Goal: Information Seeking & Learning: Learn about a topic

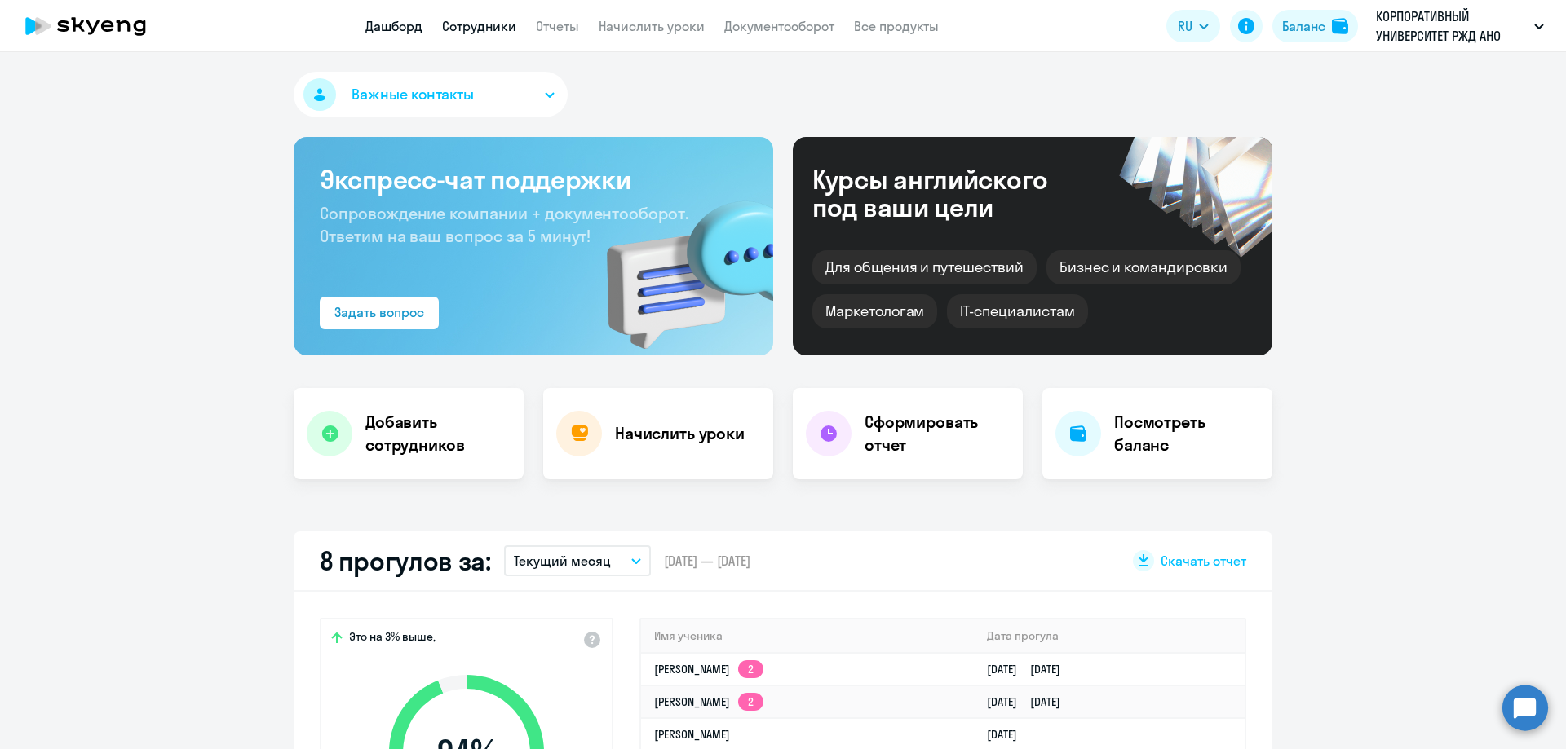
click at [494, 25] on link "Сотрудники" at bounding box center [479, 26] width 74 height 16
select select "30"
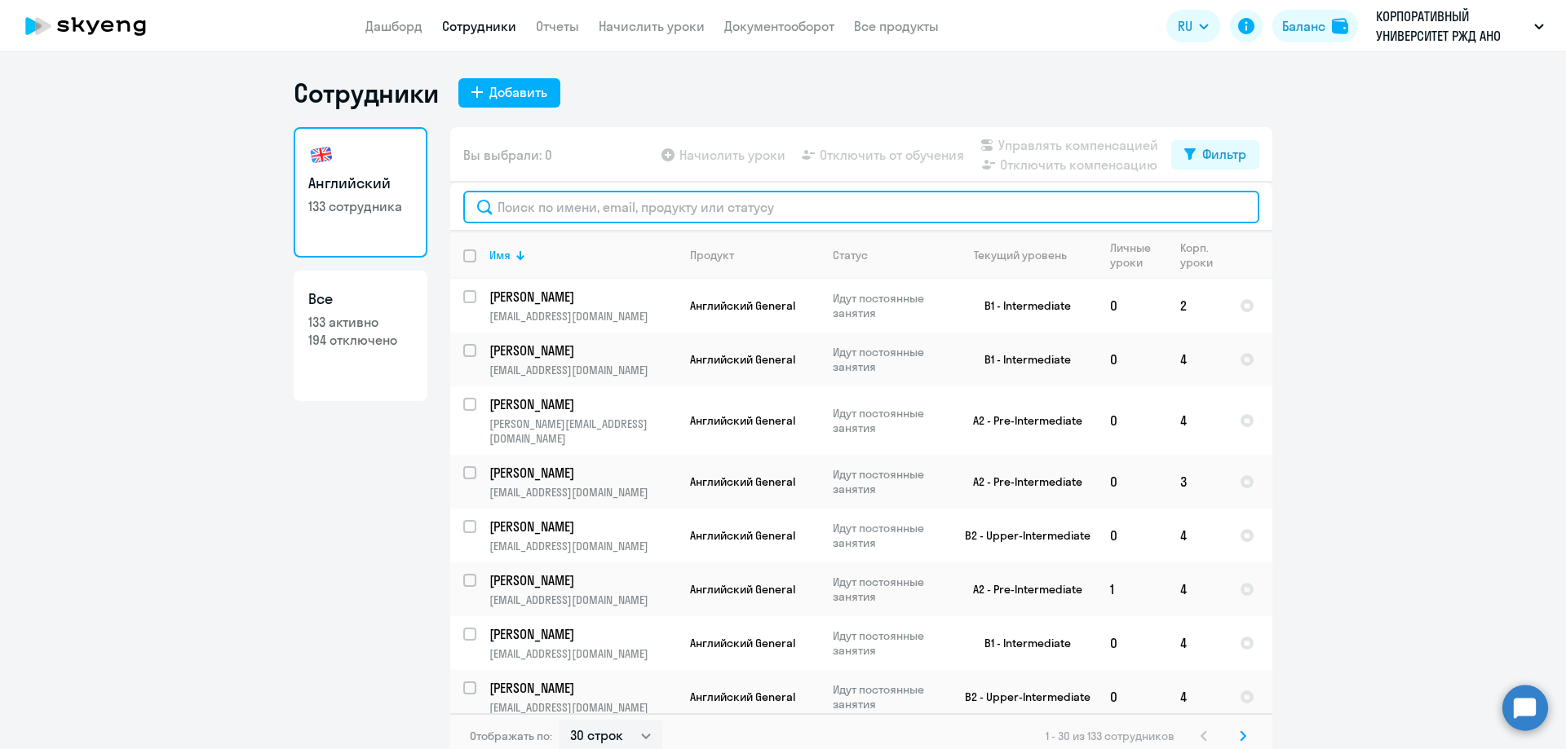
click at [490, 214] on input "text" at bounding box center [861, 207] width 796 height 33
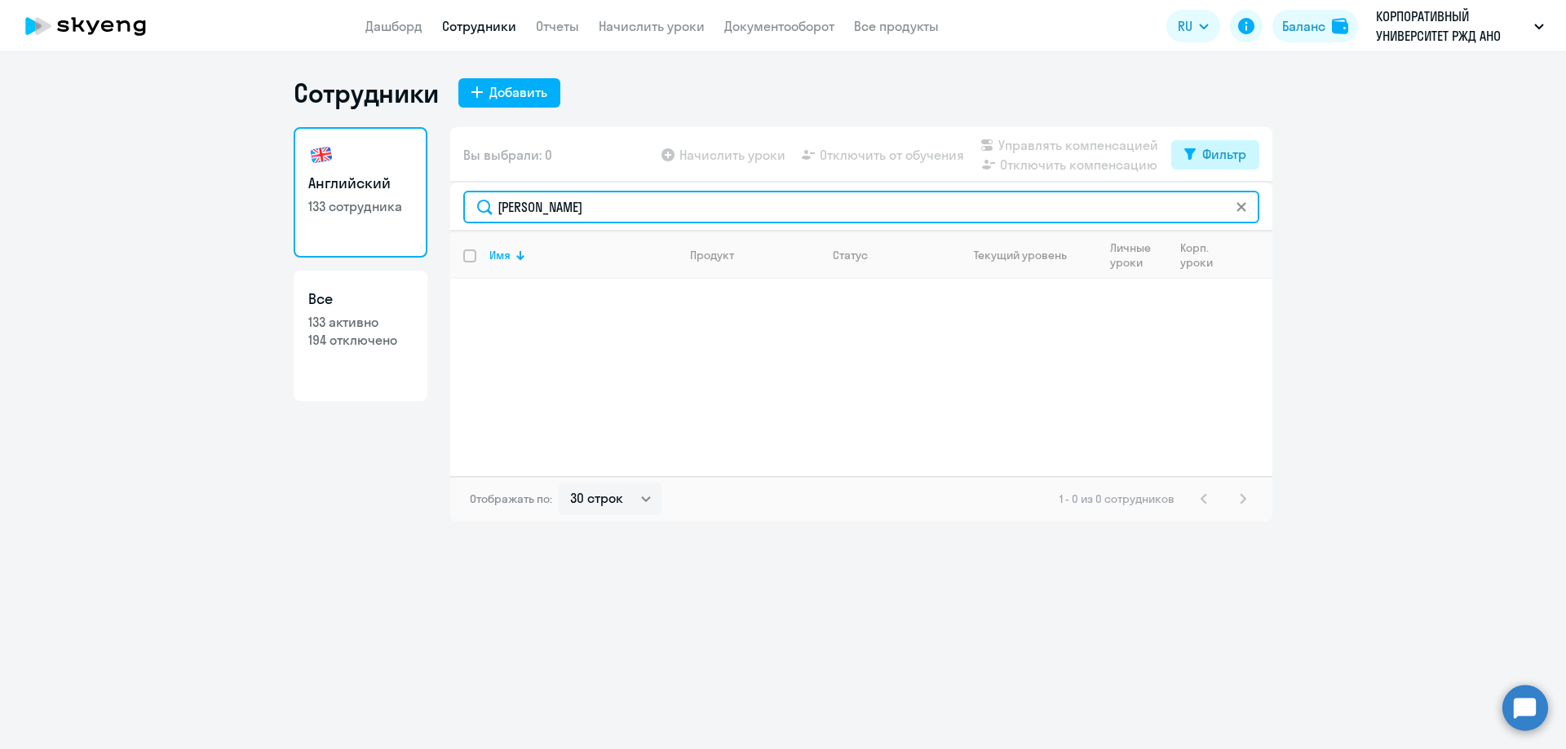
type input "[PERSON_NAME]"
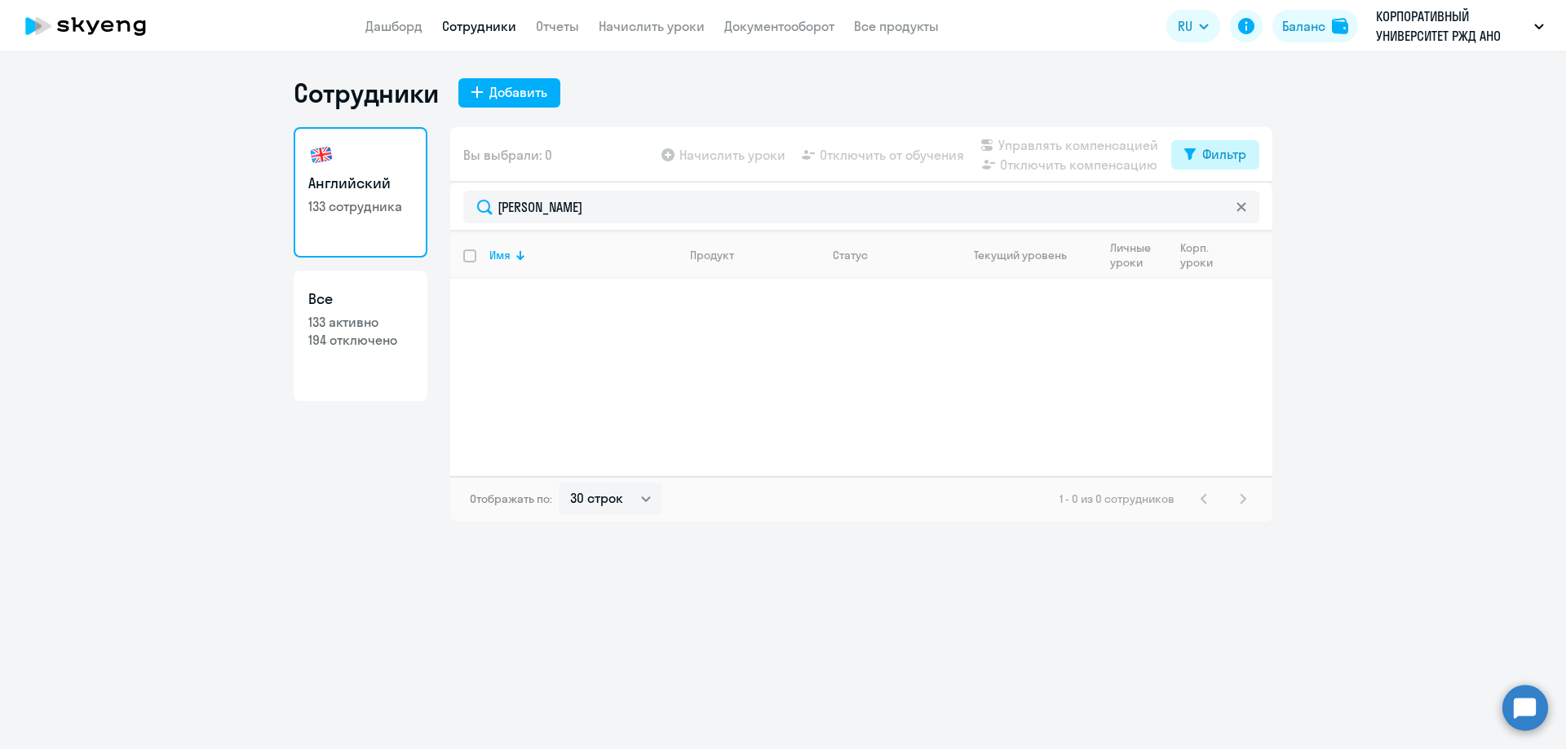
click at [1215, 164] on button "Фильтр" at bounding box center [1215, 154] width 88 height 29
click at [1243, 205] on span at bounding box center [1232, 208] width 28 height 16
click at [1218, 207] on input "checkbox" at bounding box center [1218, 207] width 1 height 1
checkbox input "true"
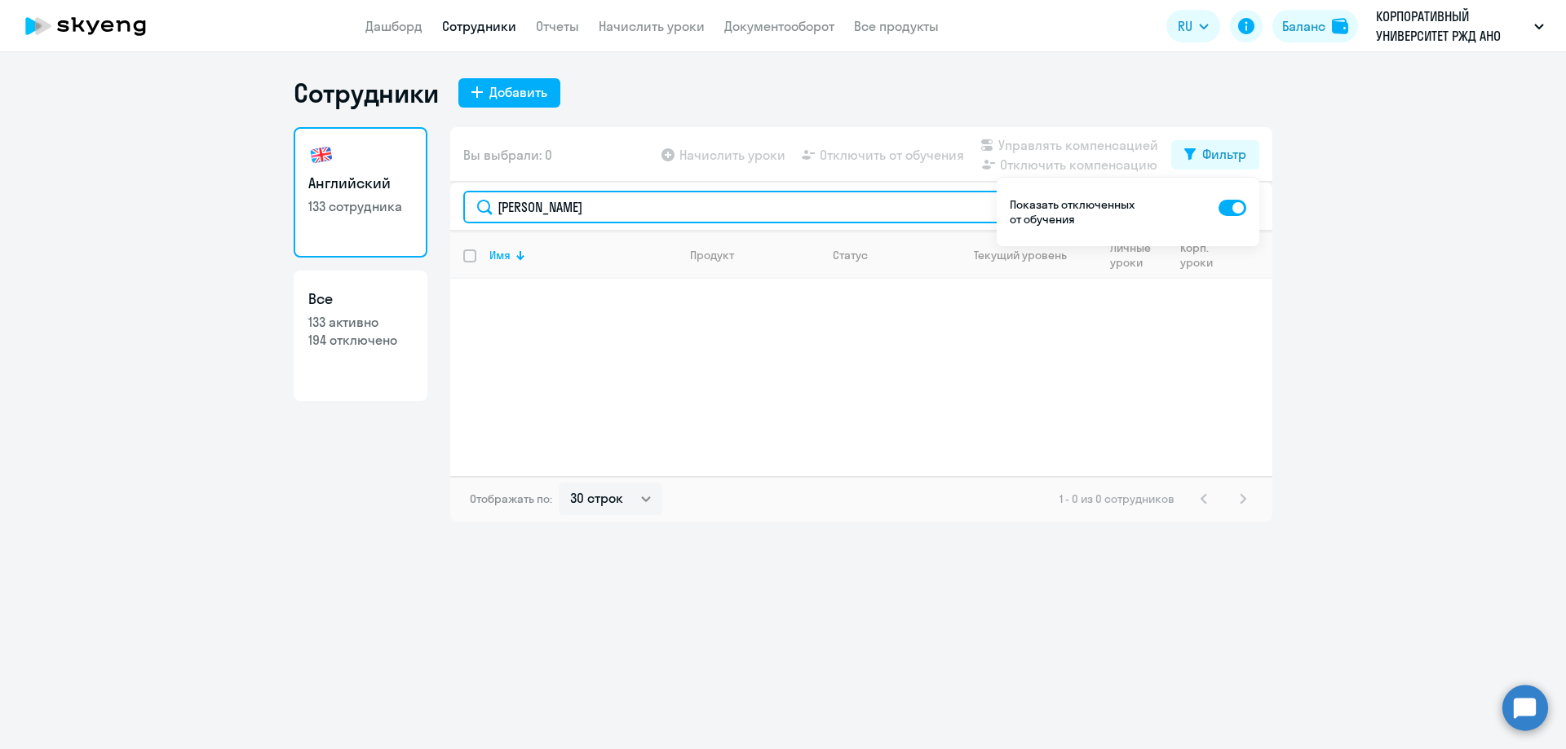
drag, startPoint x: 740, startPoint y: 198, endPoint x: 559, endPoint y: 209, distance: 180.5
click at [559, 209] on input "[PERSON_NAME]" at bounding box center [861, 207] width 796 height 33
type input "[PERSON_NAME]"
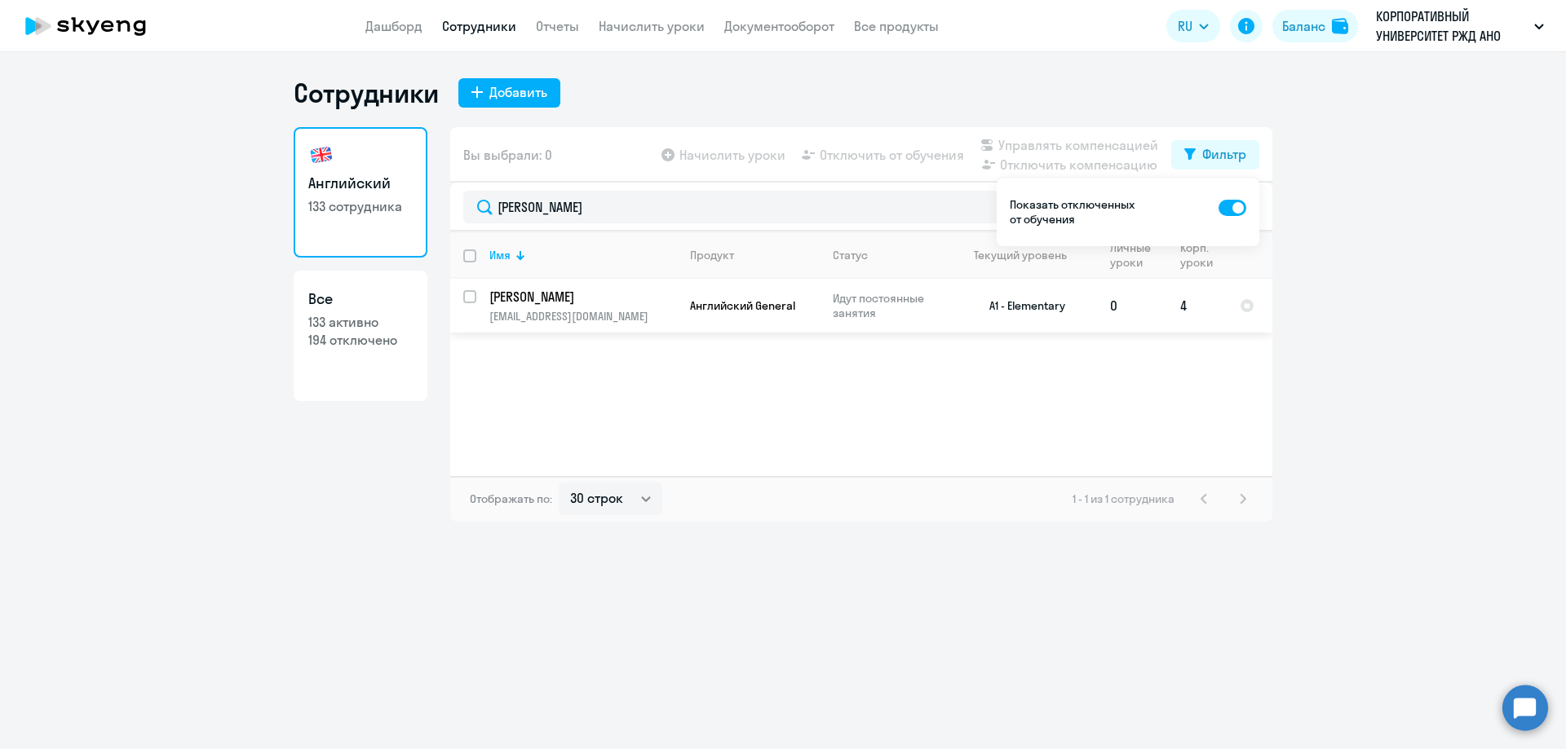
click at [600, 303] on p "[PERSON_NAME]" at bounding box center [581, 297] width 184 height 18
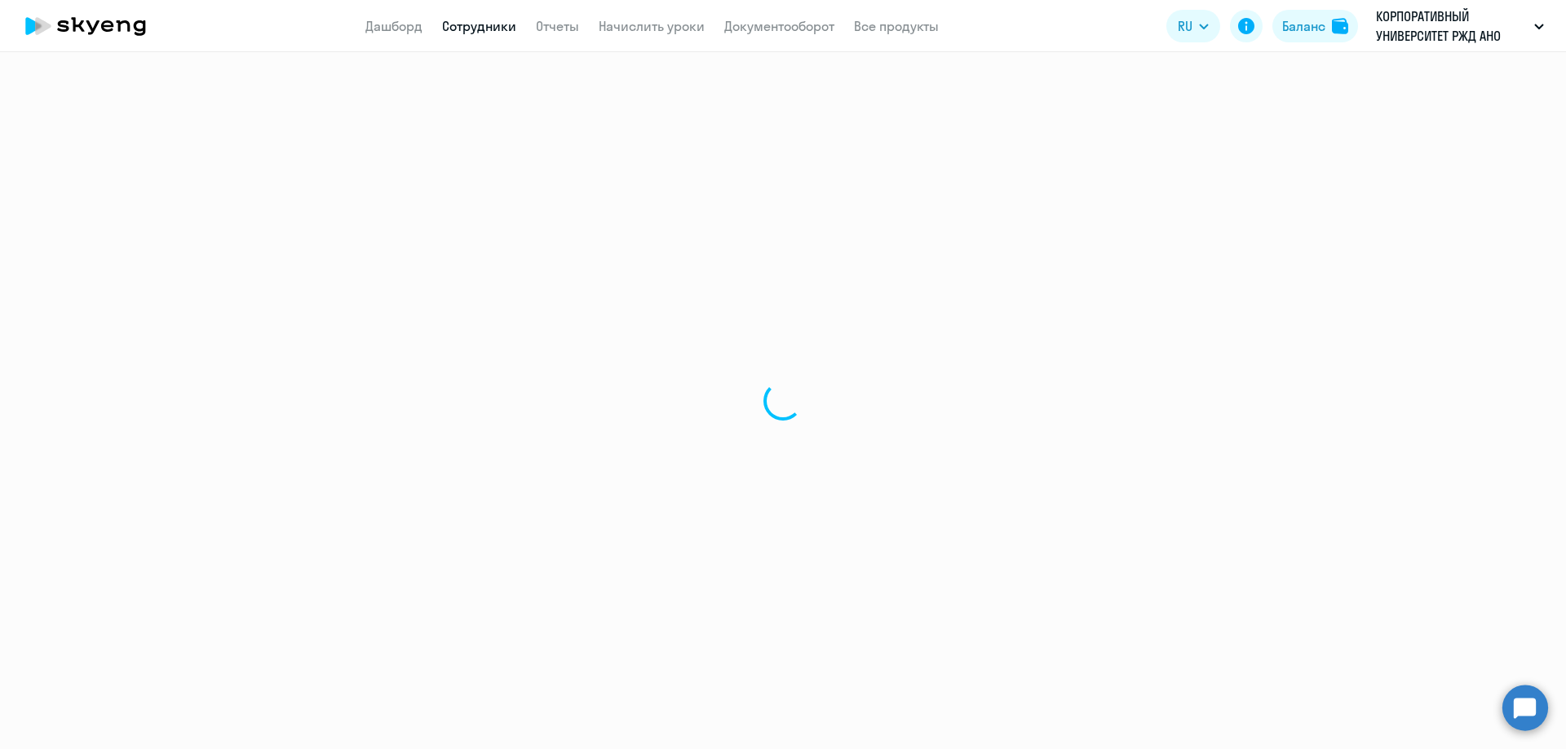
select select "english"
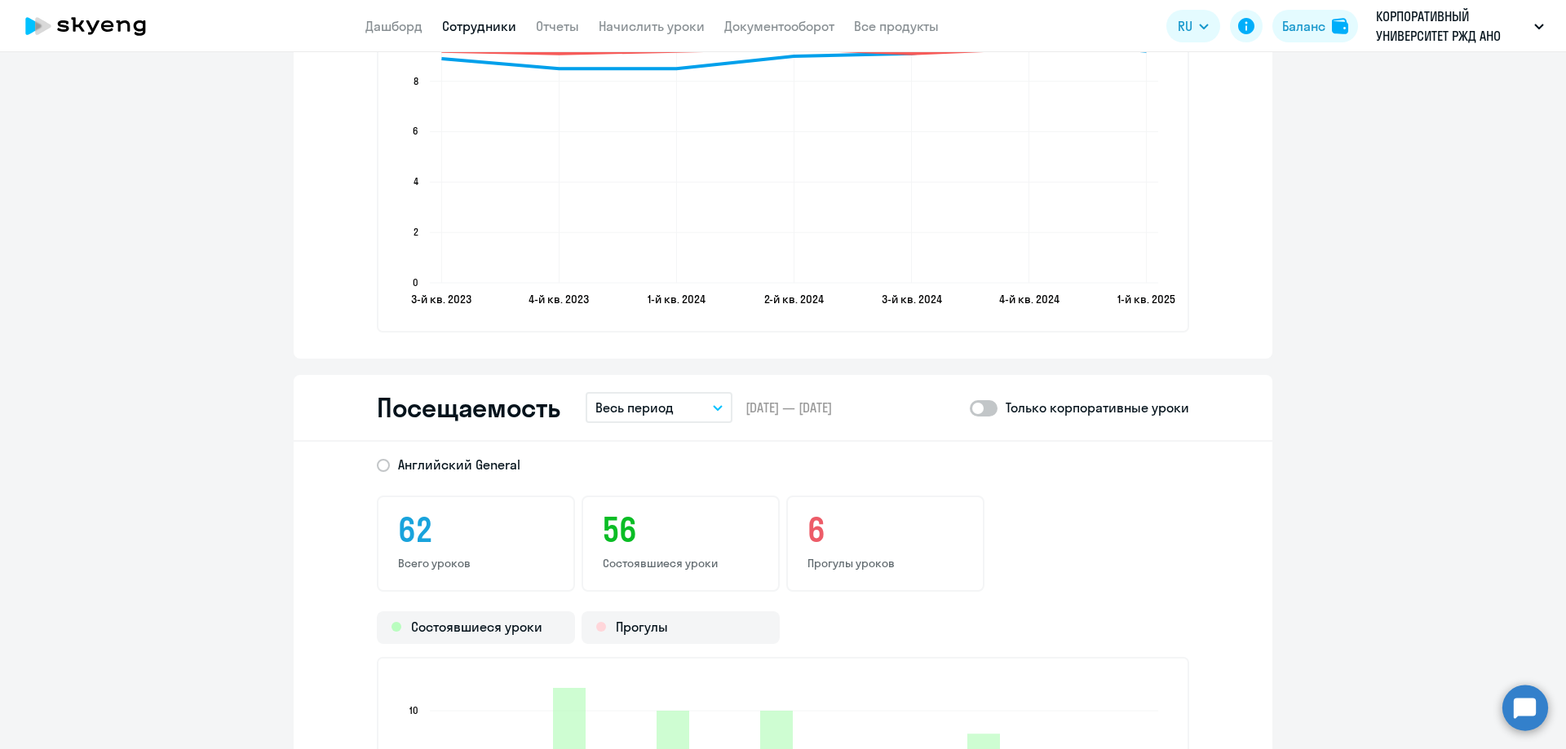
scroll to position [1876, 0]
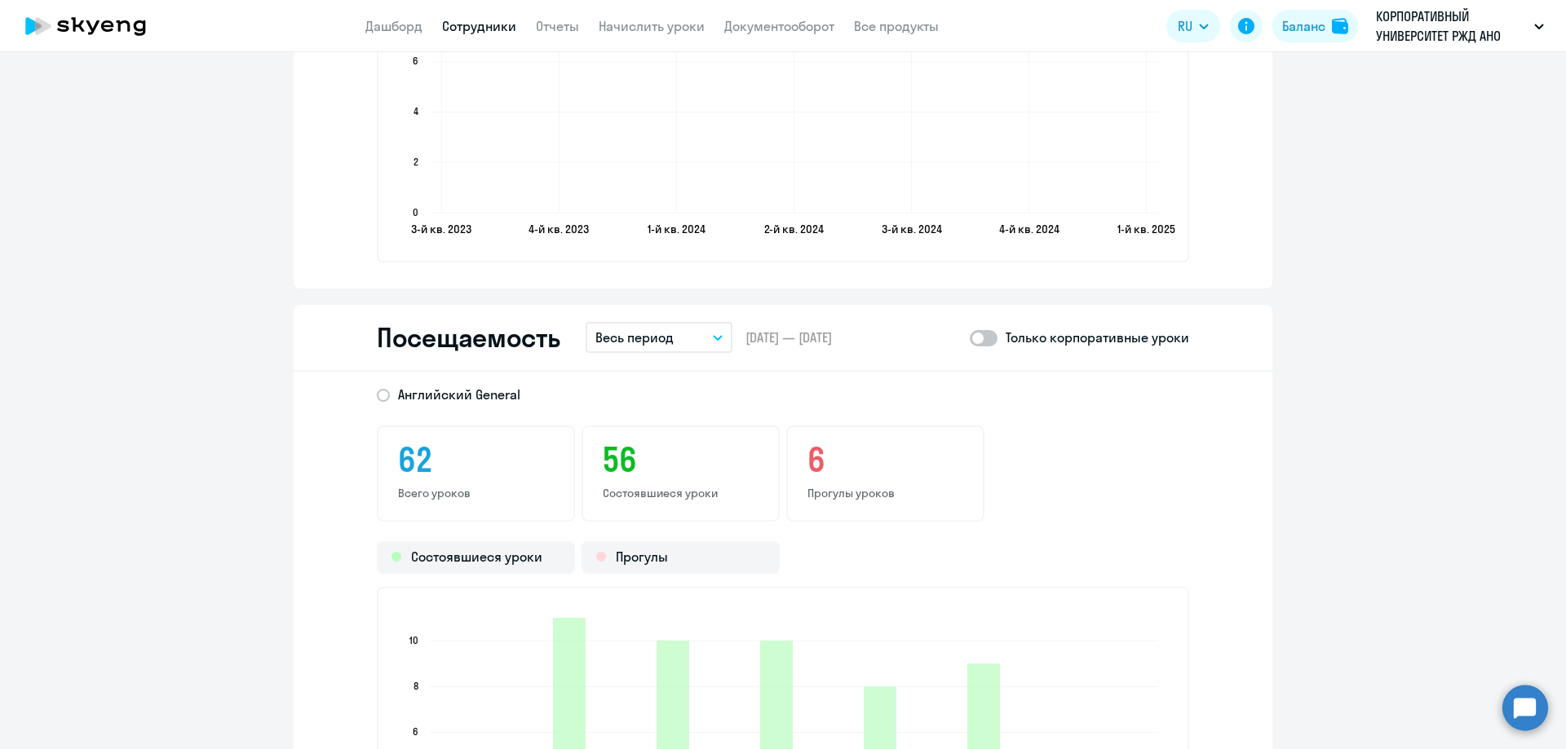
click at [714, 339] on icon "button" at bounding box center [718, 338] width 8 height 4
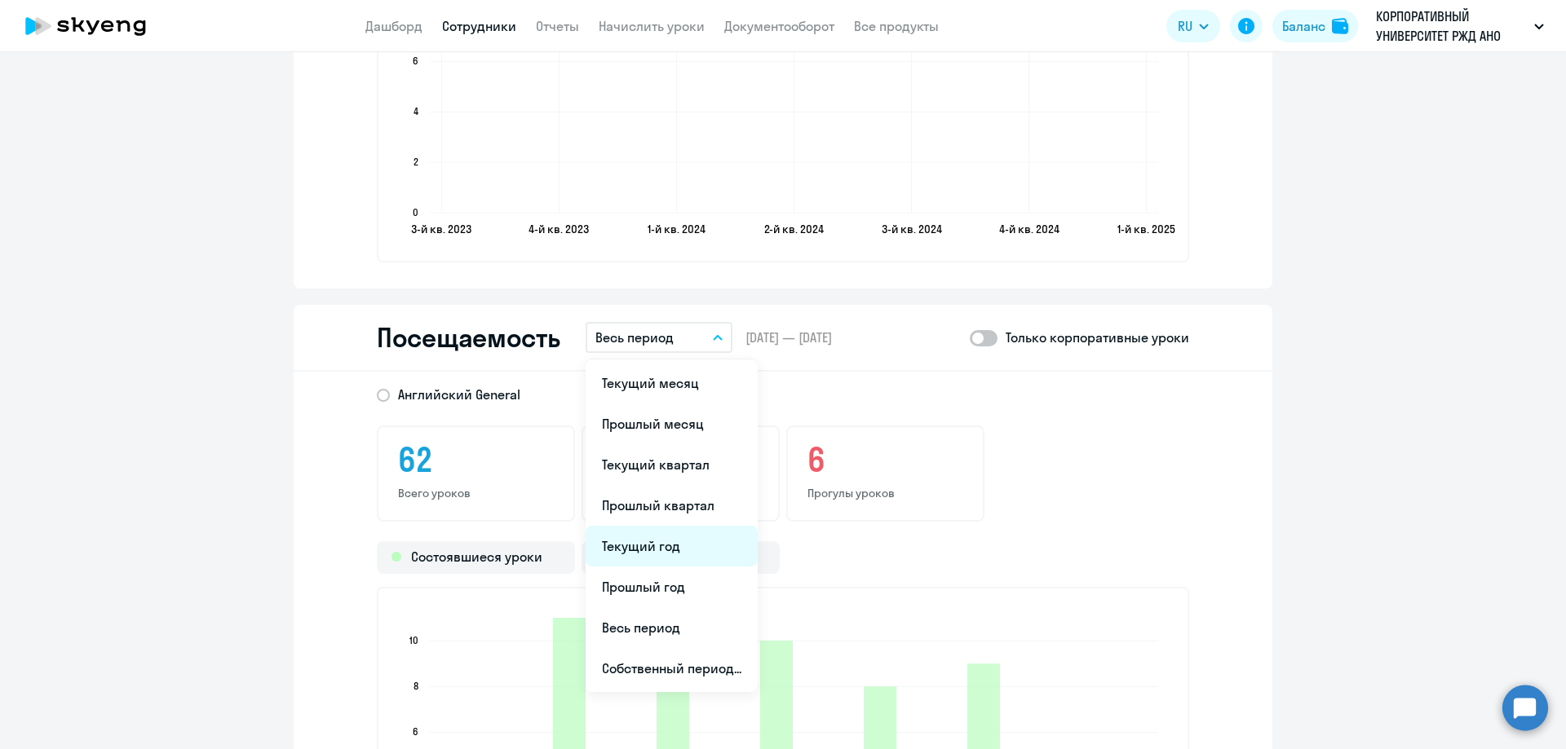
click at [666, 547] on li "Текущий год" at bounding box center [672, 546] width 172 height 41
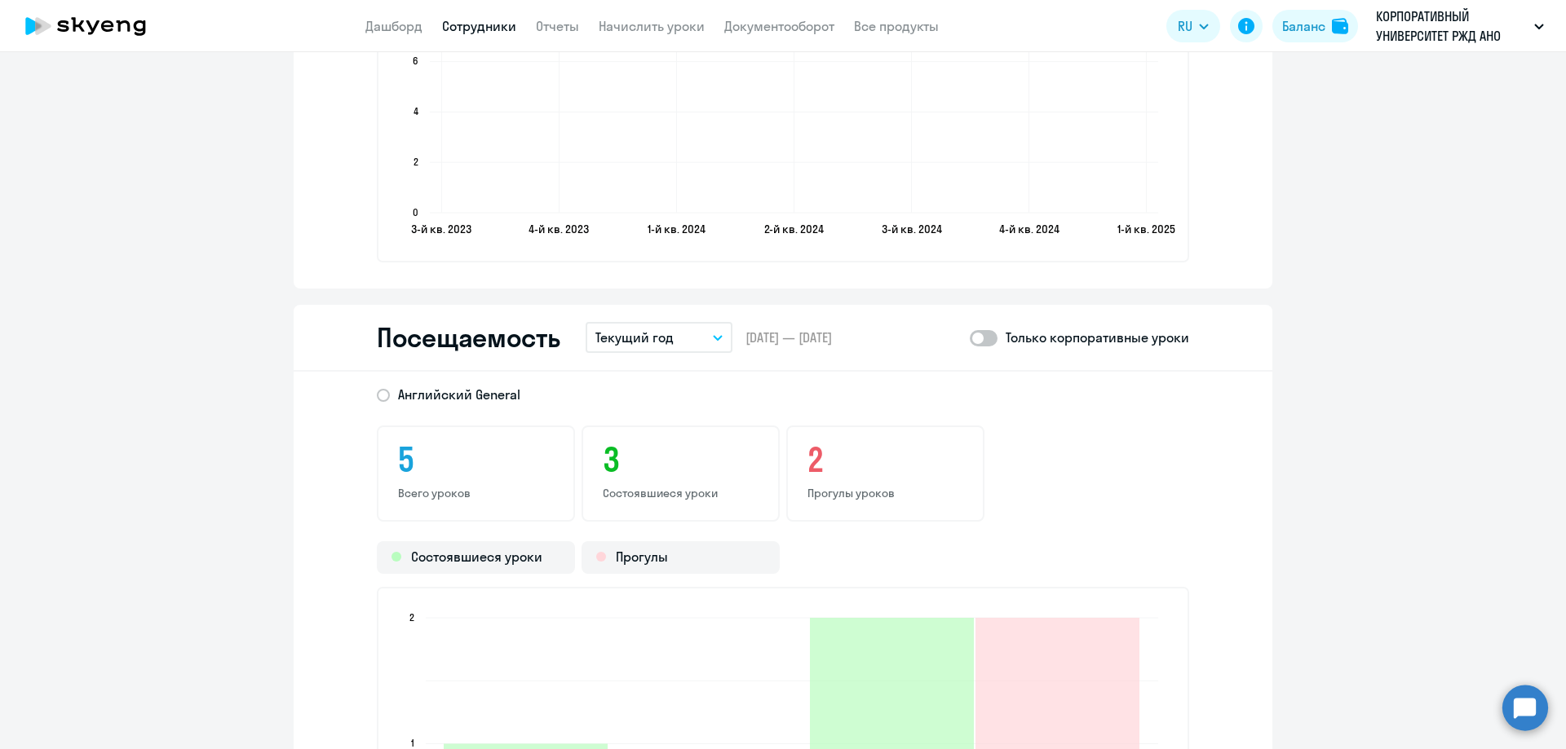
click at [979, 341] on span at bounding box center [984, 338] width 28 height 16
click at [970, 338] on input "checkbox" at bounding box center [969, 338] width 1 height 1
checkbox input "true"
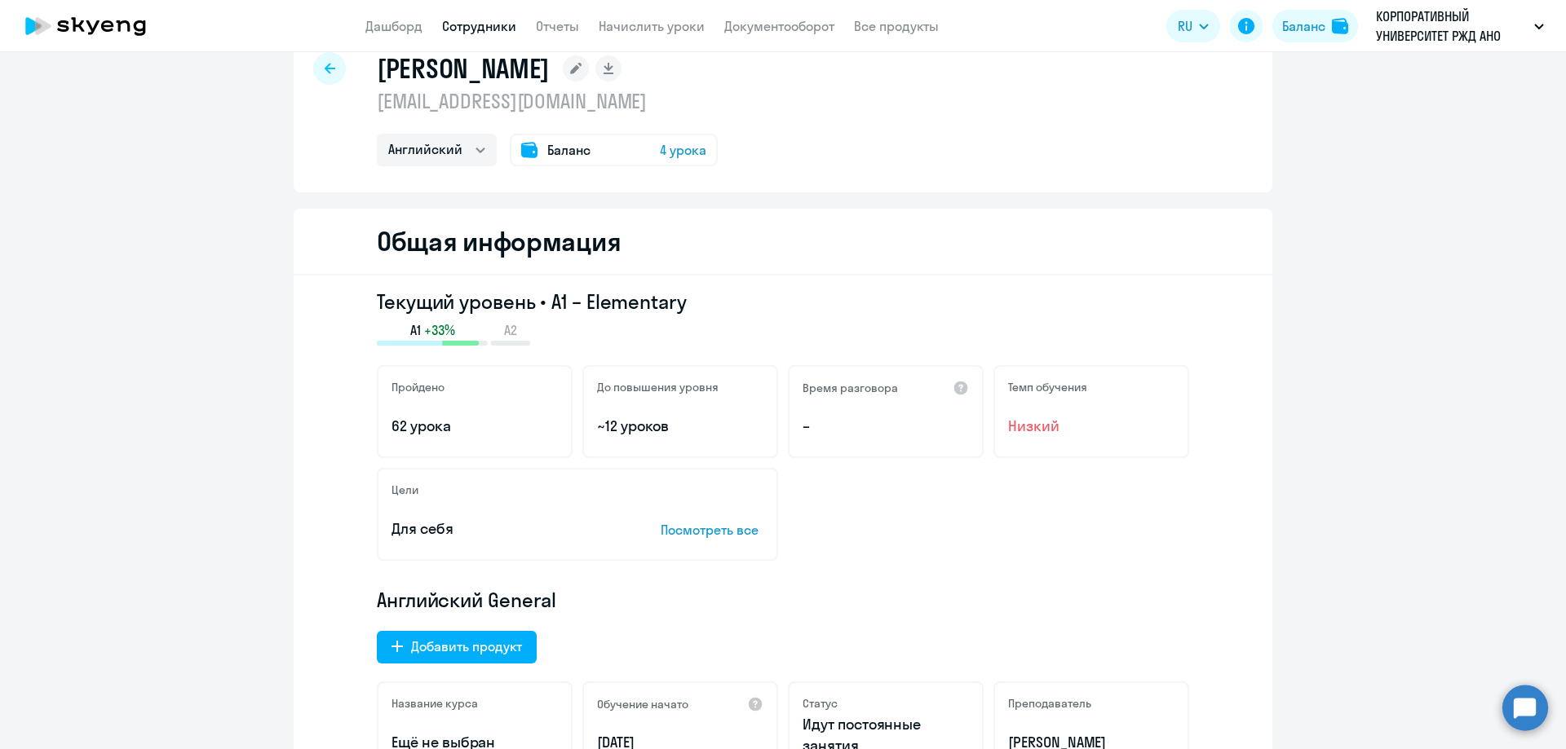
scroll to position [0, 0]
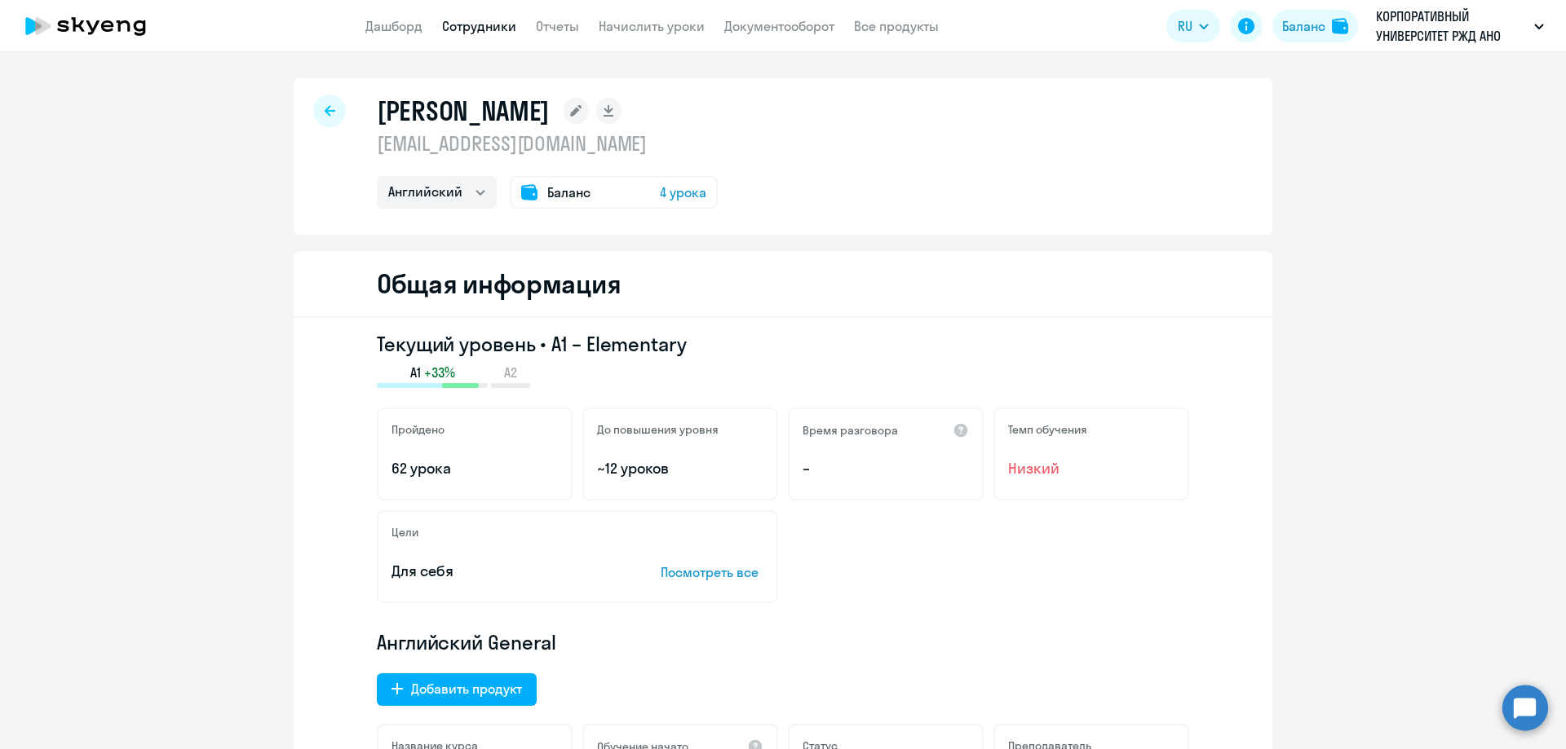
click at [325, 114] on icon at bounding box center [330, 110] width 11 height 11
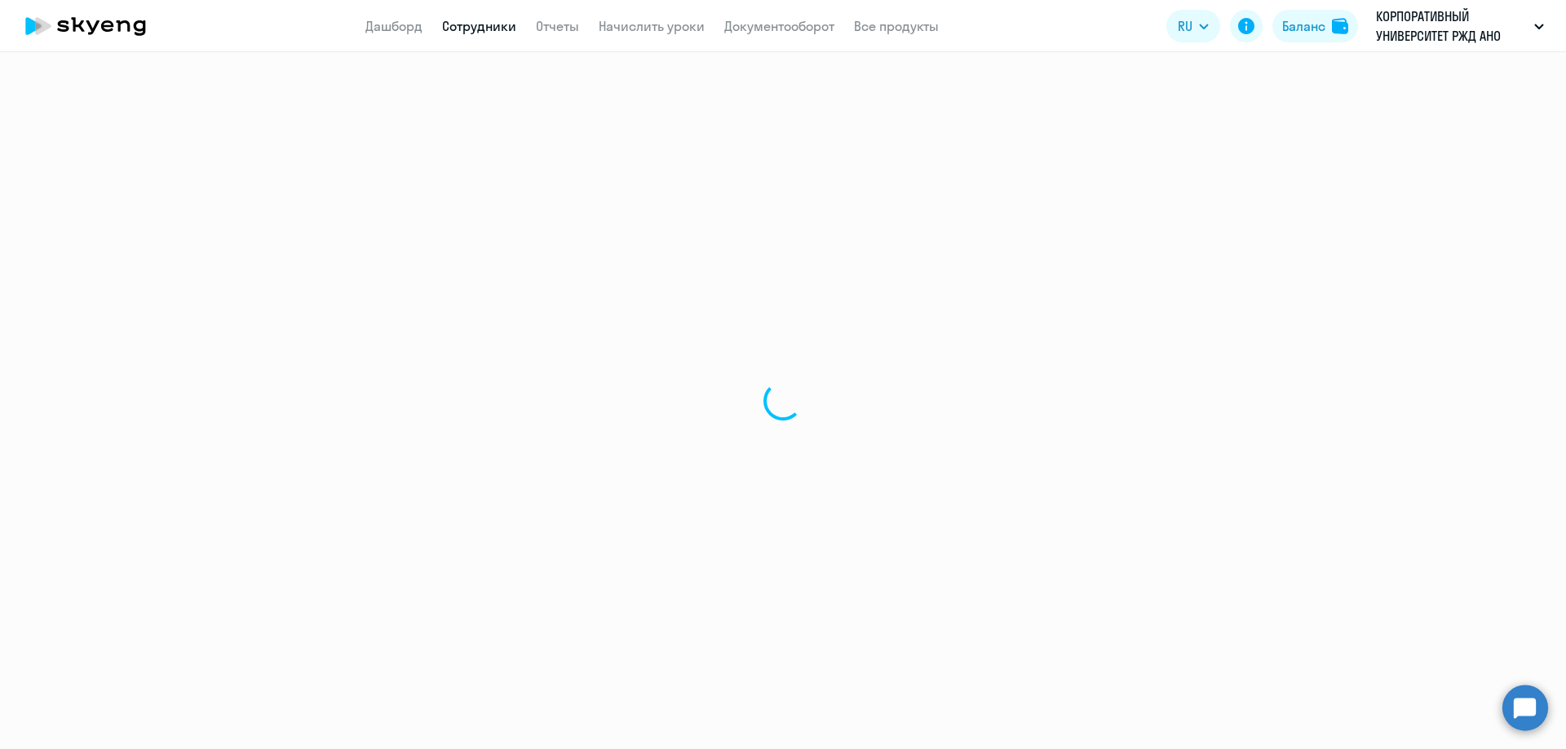
select select "30"
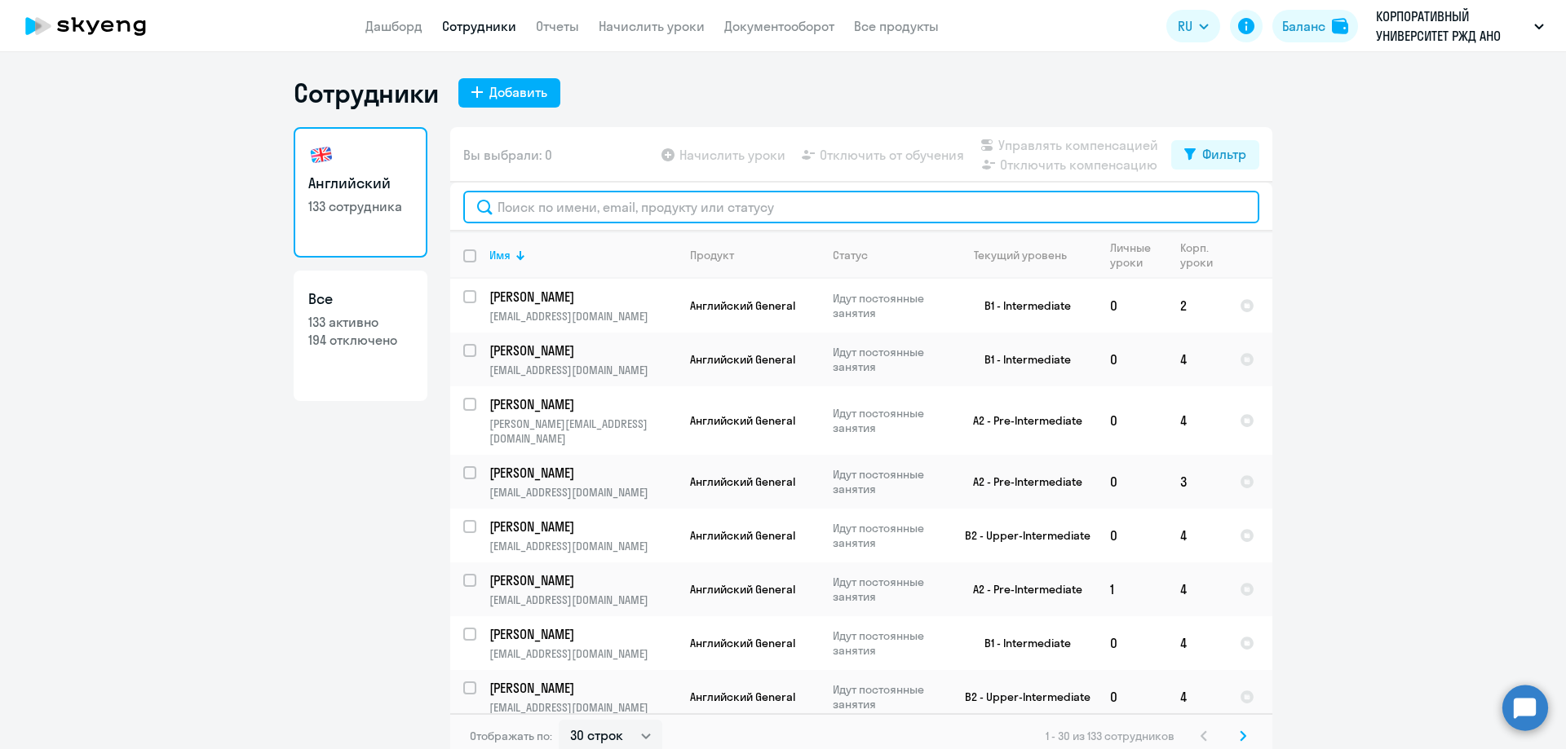
click at [551, 217] on input "text" at bounding box center [861, 207] width 796 height 33
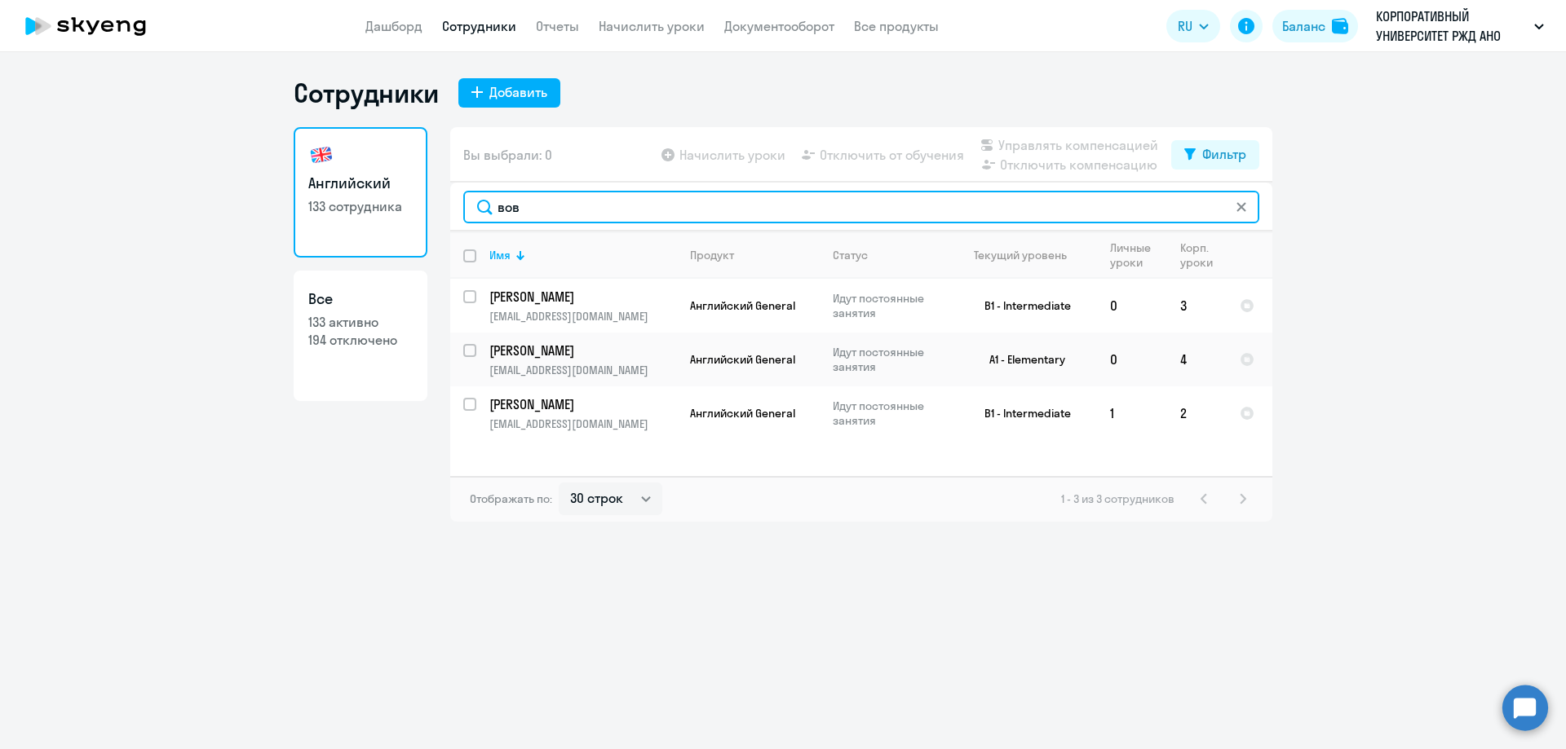
type input "вов"
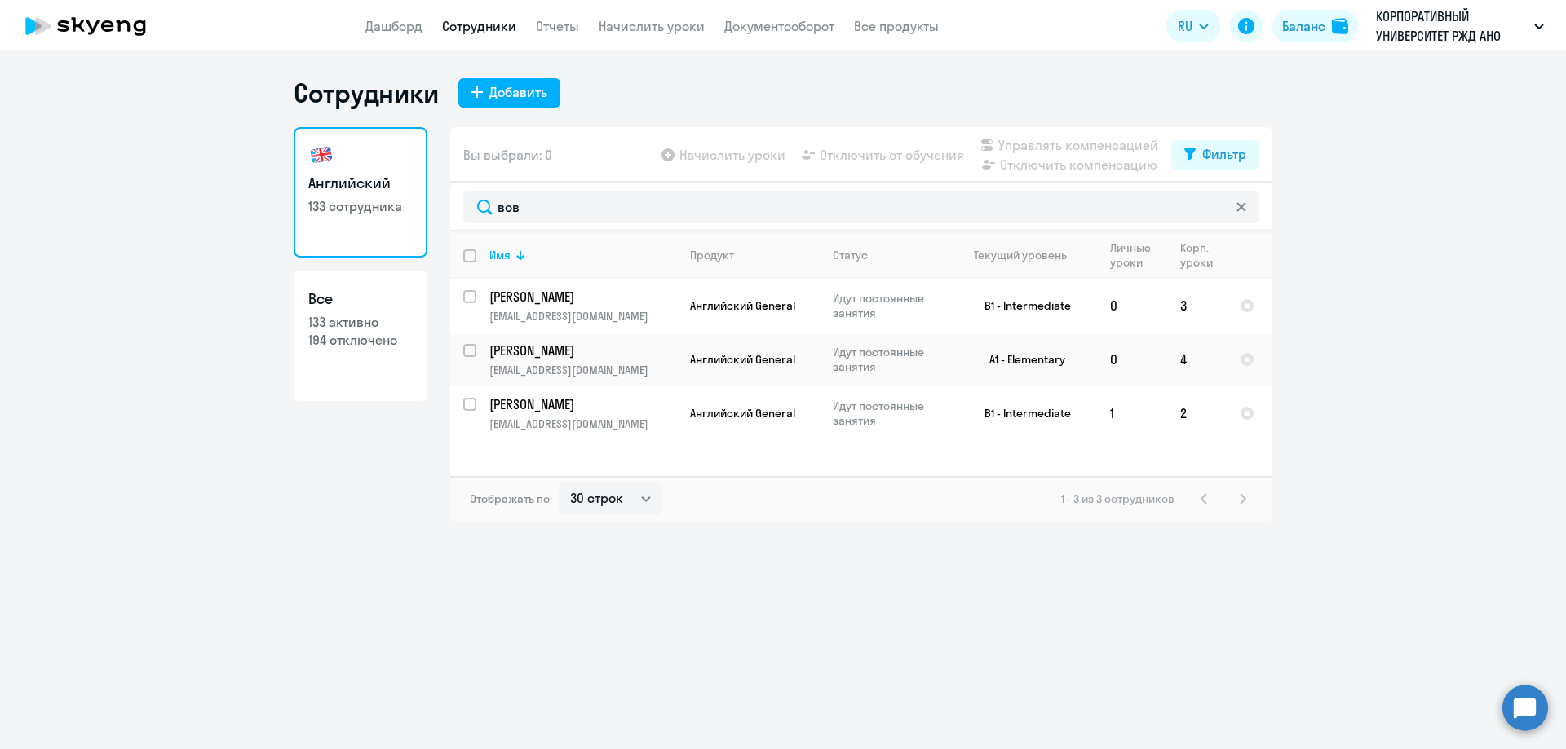
click at [538, 35] on app-menu-item-link "Отчеты" at bounding box center [557, 26] width 43 height 20
click at [542, 28] on link "Отчеты" at bounding box center [557, 26] width 43 height 16
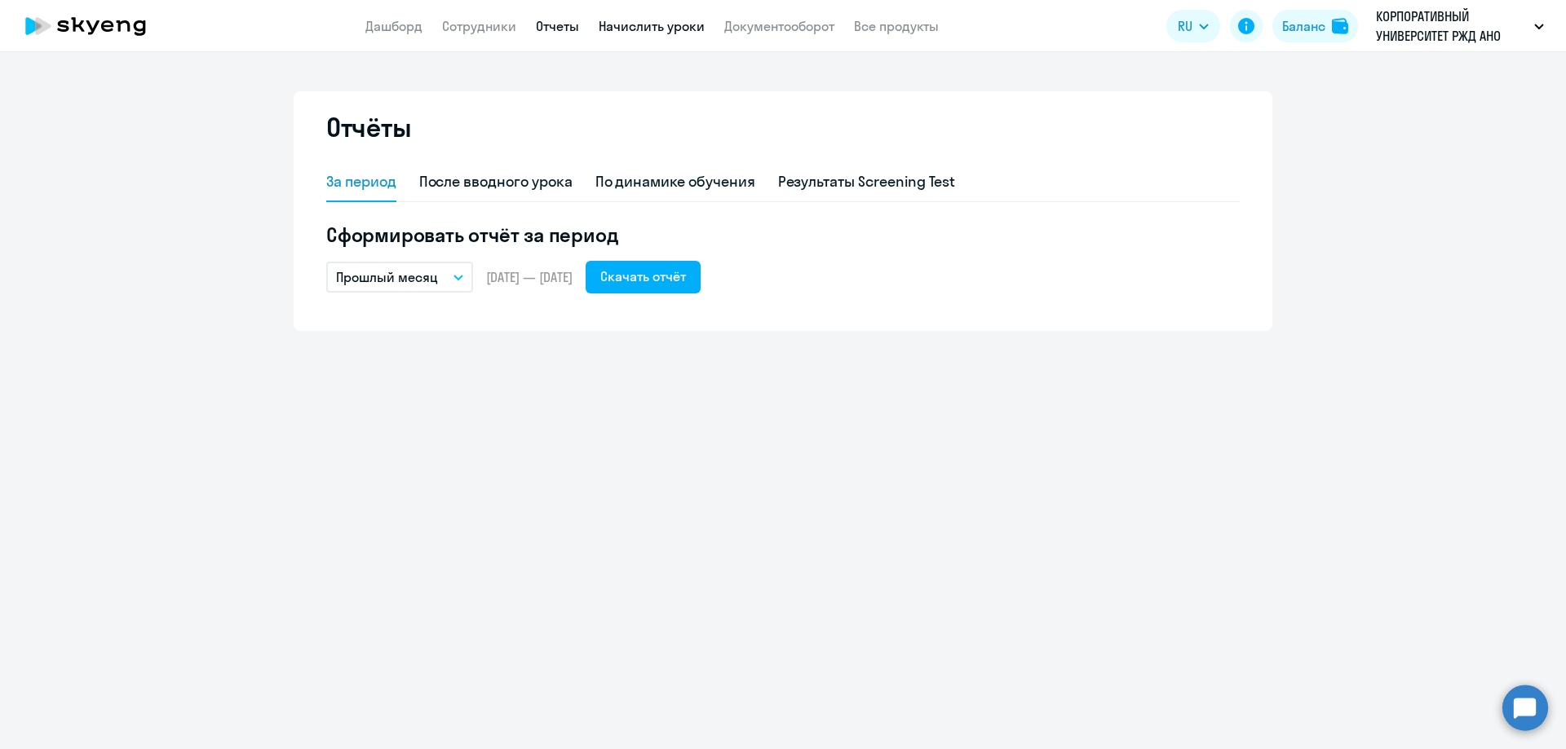
click at [619, 24] on link "Начислить уроки" at bounding box center [652, 26] width 106 height 16
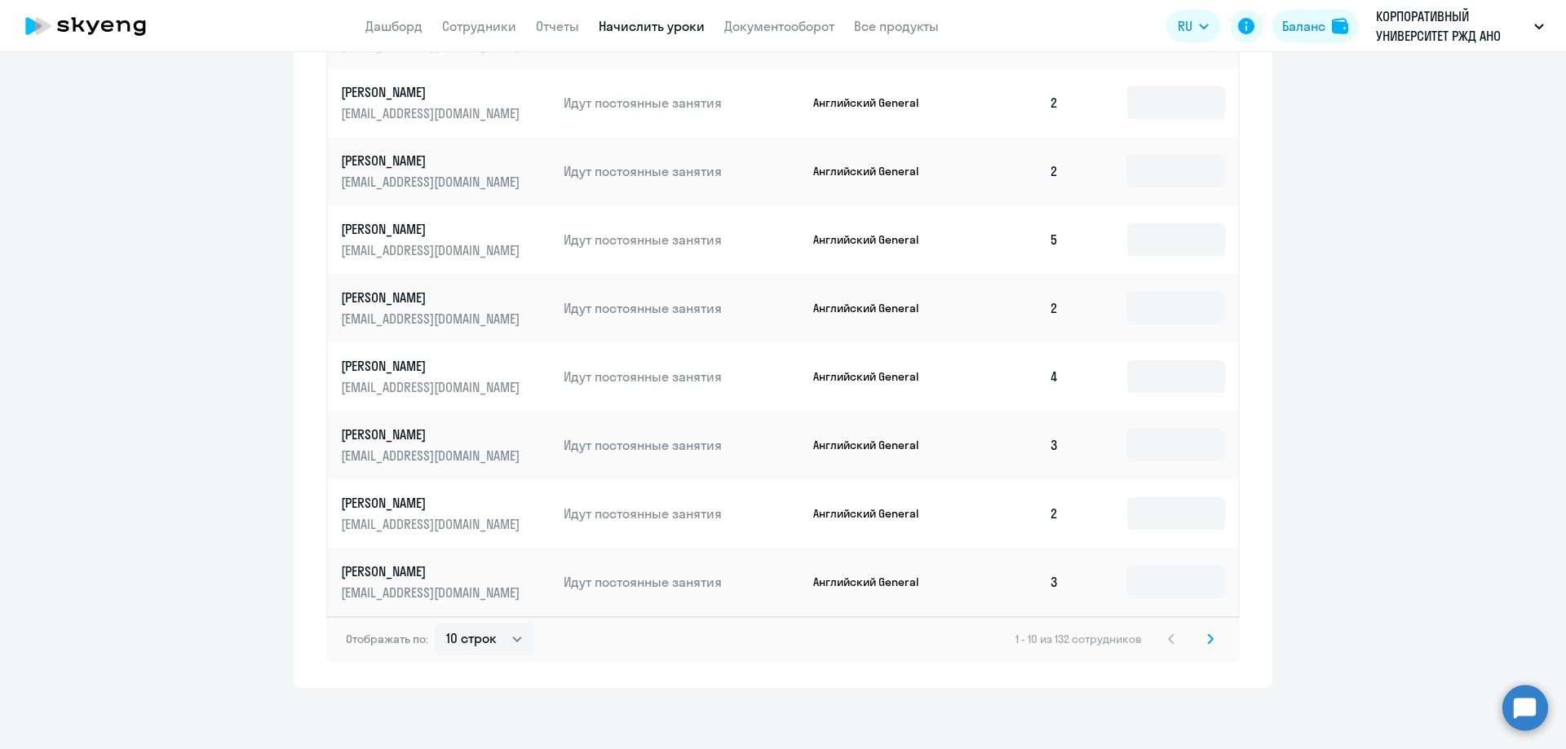
scroll to position [855, 0]
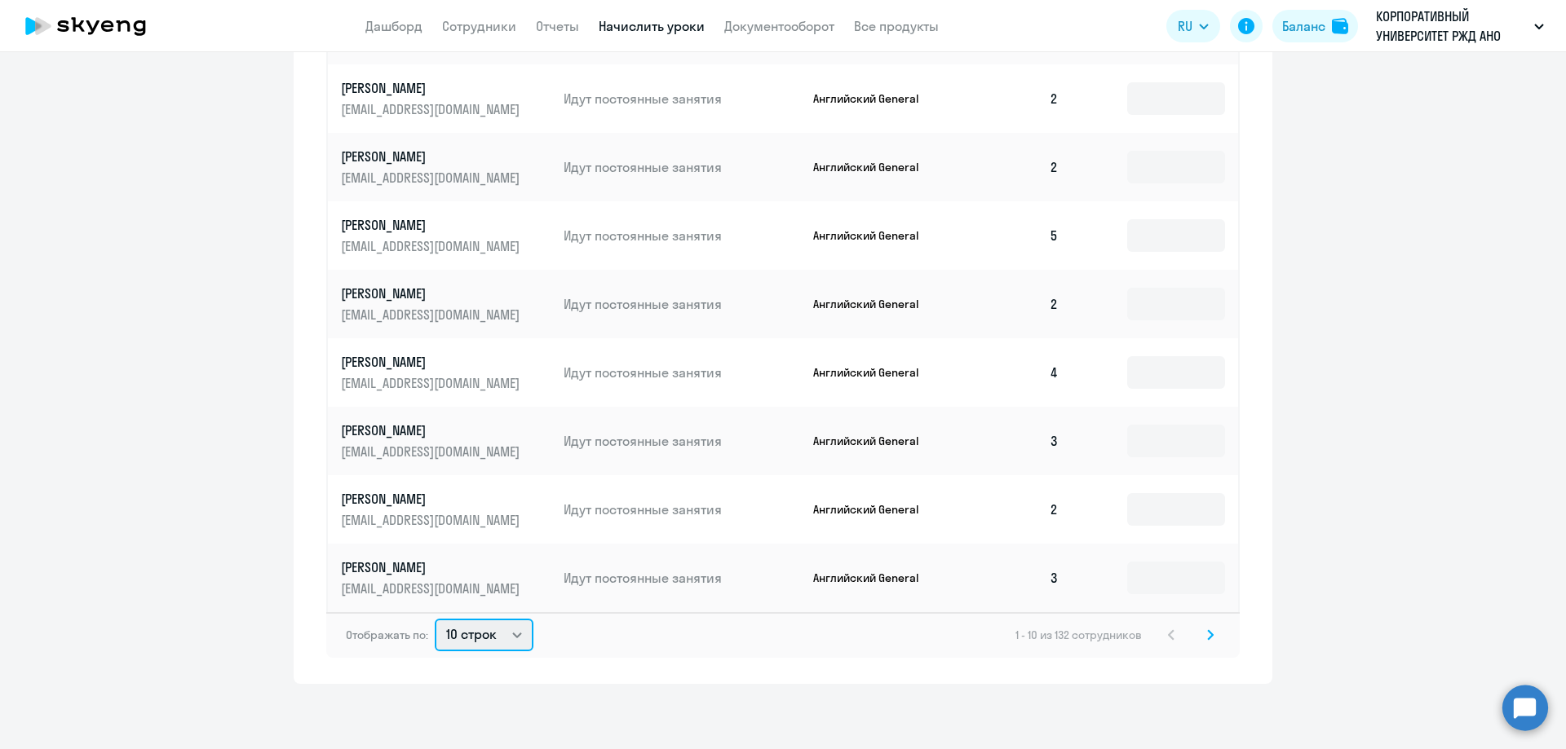
click at [482, 633] on select "10 строк 30 строк 50 строк" at bounding box center [484, 635] width 99 height 33
select select "50"
click at [435, 619] on select "10 строк 30 строк 50 строк" at bounding box center [484, 635] width 99 height 33
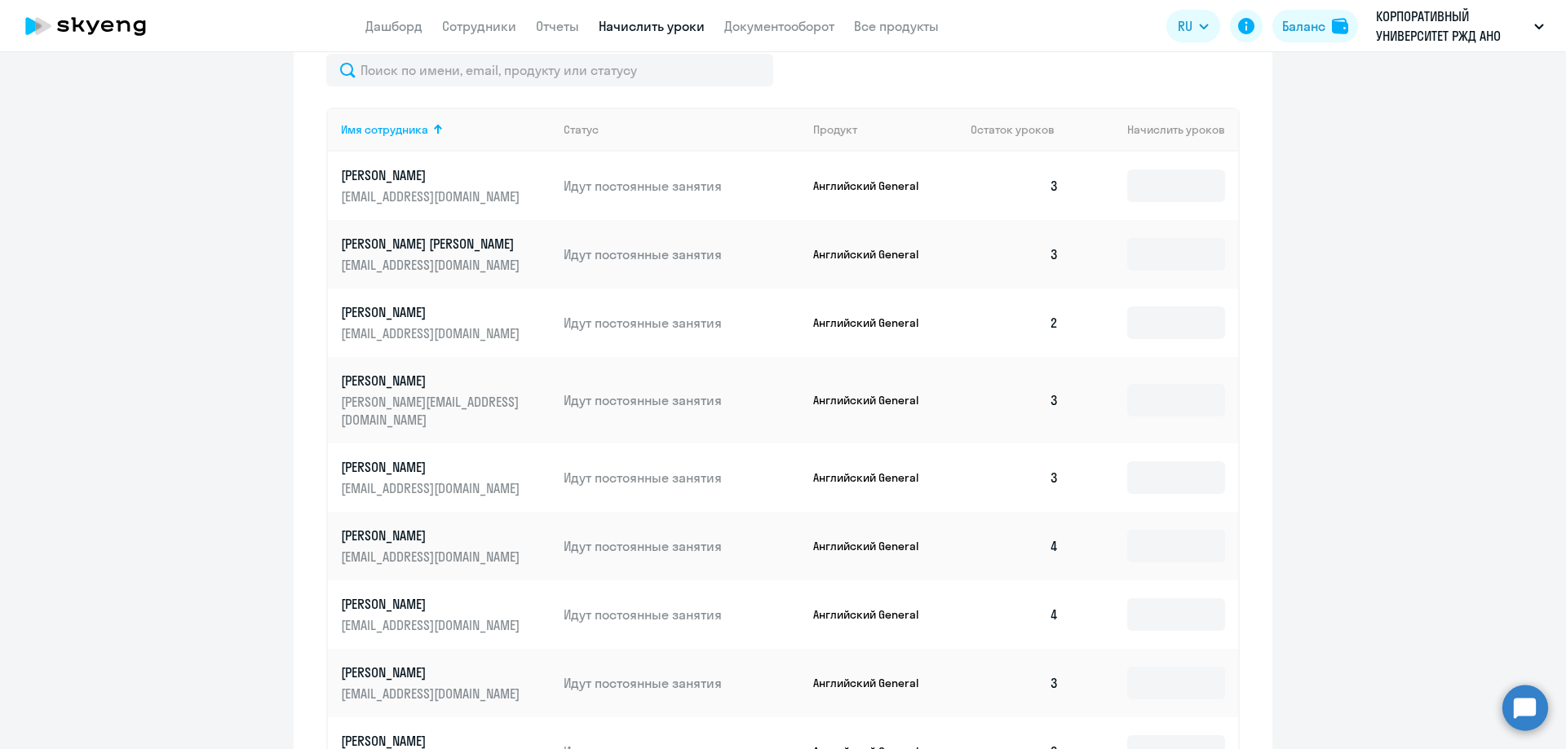
scroll to position [529, 0]
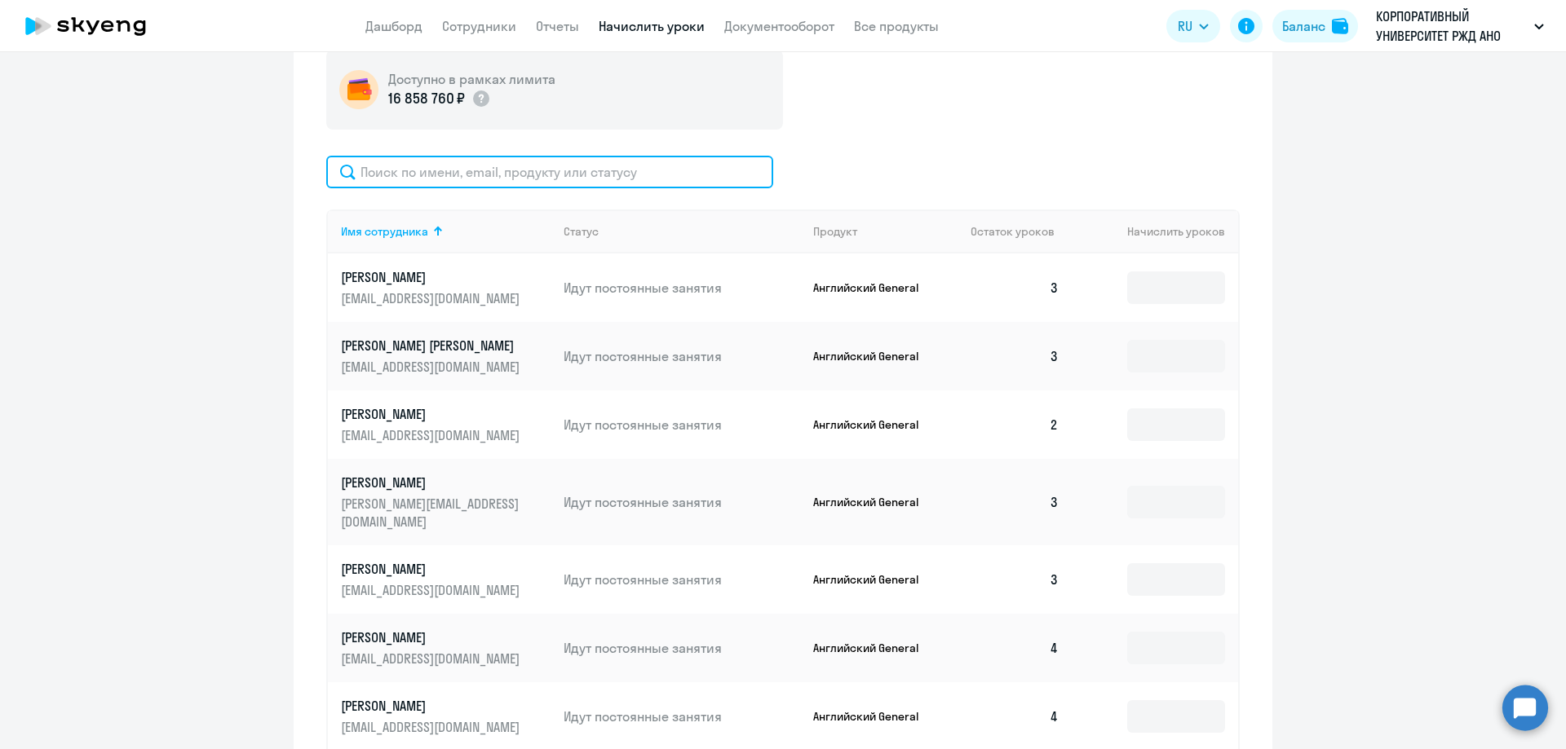
click at [387, 179] on input "text" at bounding box center [549, 172] width 447 height 33
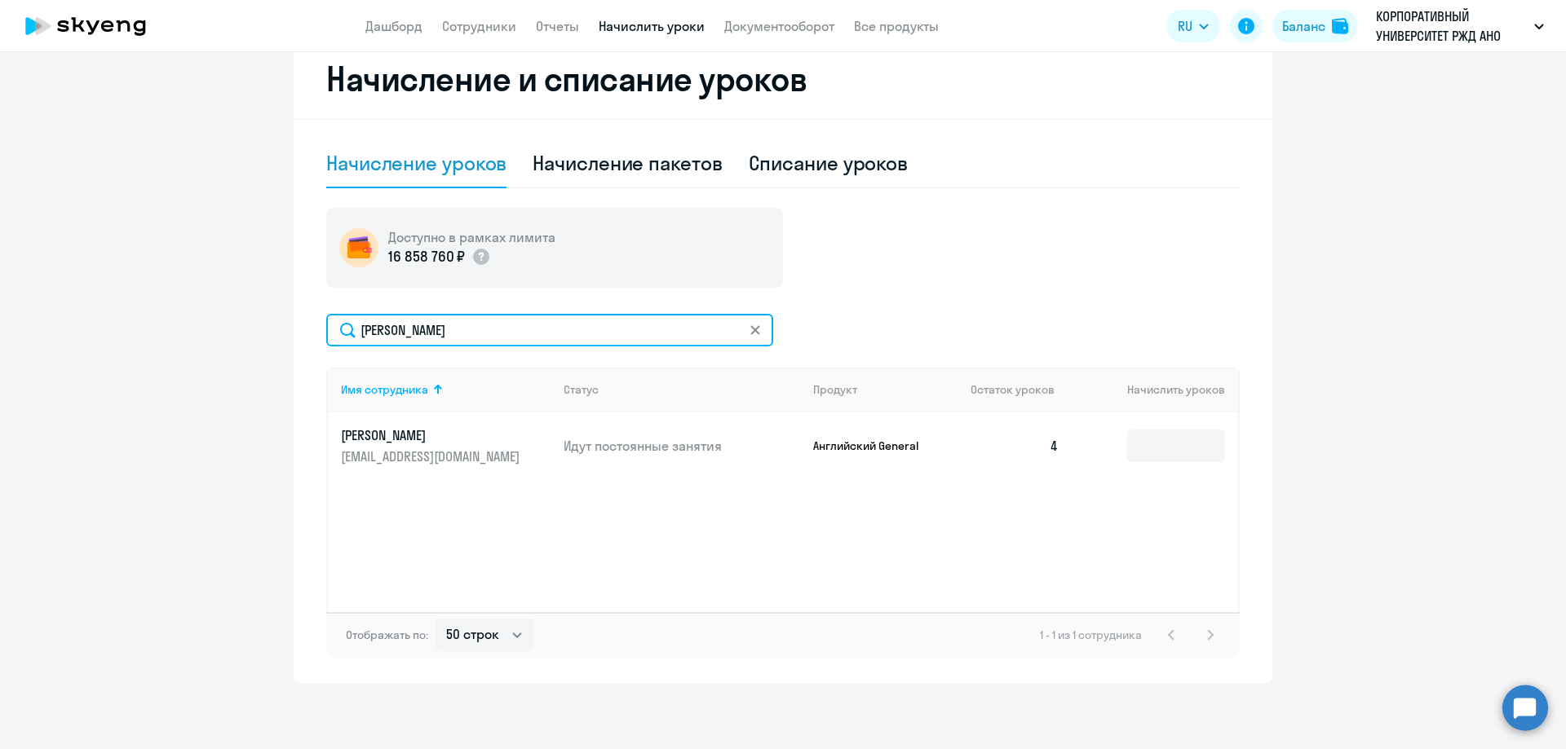
scroll to position [371, 0]
type input "Вовденко"
drag, startPoint x: 427, startPoint y: 329, endPoint x: 355, endPoint y: 343, distance: 73.1
click at [355, 343] on input "Вовденко" at bounding box center [549, 330] width 447 height 33
type input "Джума"
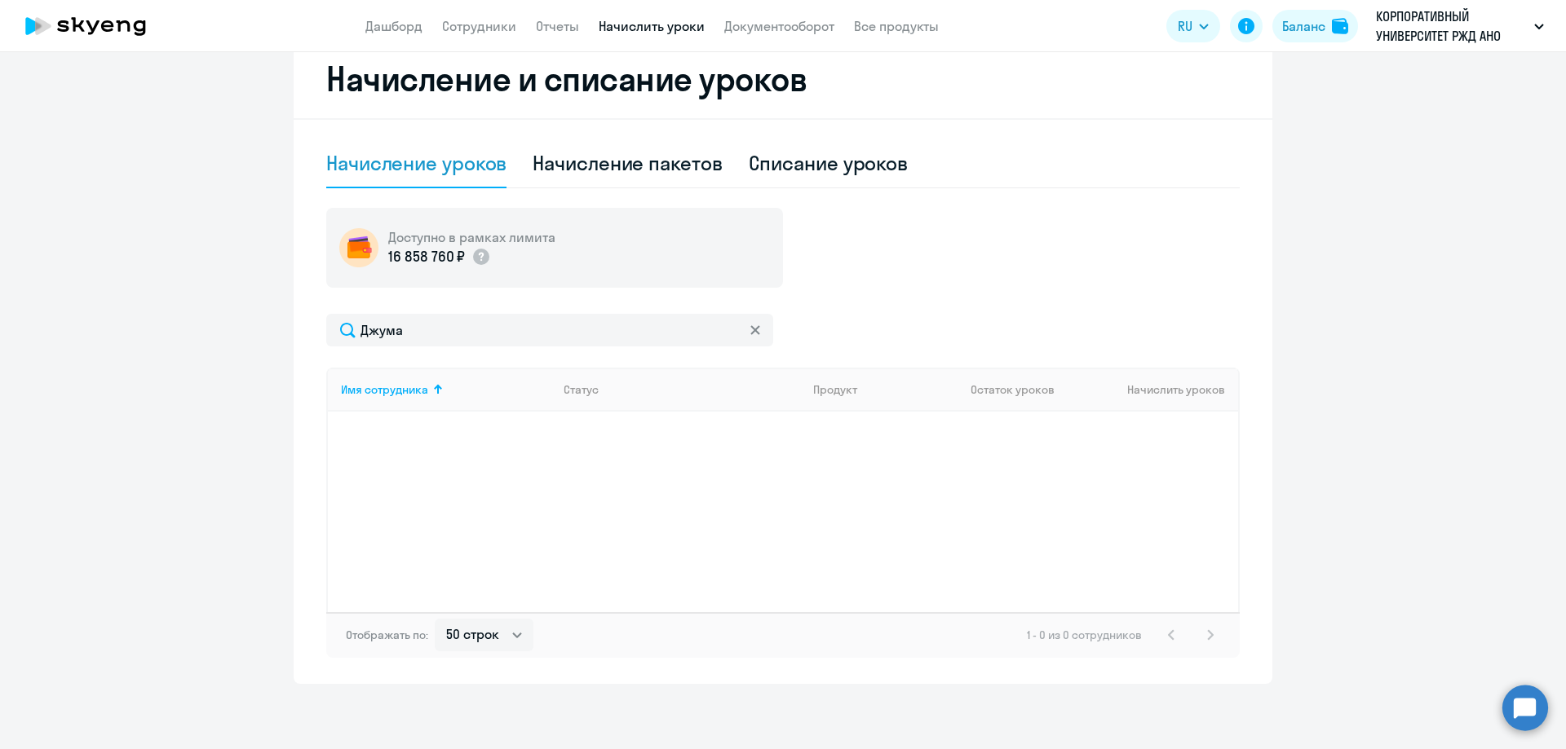
click at [750, 333] on icon at bounding box center [755, 330] width 10 height 10
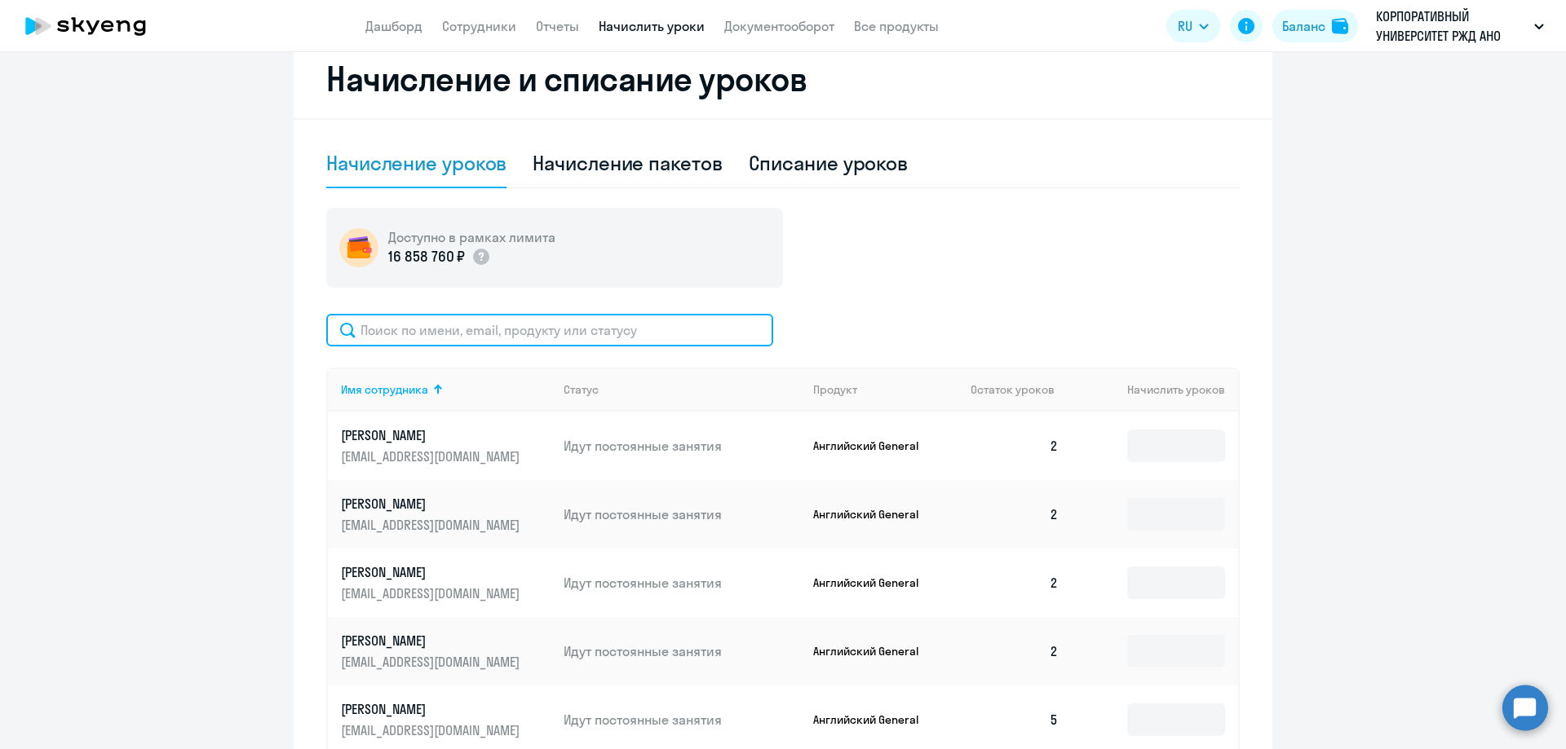
click at [465, 339] on input "text" at bounding box center [549, 330] width 447 height 33
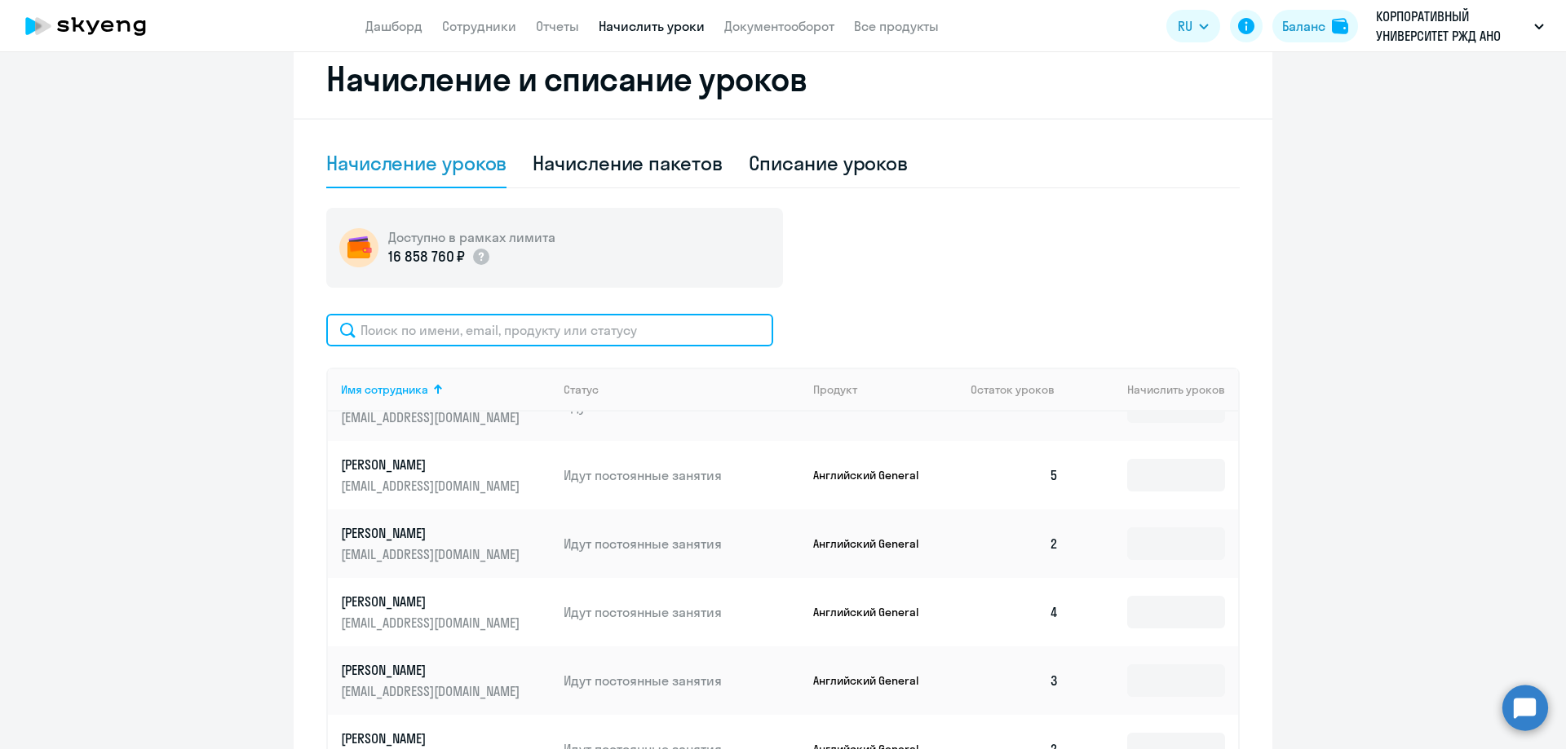
scroll to position [0, 0]
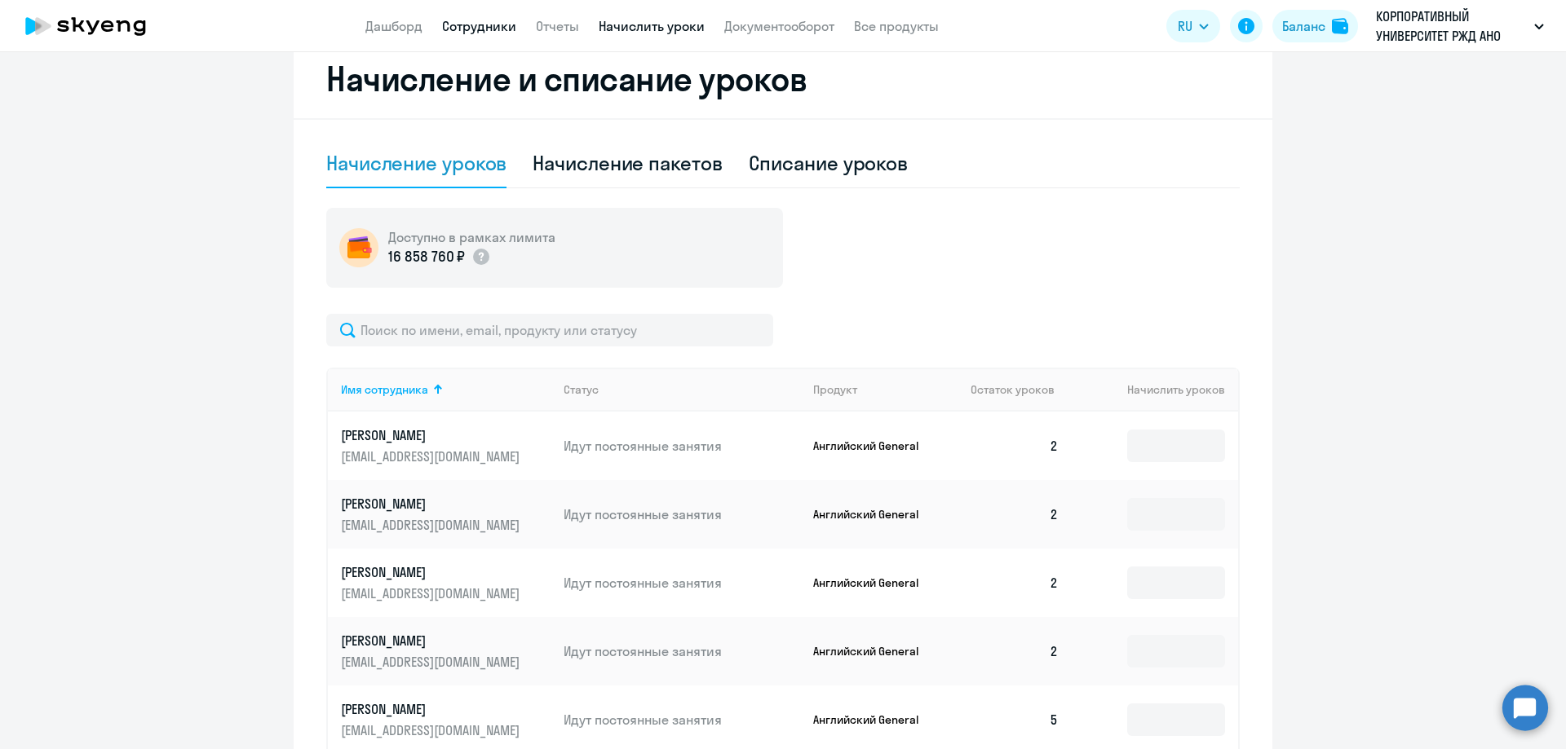
click at [508, 29] on link "Сотрудники" at bounding box center [479, 26] width 74 height 16
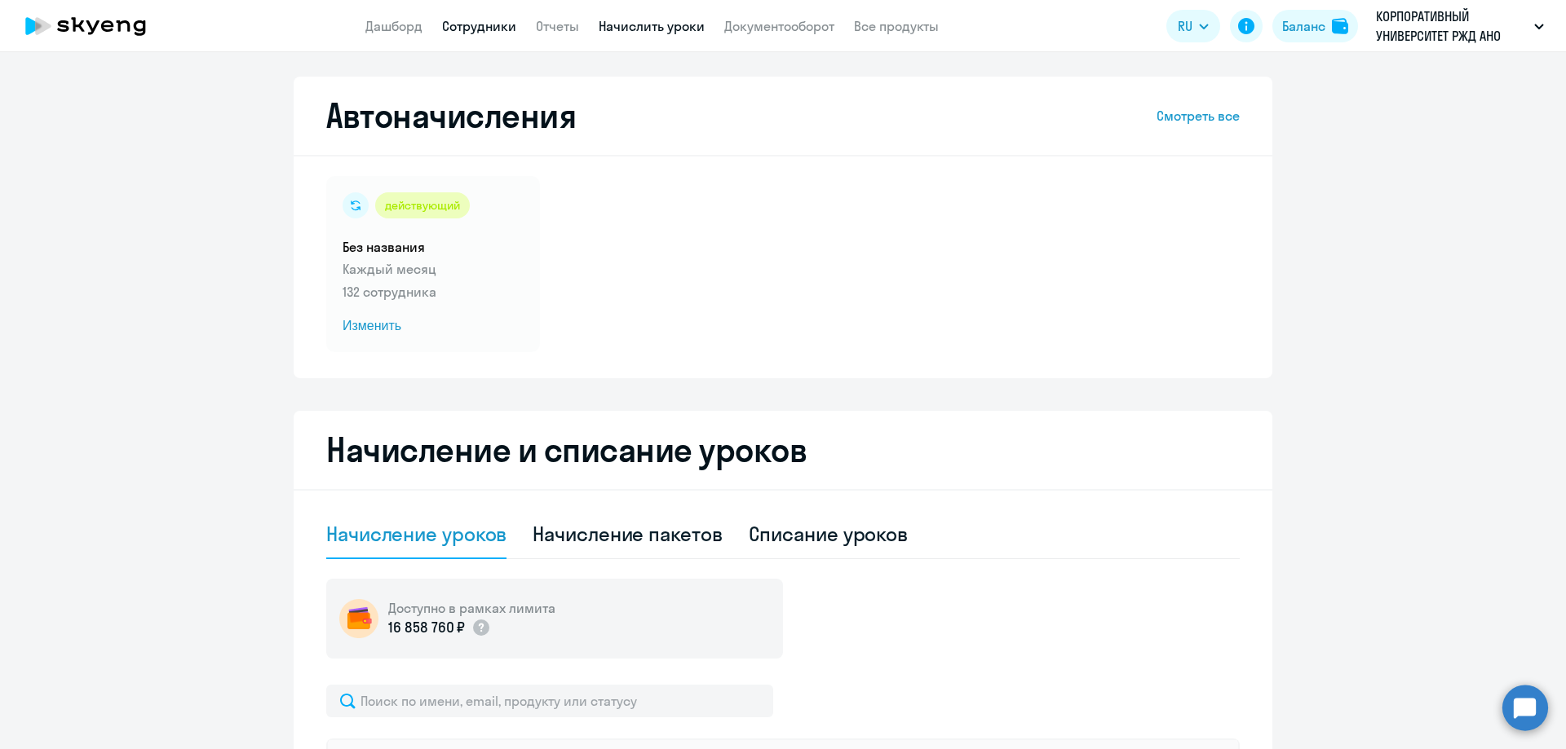
select select "30"
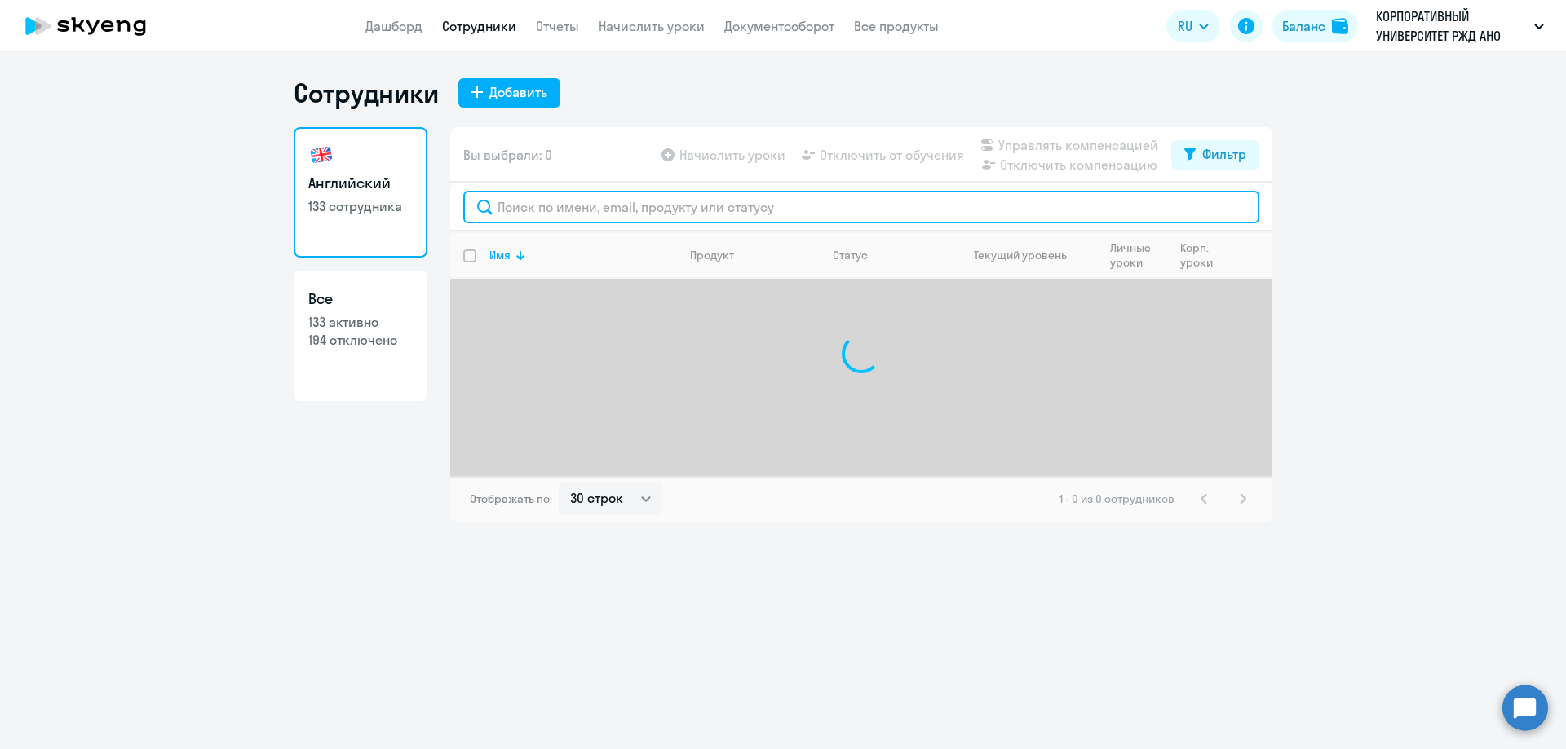
click at [554, 209] on input "text" at bounding box center [861, 207] width 796 height 33
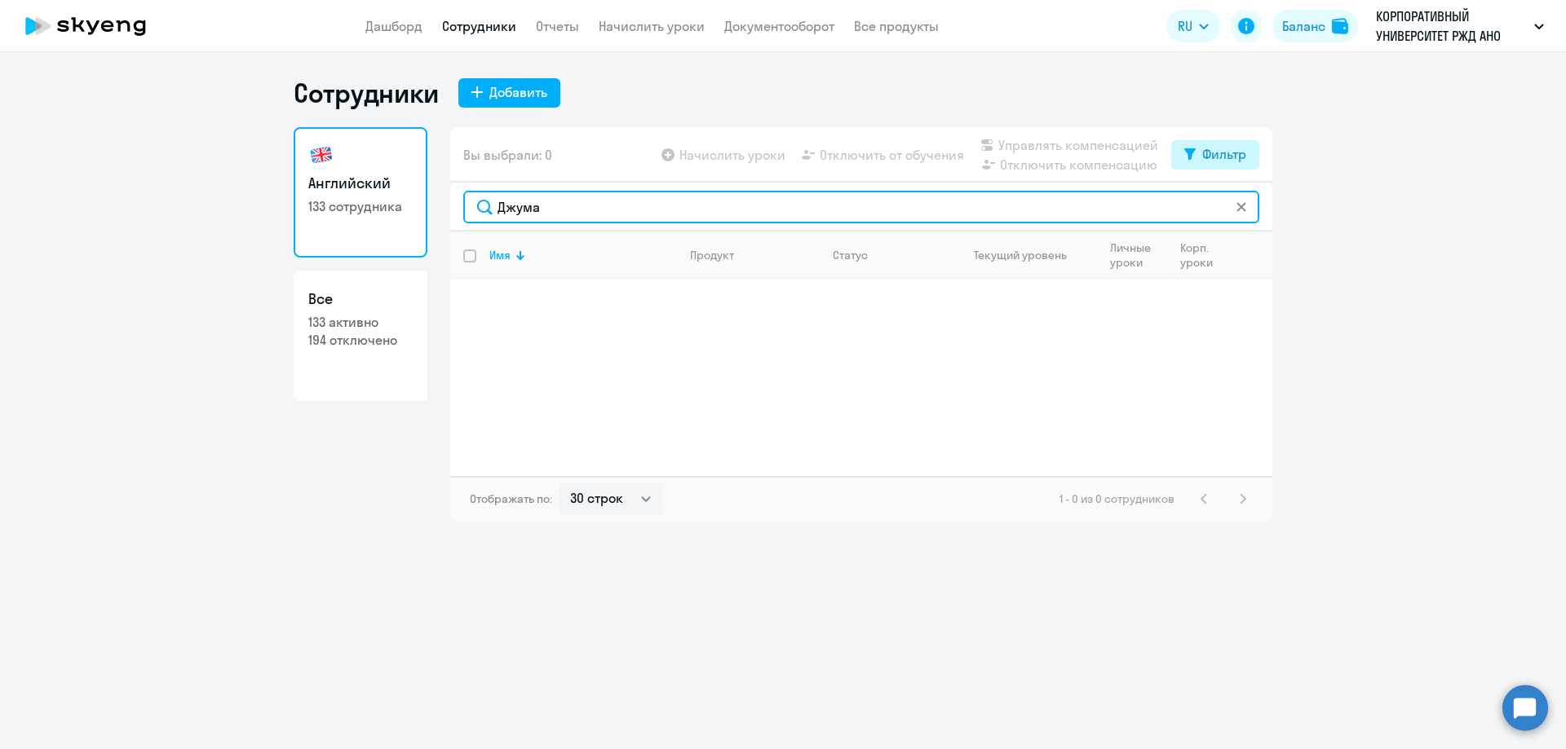
type input "Джума"
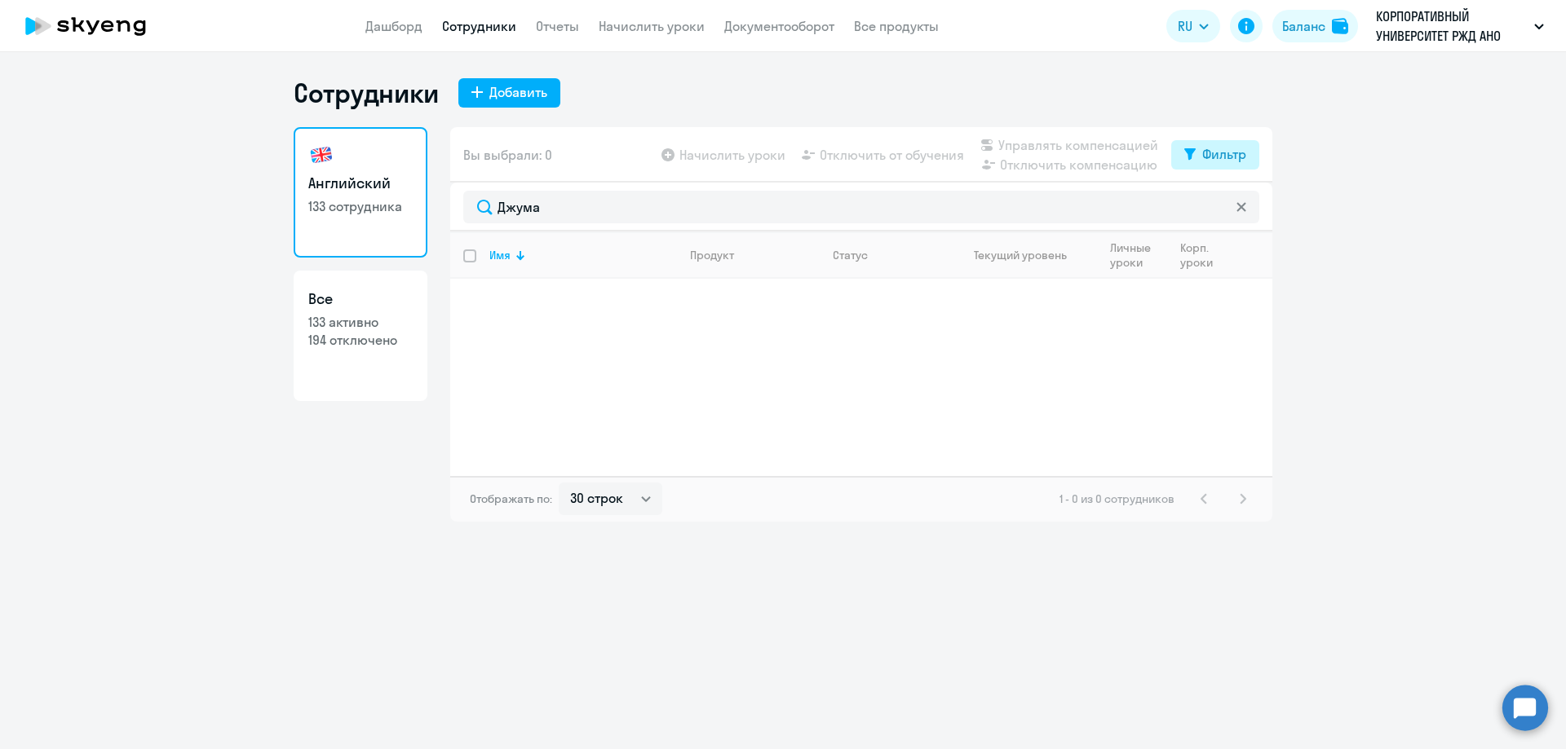
click at [1180, 143] on button "Фильтр" at bounding box center [1215, 154] width 88 height 29
click at [1234, 206] on span at bounding box center [1232, 208] width 28 height 16
click at [1218, 207] on input "checkbox" at bounding box center [1218, 207] width 1 height 1
checkbox input "true"
click at [624, 303] on p "Джума Светлана Игоревна" at bounding box center [581, 297] width 184 height 18
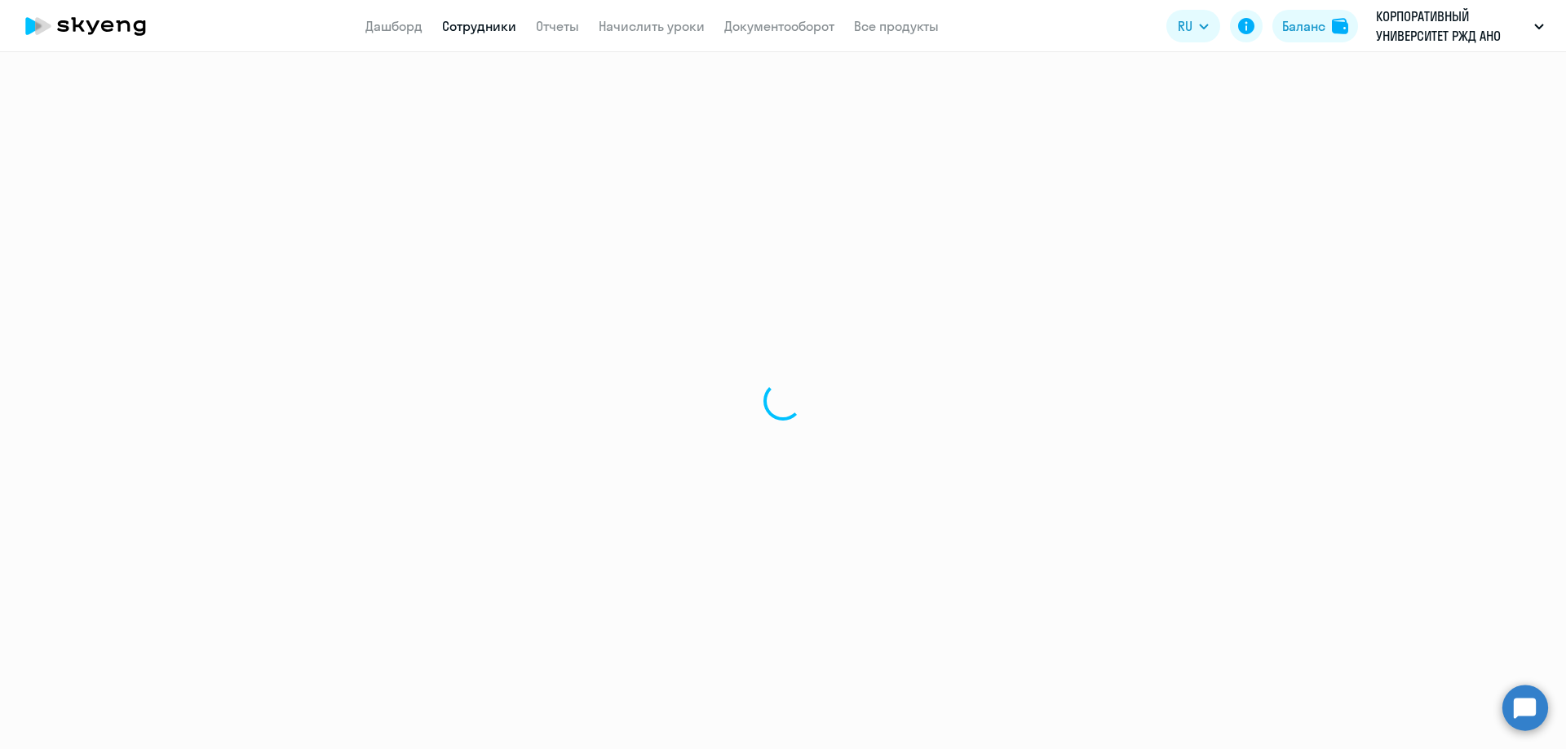
select select "english"
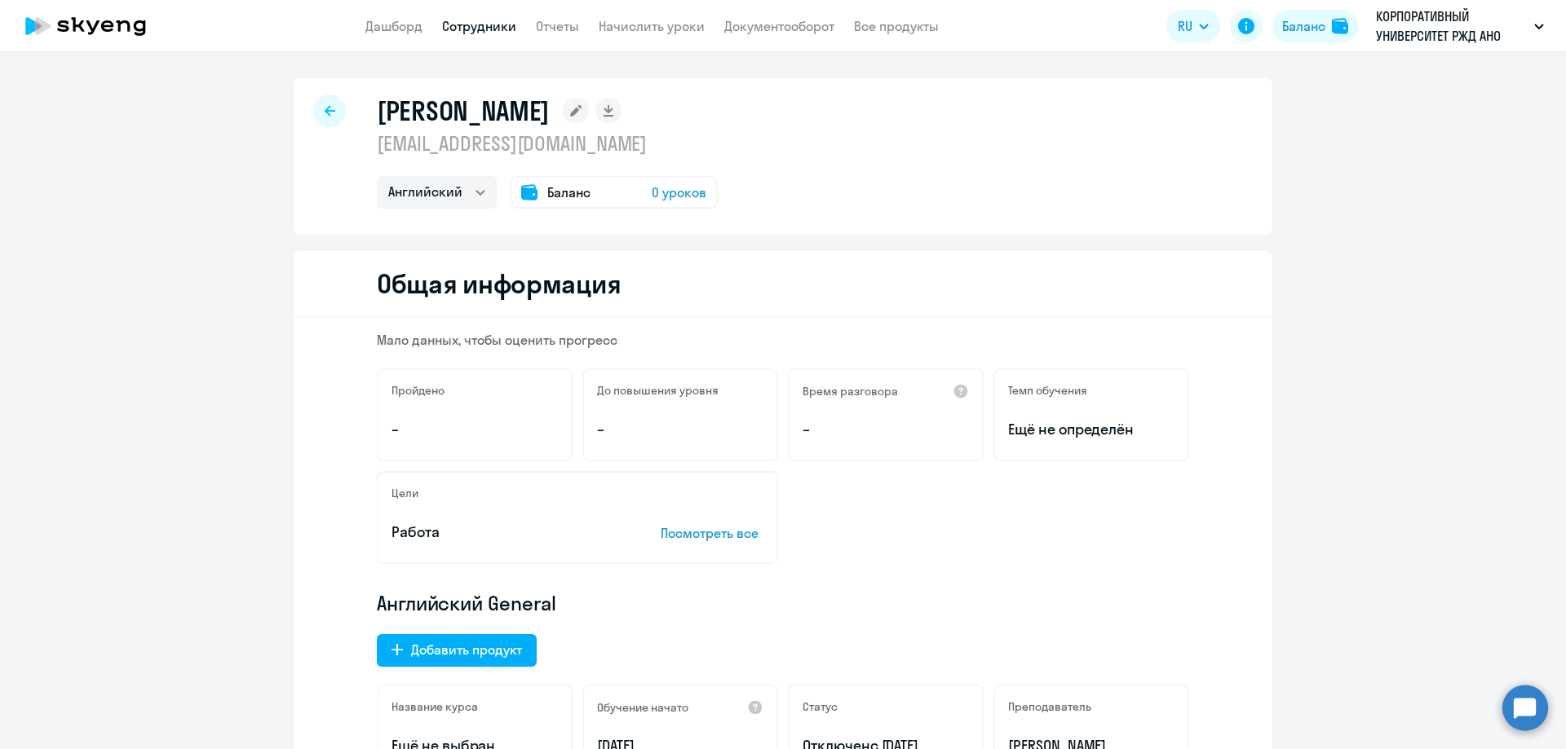
click at [321, 99] on div at bounding box center [329, 111] width 33 height 33
select select "30"
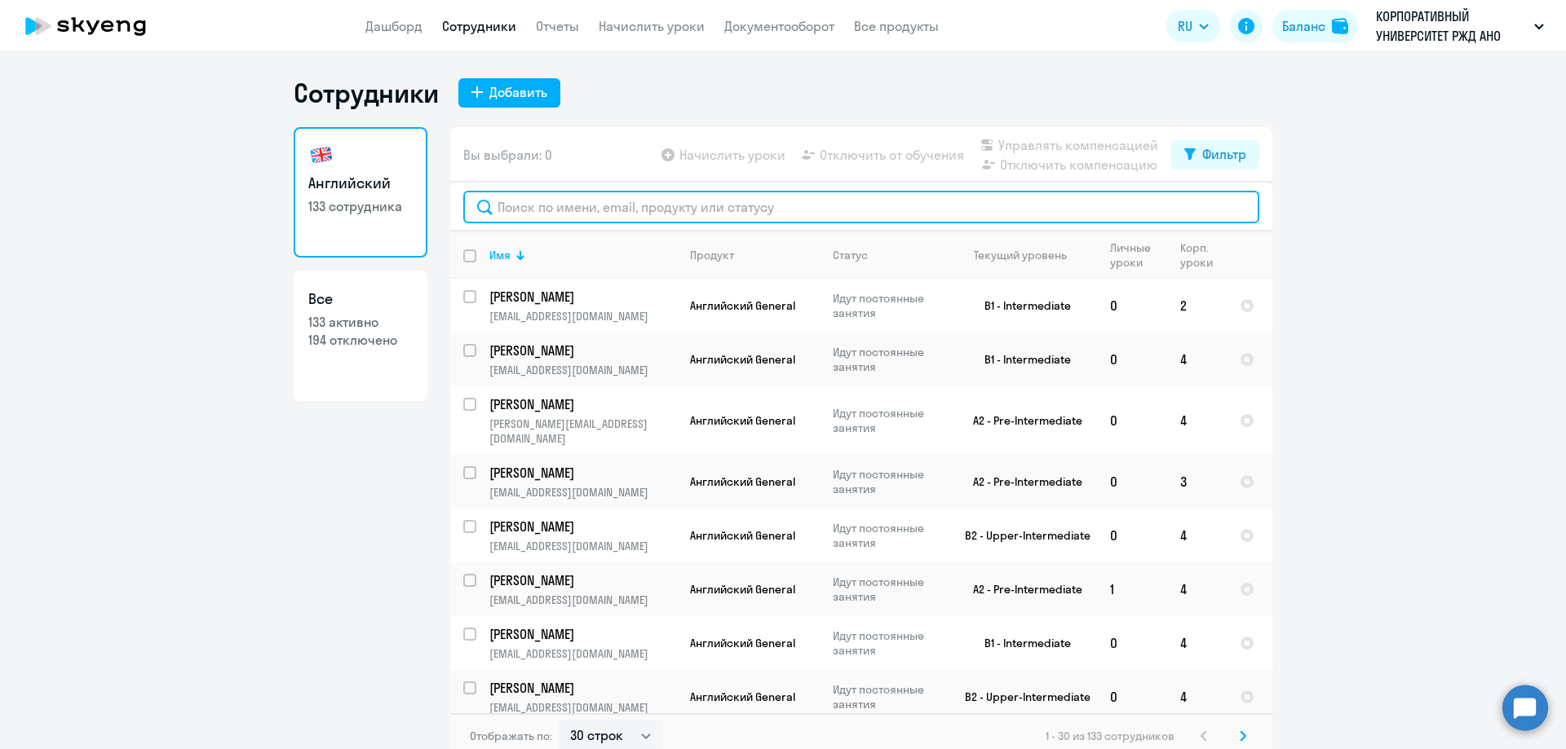
click at [541, 214] on input "text" at bounding box center [861, 207] width 796 height 33
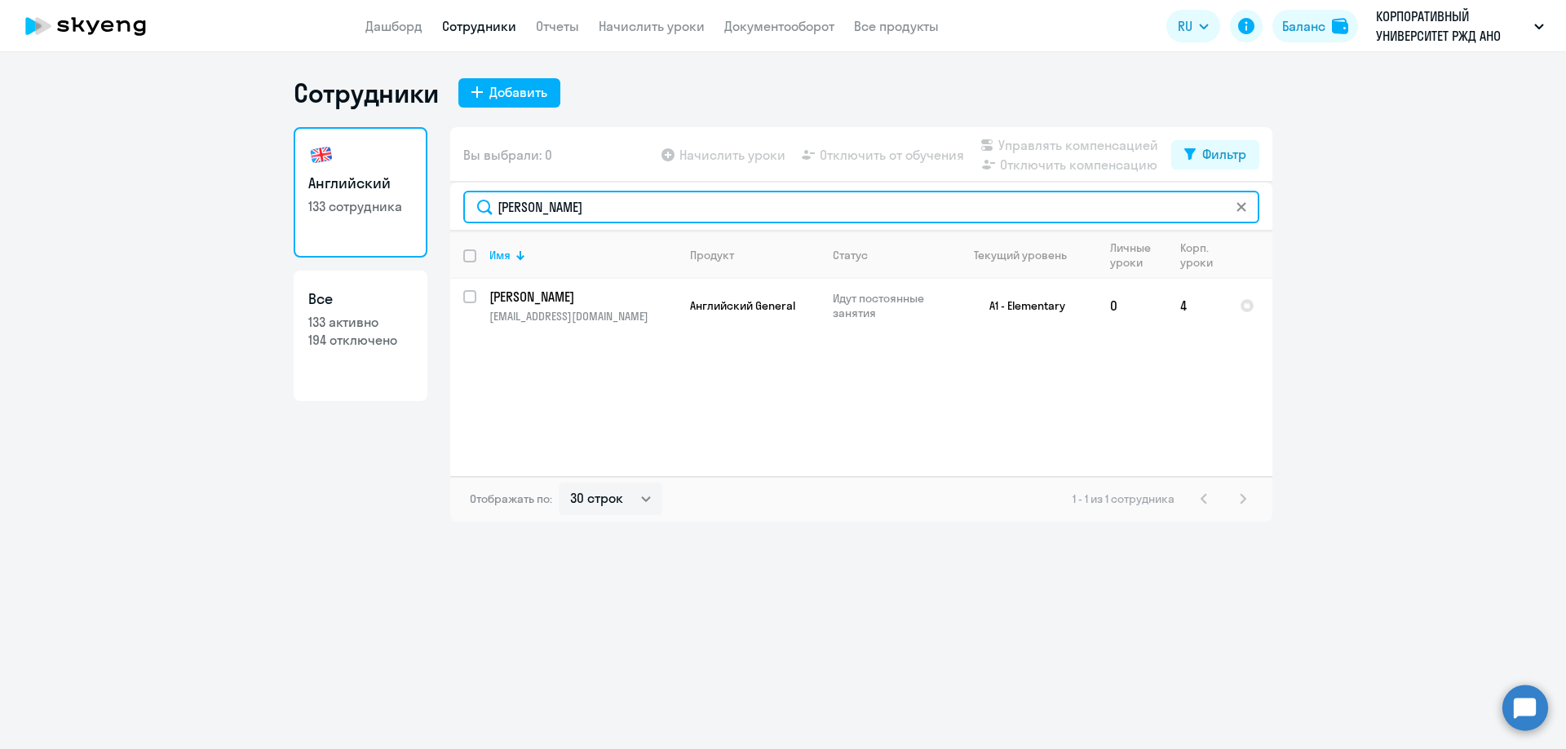
type input "Вовденко"
drag, startPoint x: 555, startPoint y: 207, endPoint x: 474, endPoint y: 216, distance: 81.2
click at [474, 216] on input "Вовденко" at bounding box center [861, 207] width 796 height 33
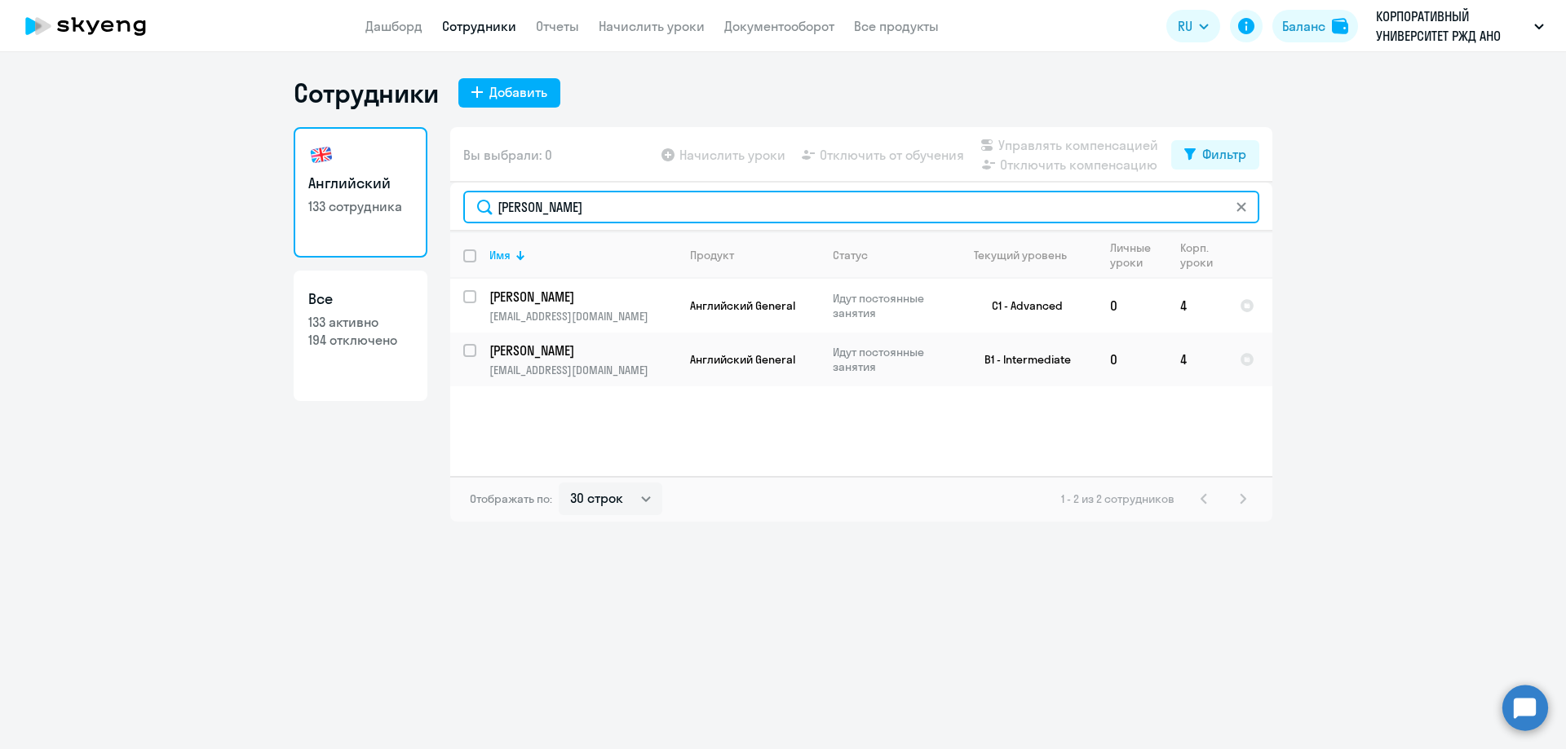
type input "Тарасов"
drag, startPoint x: 550, startPoint y: 208, endPoint x: 491, endPoint y: 223, distance: 61.5
click at [491, 223] on div "Тарасов" at bounding box center [861, 207] width 822 height 49
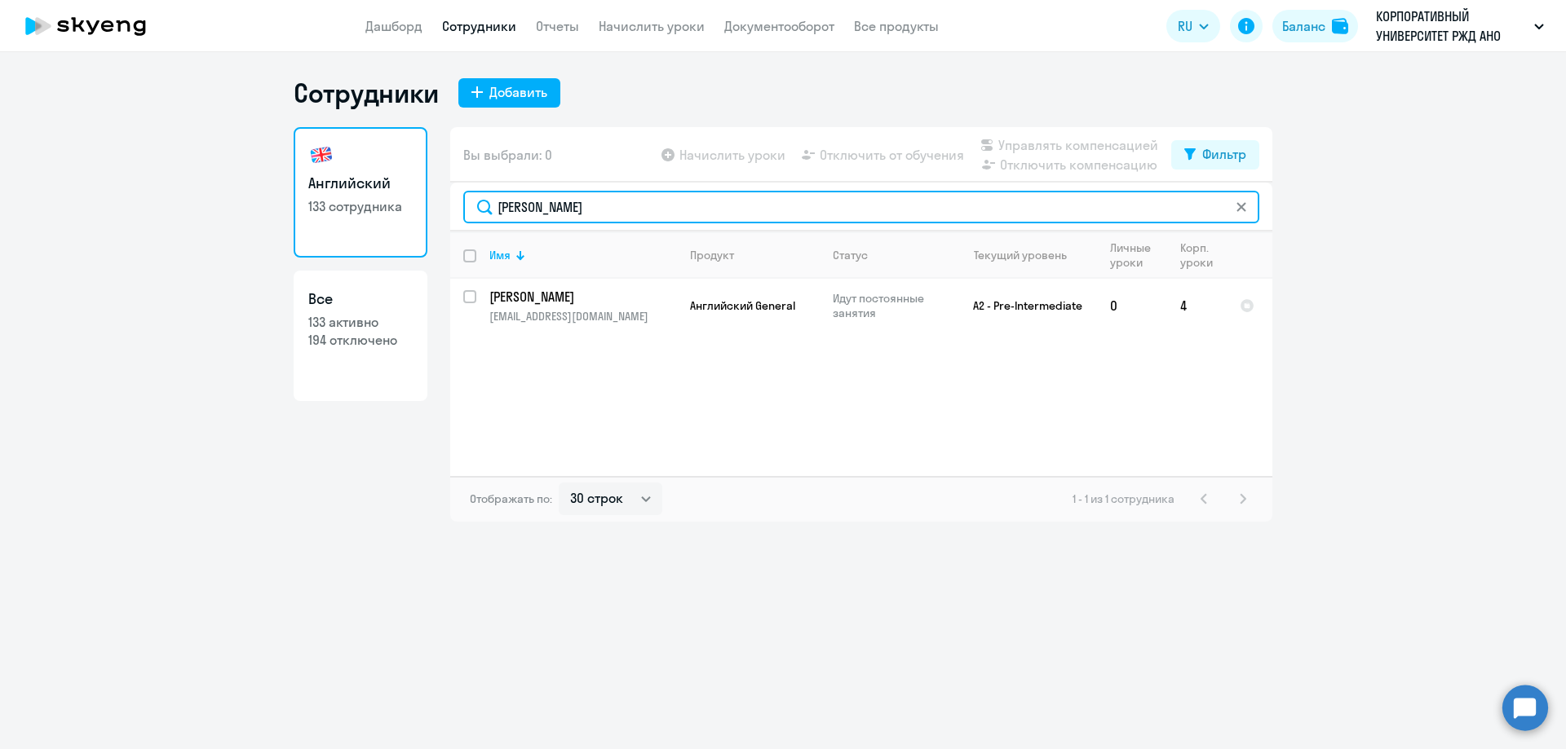
type input "Грошева"
drag, startPoint x: 577, startPoint y: 214, endPoint x: 459, endPoint y: 216, distance: 118.3
click at [459, 216] on div "Грошева" at bounding box center [861, 207] width 822 height 49
type input "Пальцев"
drag, startPoint x: 547, startPoint y: 217, endPoint x: 500, endPoint y: 219, distance: 47.3
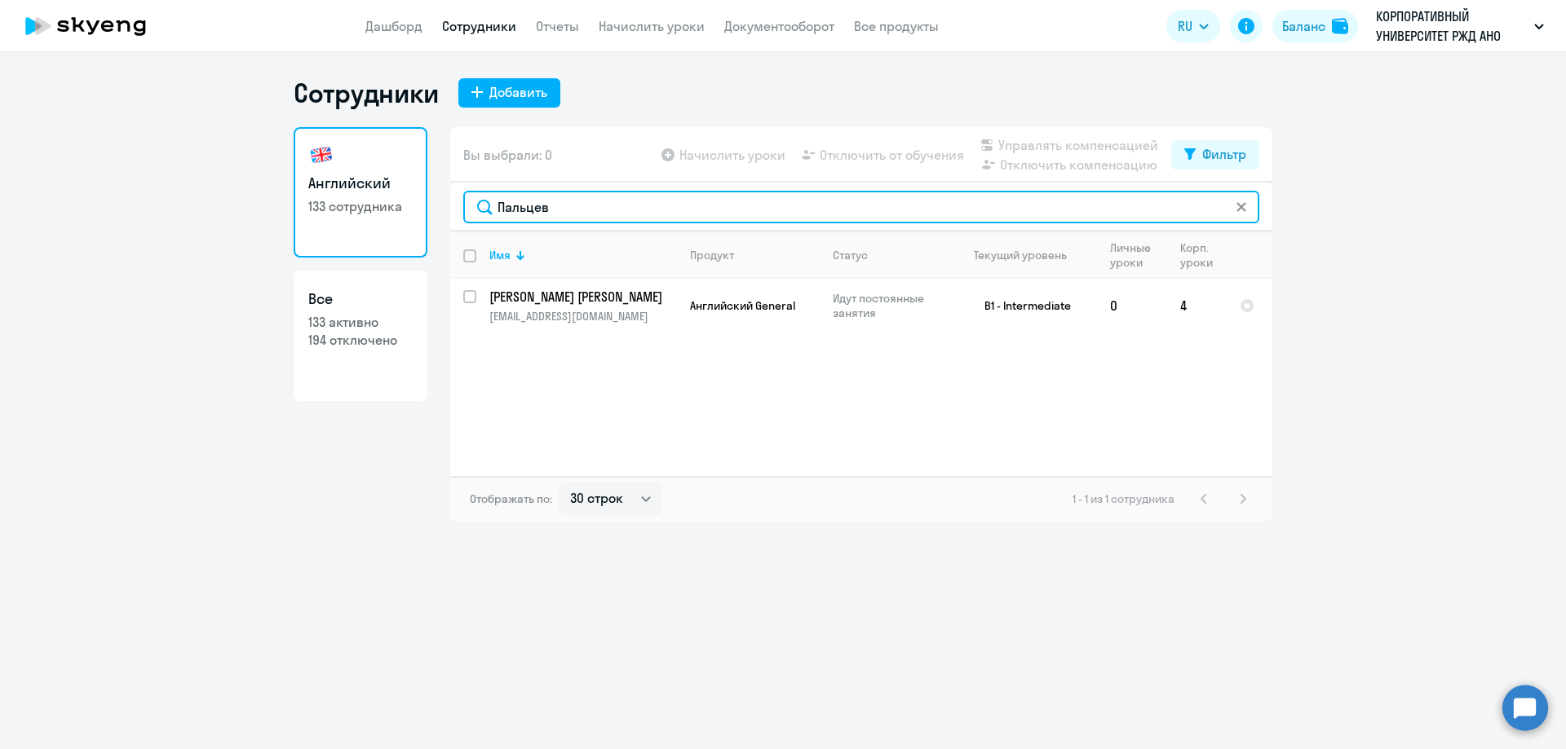
click at [500, 219] on input "Пальцев" at bounding box center [861, 207] width 796 height 33
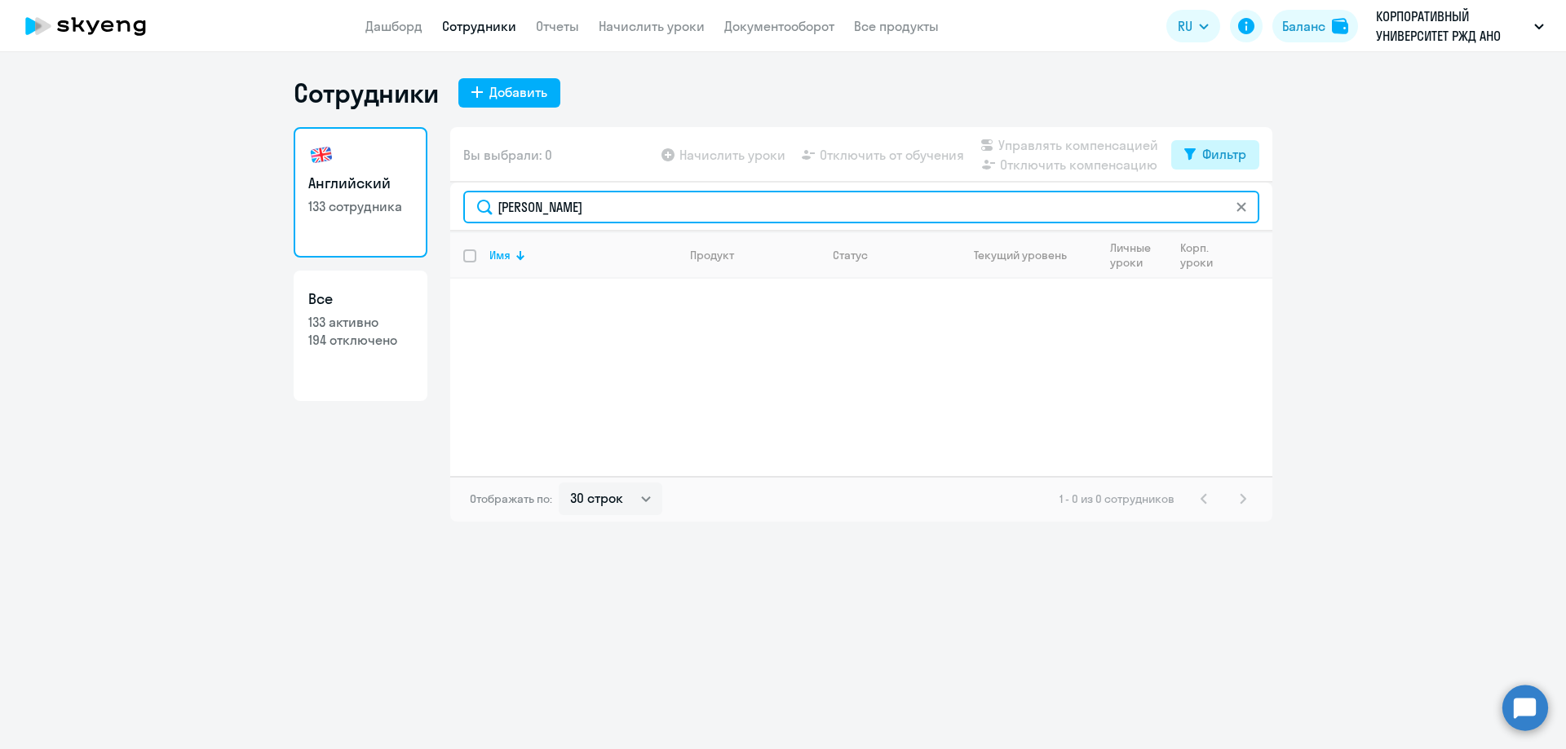
type input "Абухович"
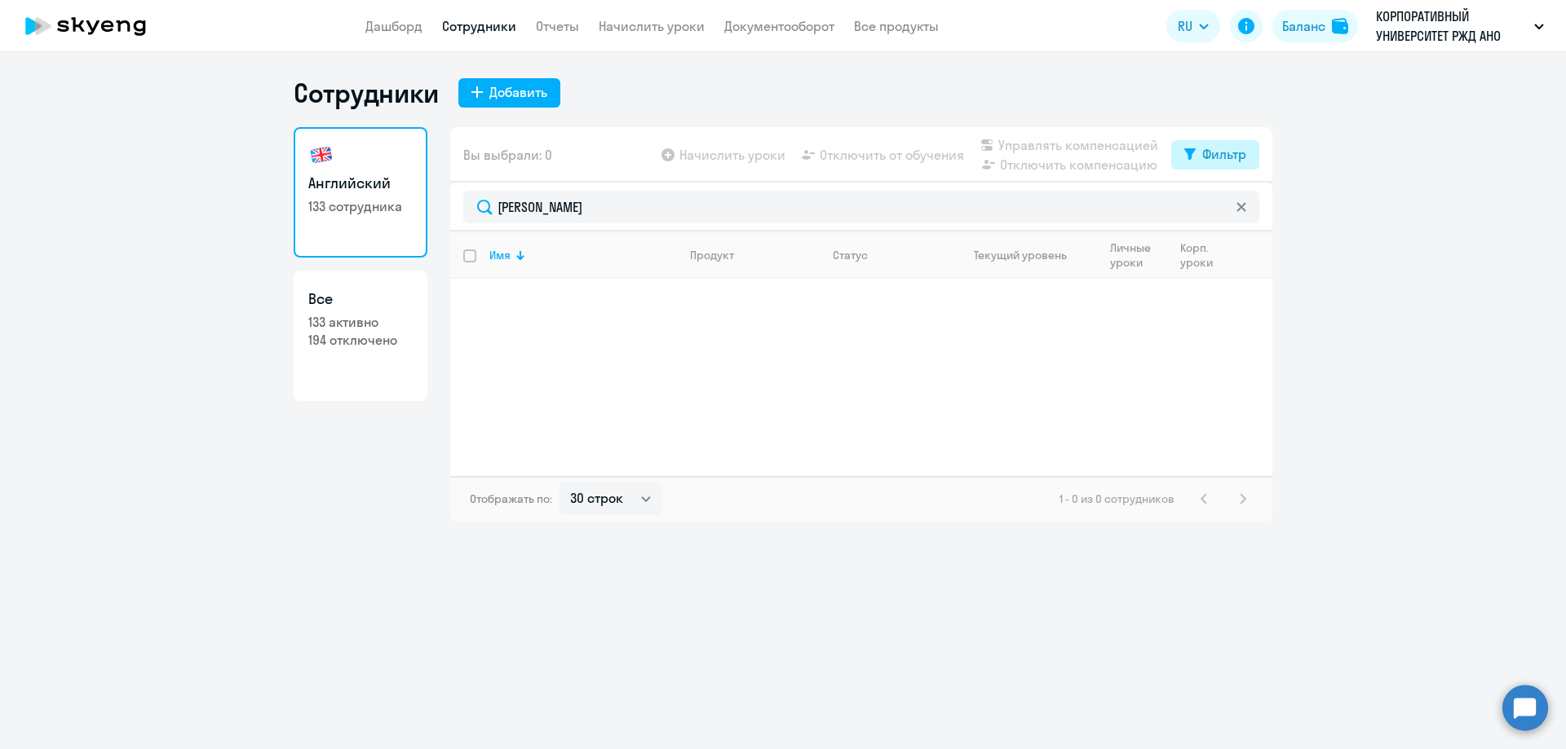
click at [1174, 159] on button "Фильтр" at bounding box center [1215, 154] width 88 height 29
click at [1228, 210] on span at bounding box center [1232, 208] width 28 height 16
click at [1218, 208] on input "checkbox" at bounding box center [1218, 207] width 1 height 1
checkbox input "true"
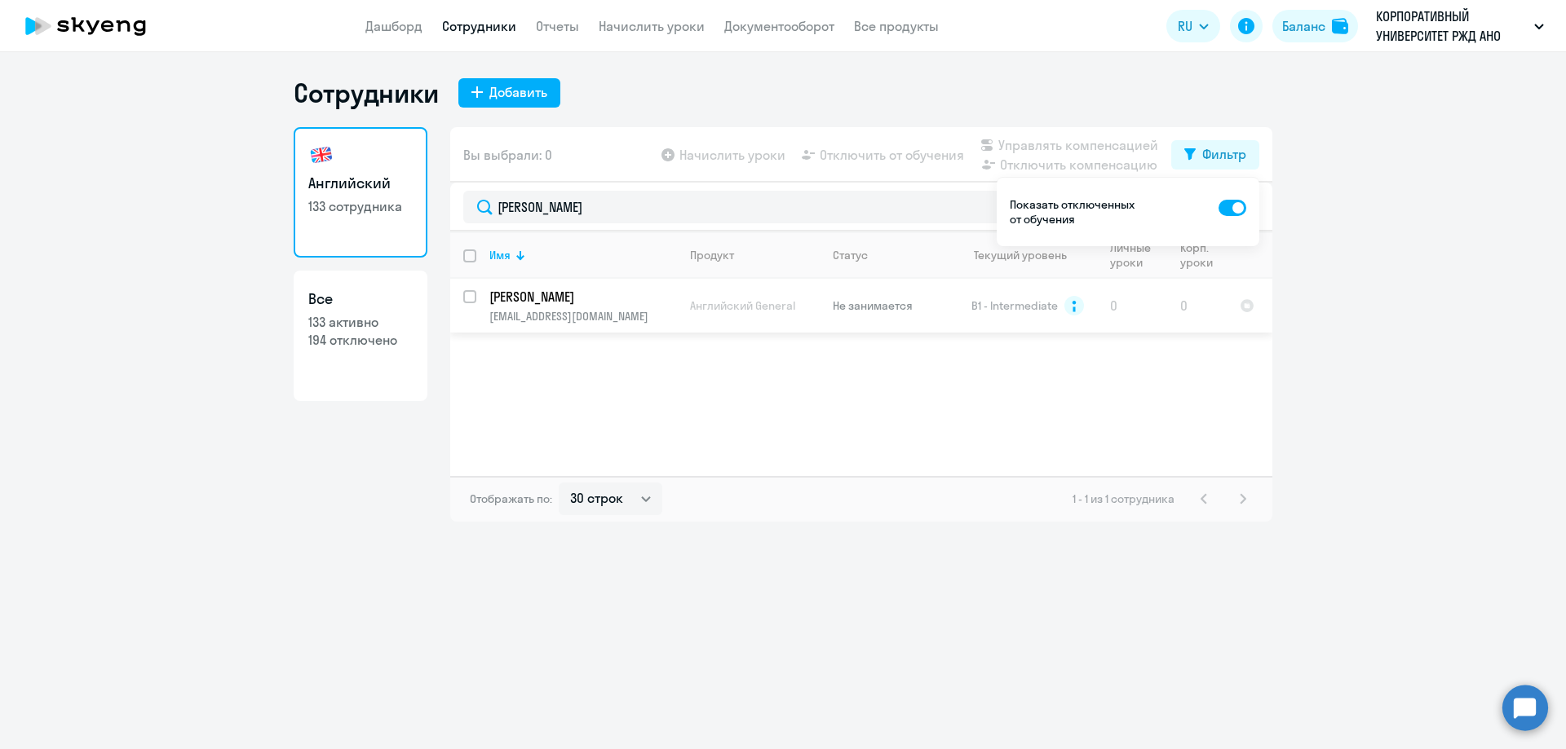
click at [601, 304] on p "Абухович Марина Александровна" at bounding box center [581, 297] width 184 height 18
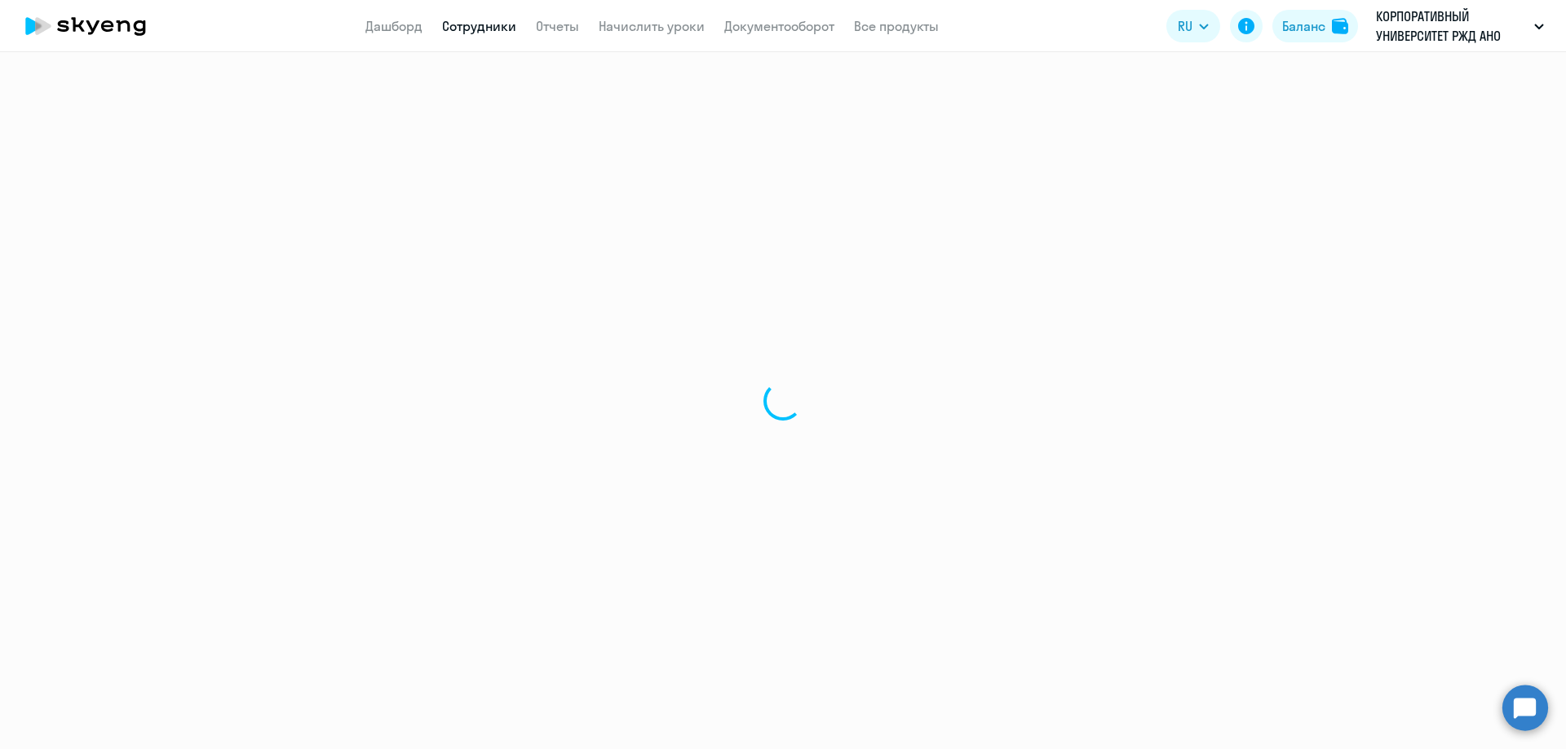
select select "english"
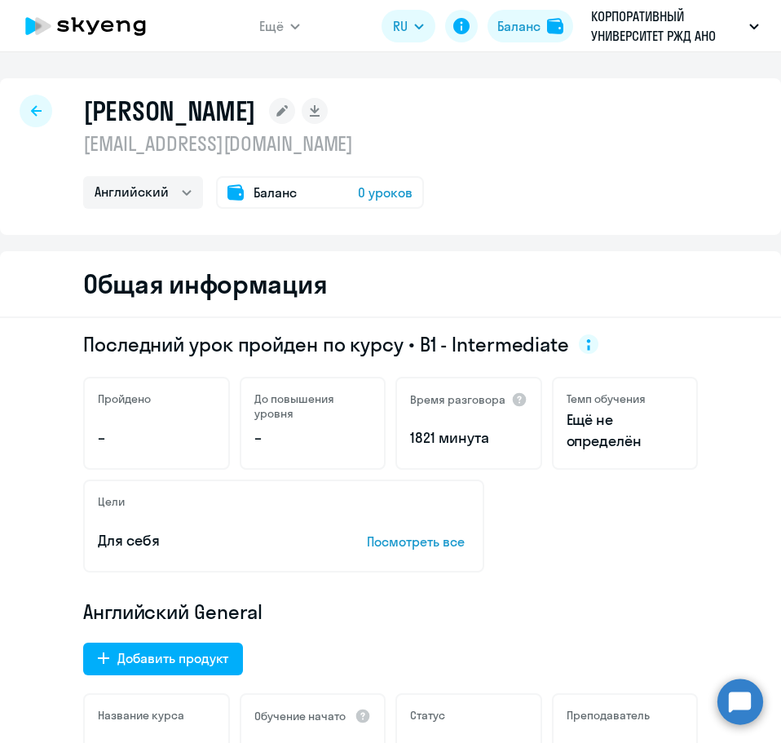
click at [42, 117] on div at bounding box center [36, 111] width 33 height 33
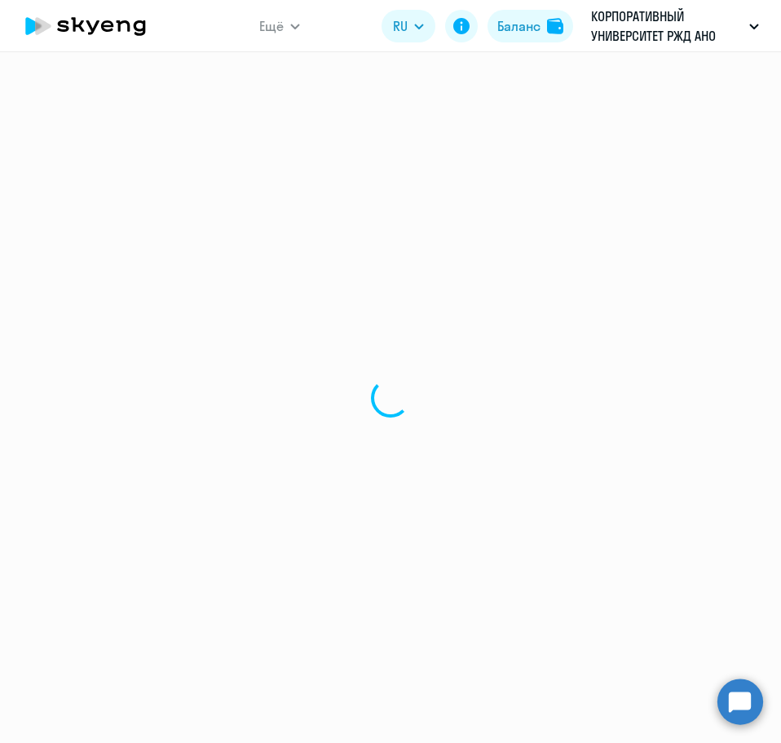
select select "30"
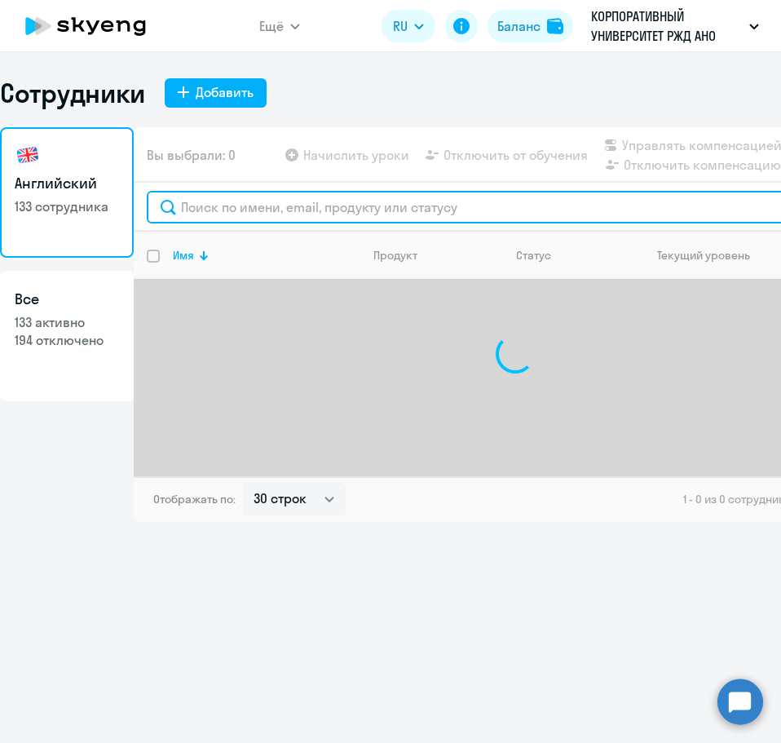
click at [190, 202] on input "text" at bounding box center [515, 207] width 736 height 33
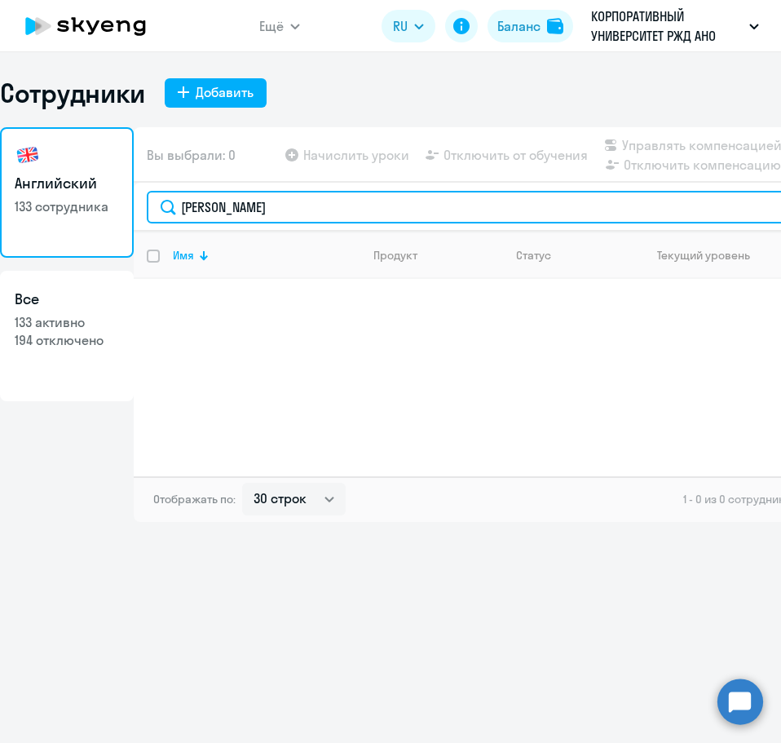
drag, startPoint x: 301, startPoint y: 208, endPoint x: 245, endPoint y: 212, distance: 55.6
click at [245, 212] on input "Васильев Михаил" at bounding box center [515, 207] width 736 height 33
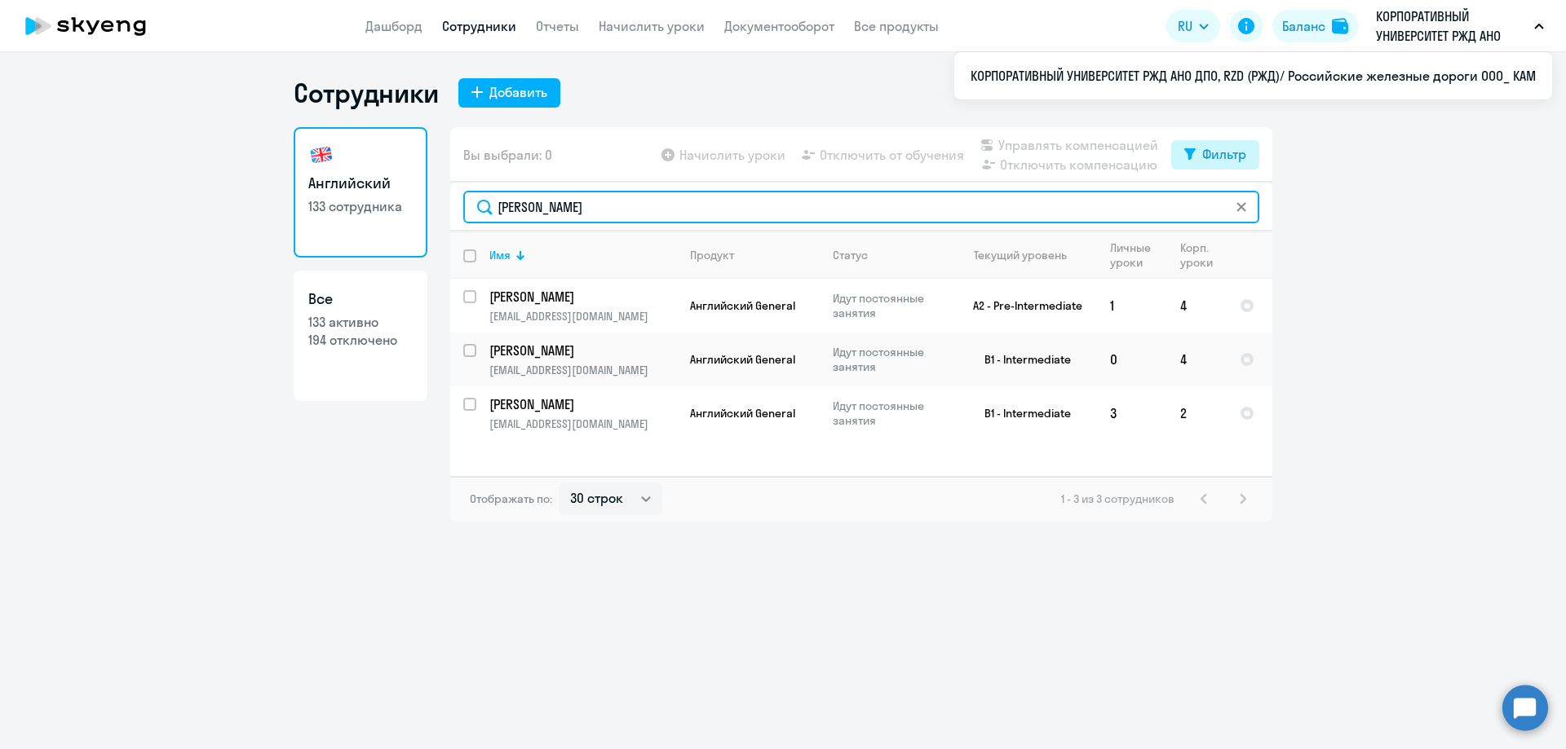
type input "Васильев"
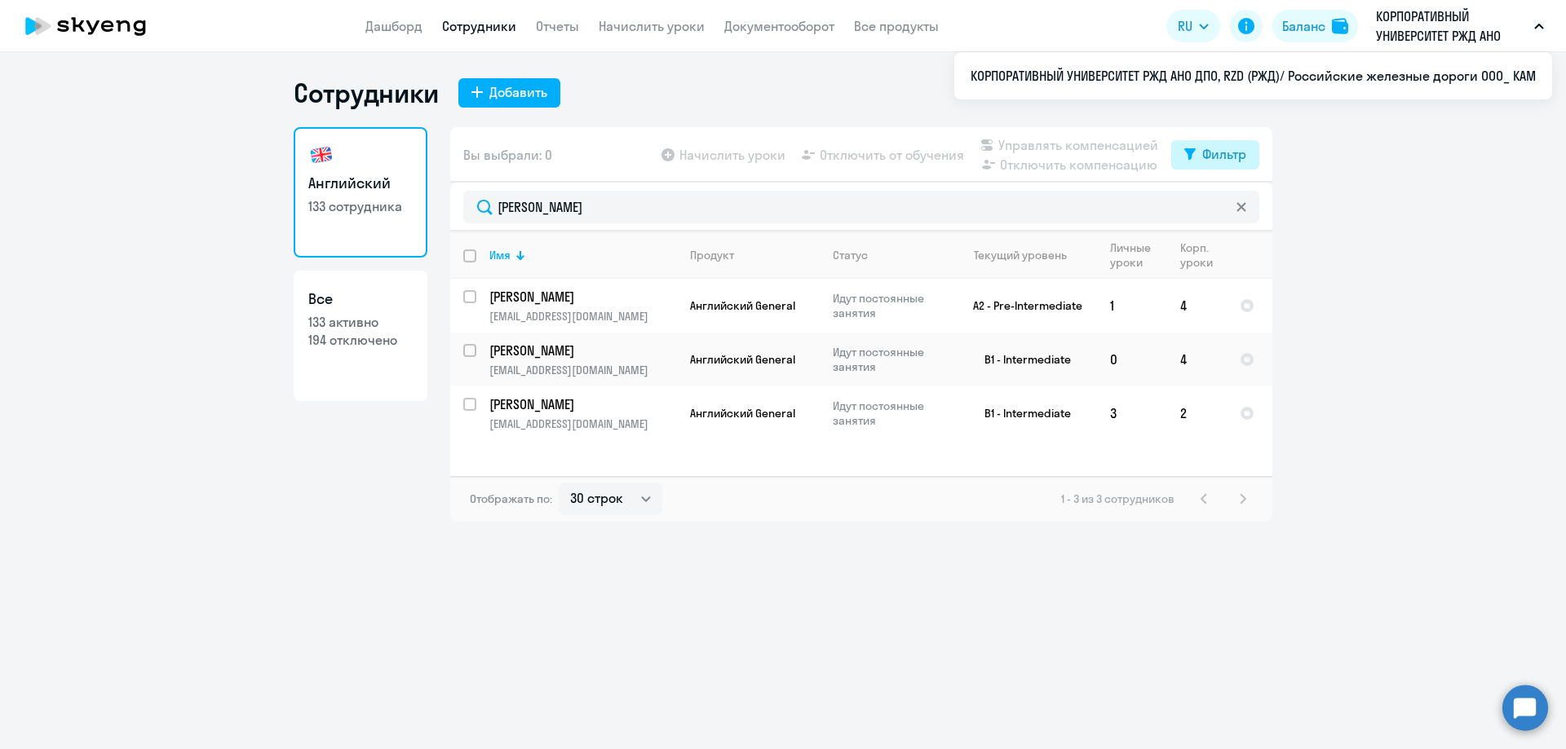
click at [1182, 166] on button "Фильтр" at bounding box center [1215, 154] width 88 height 29
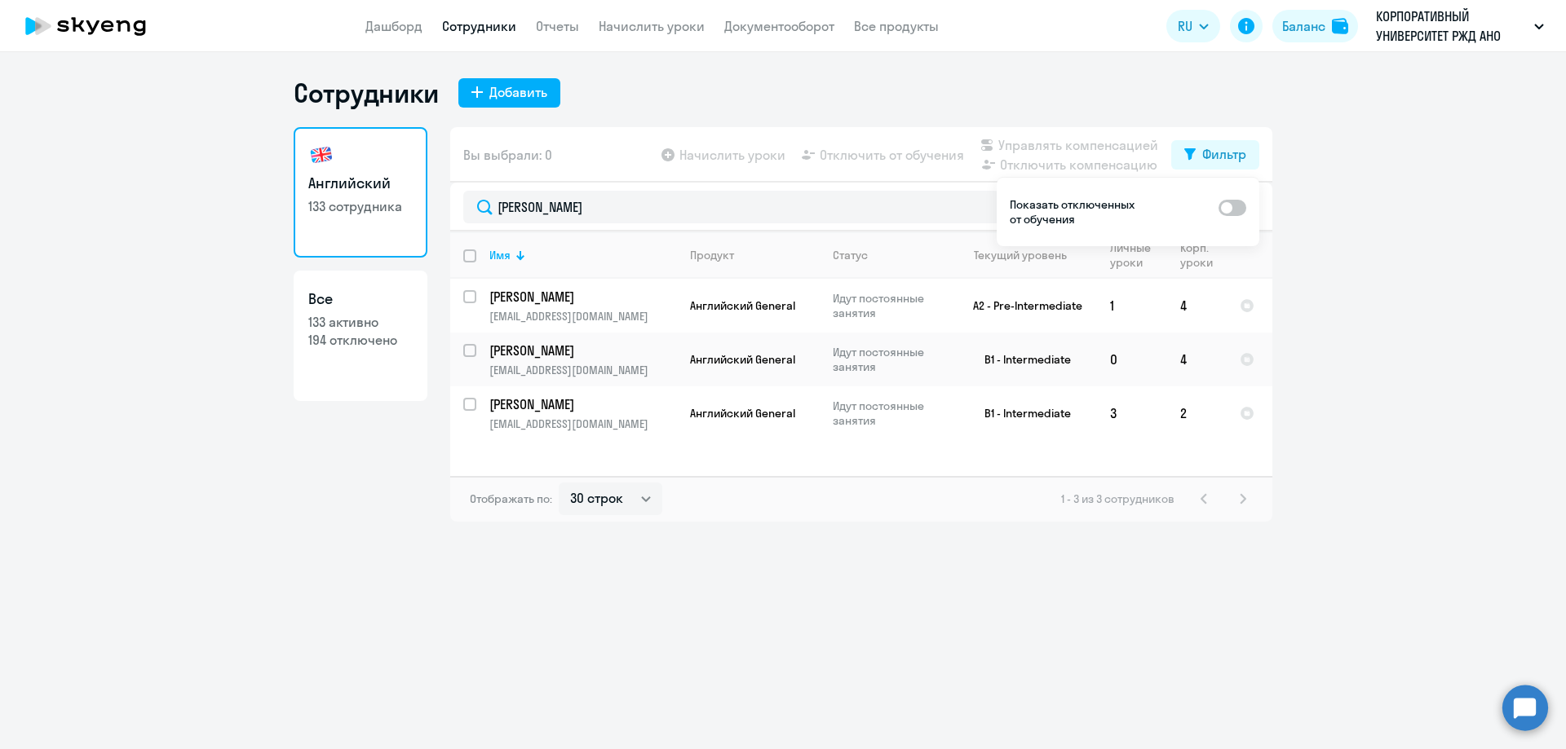
click at [1232, 204] on span at bounding box center [1232, 208] width 28 height 16
click at [1218, 207] on input "checkbox" at bounding box center [1218, 207] width 1 height 1
checkbox input "true"
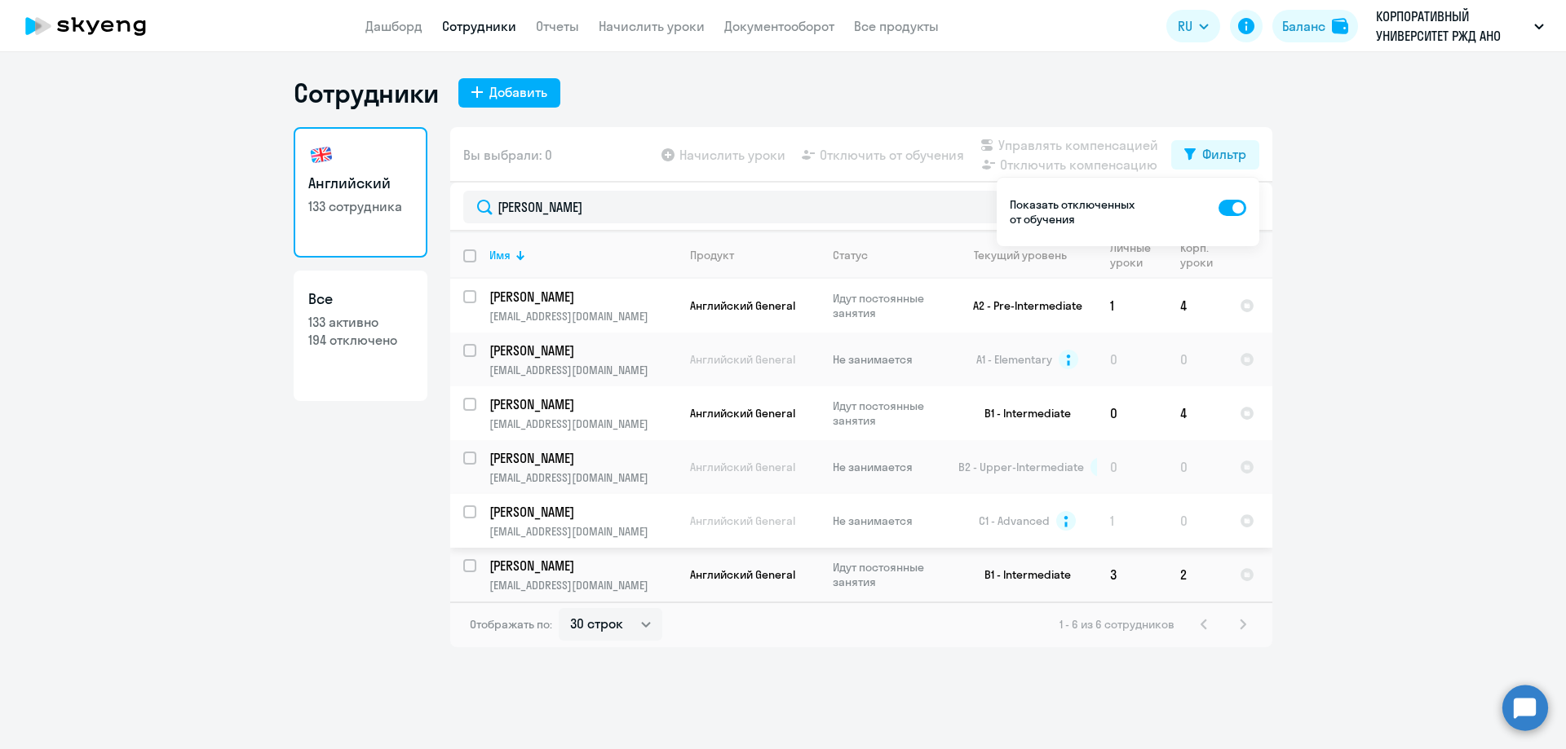
click at [634, 524] on td "Васильев Михаил Александрович vasilievma@gmail.com" at bounding box center [576, 521] width 201 height 54
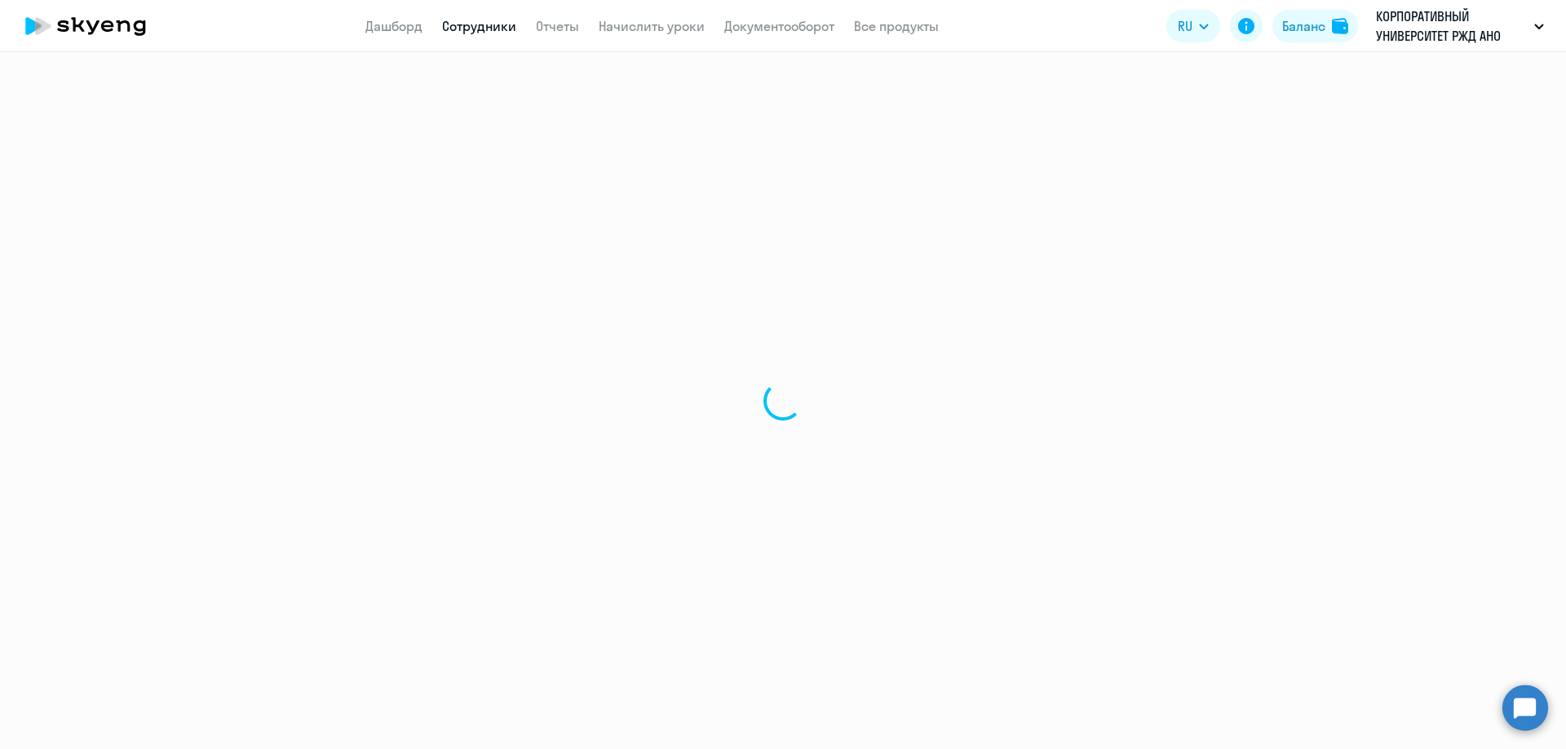
select select "english"
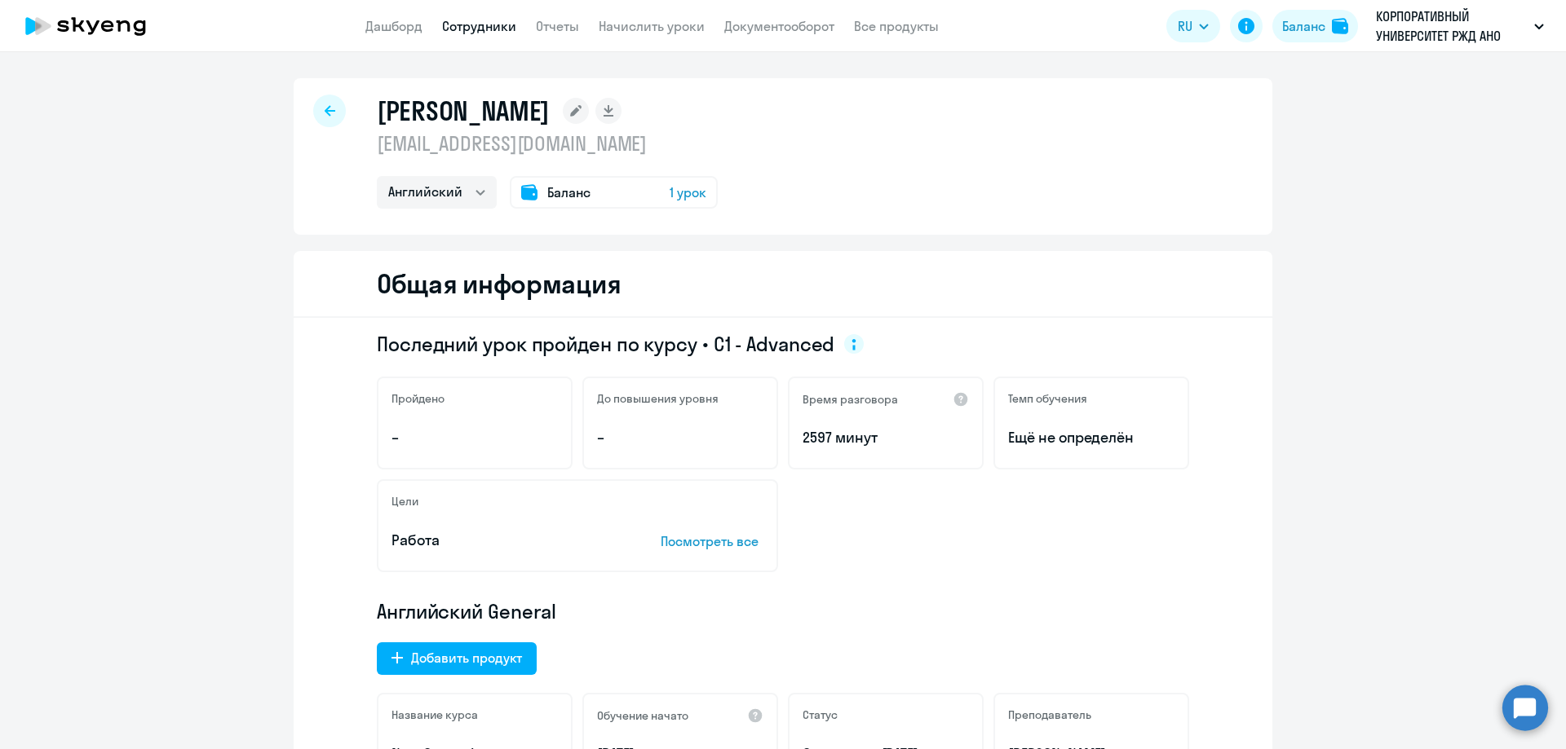
click at [325, 117] on div at bounding box center [329, 111] width 33 height 33
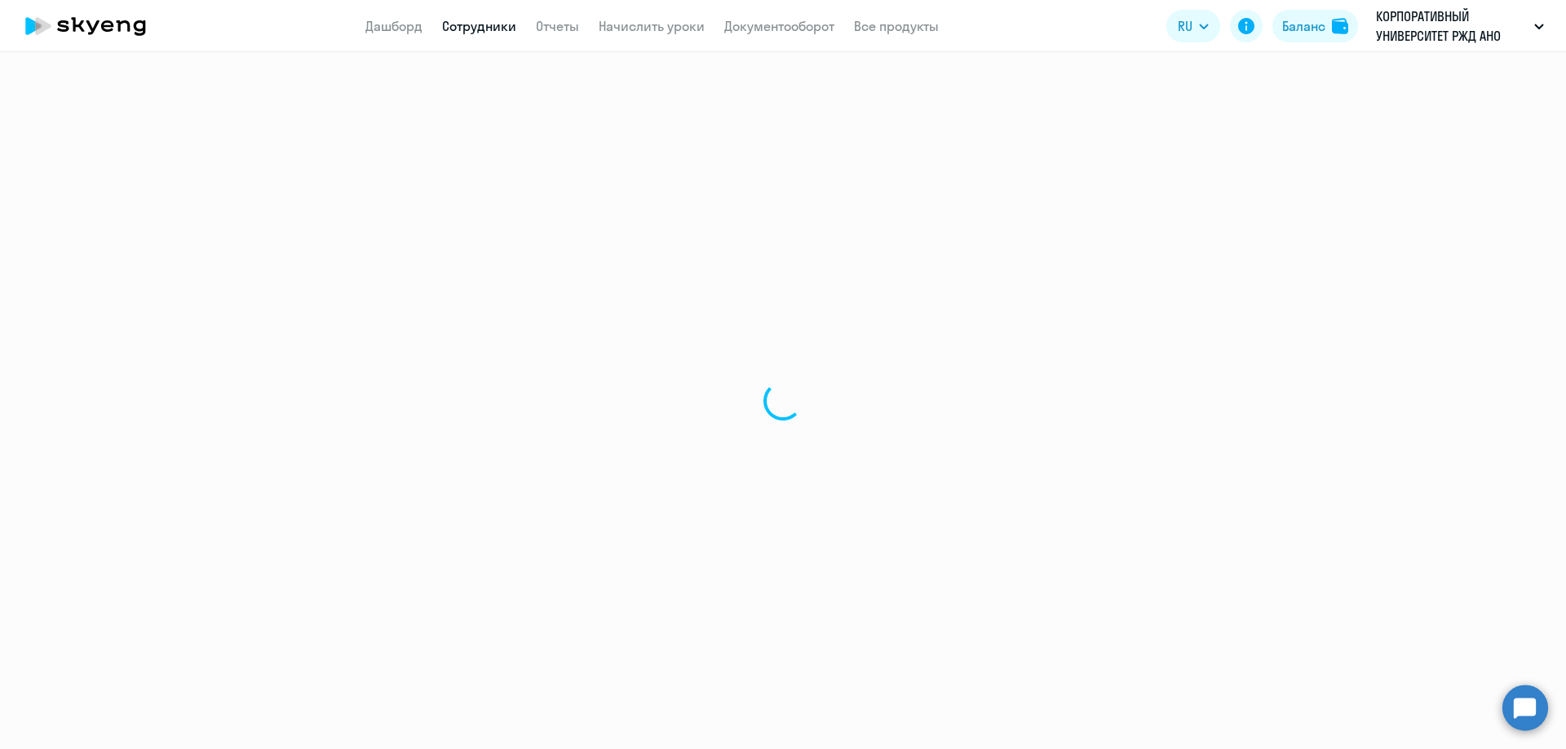
select select "30"
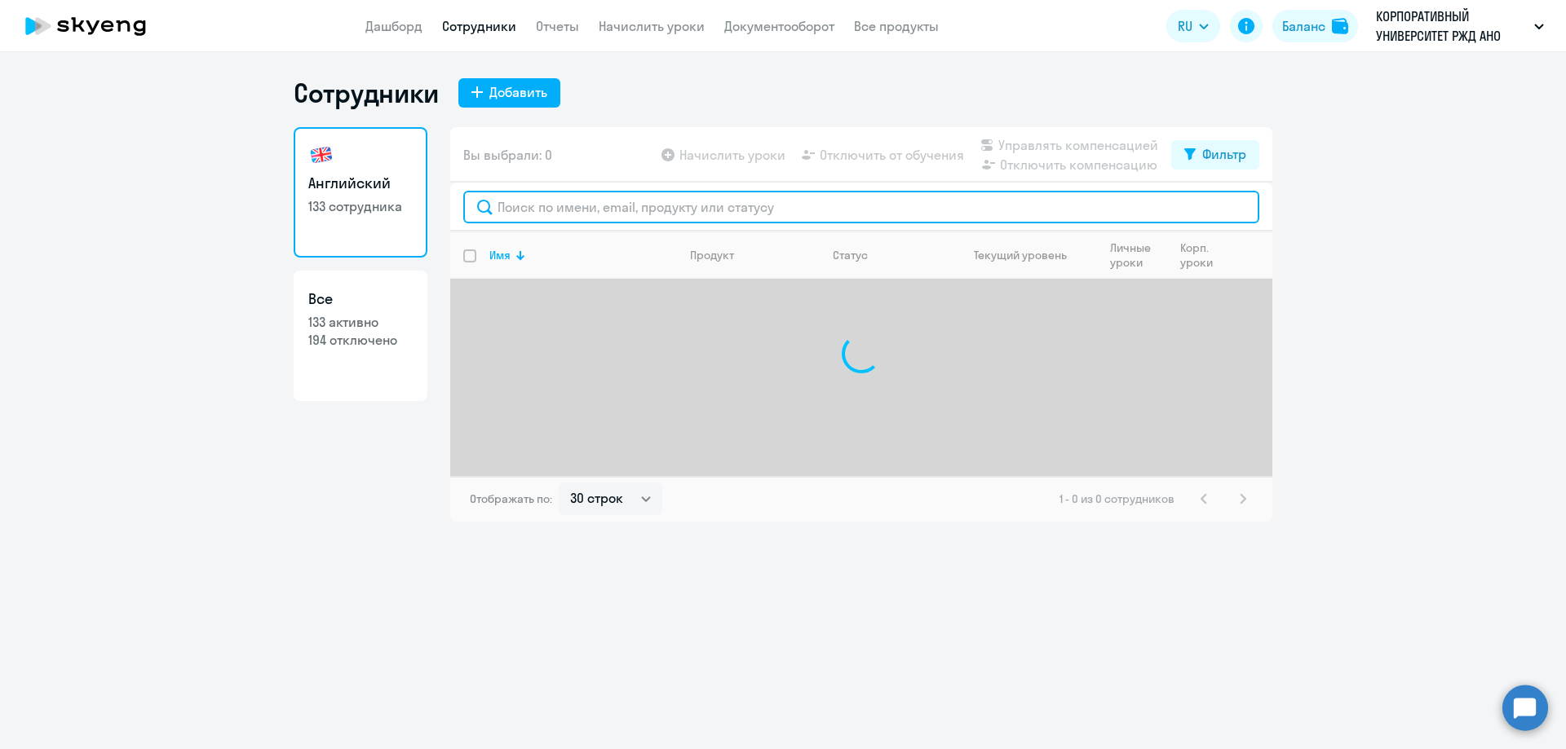
click at [532, 209] on input "text" at bounding box center [861, 207] width 796 height 33
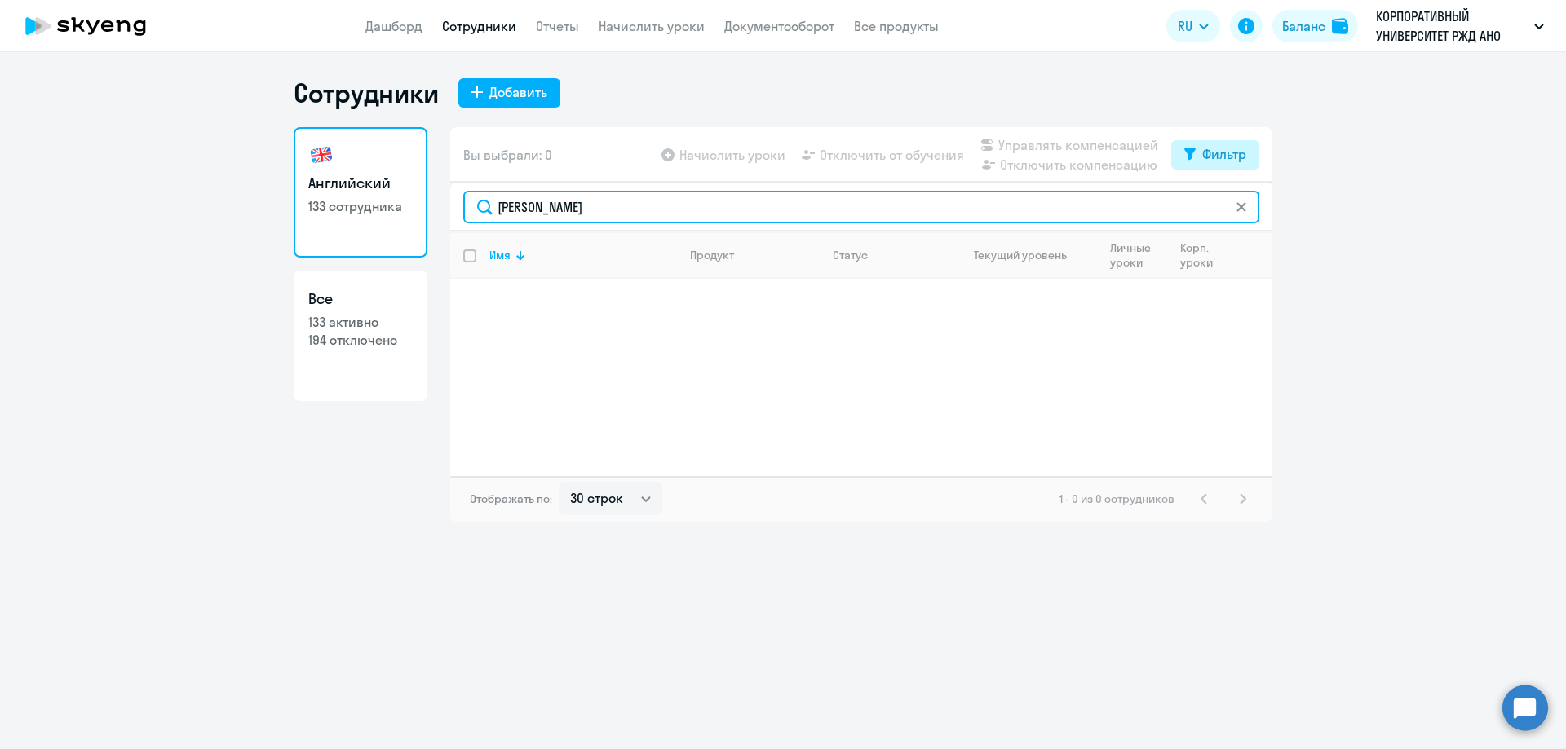
type input "Новикова"
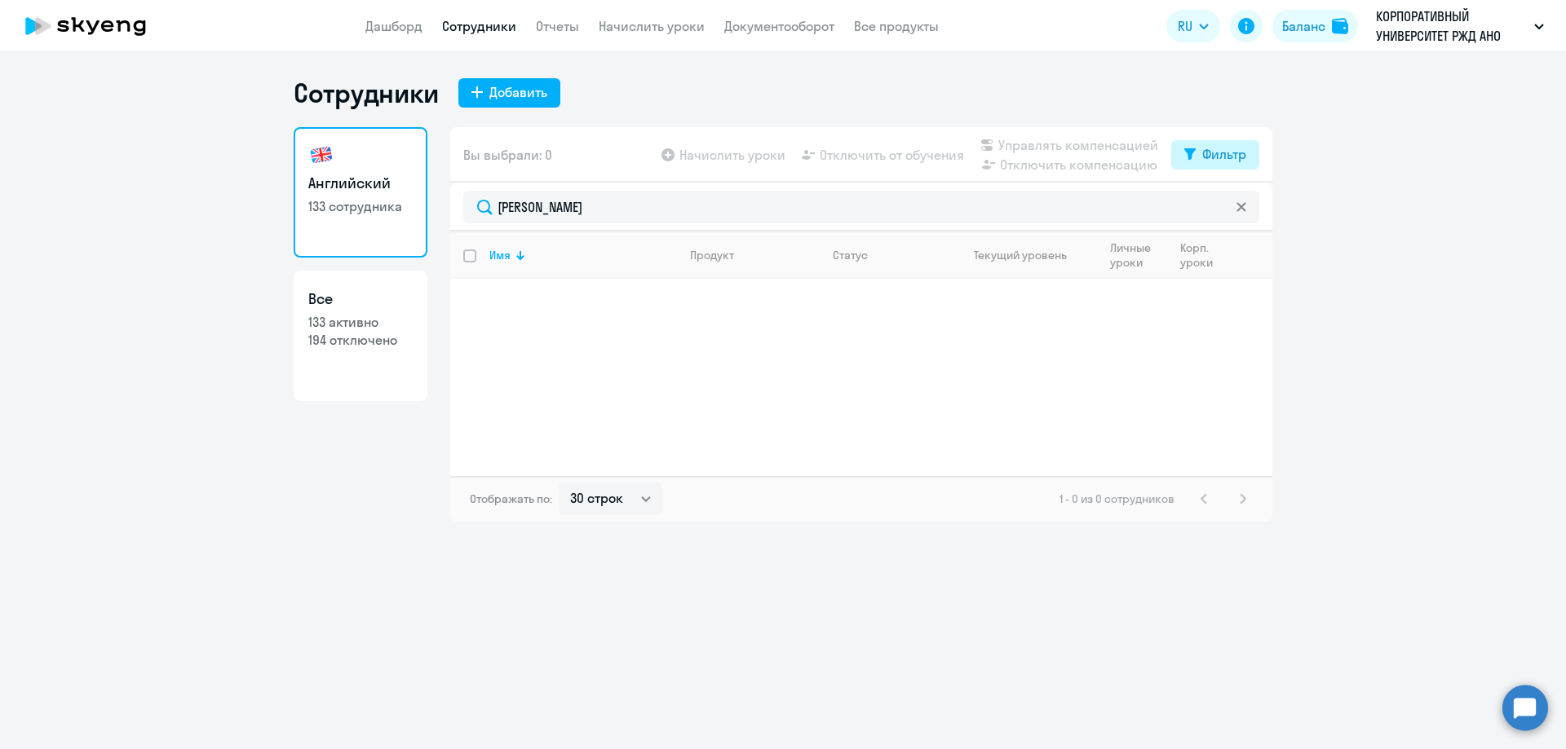
click at [1219, 161] on div "Фильтр" at bounding box center [1224, 154] width 44 height 20
click at [1233, 210] on span at bounding box center [1232, 208] width 28 height 16
click at [1218, 208] on input "checkbox" at bounding box center [1218, 207] width 1 height 1
checkbox input "true"
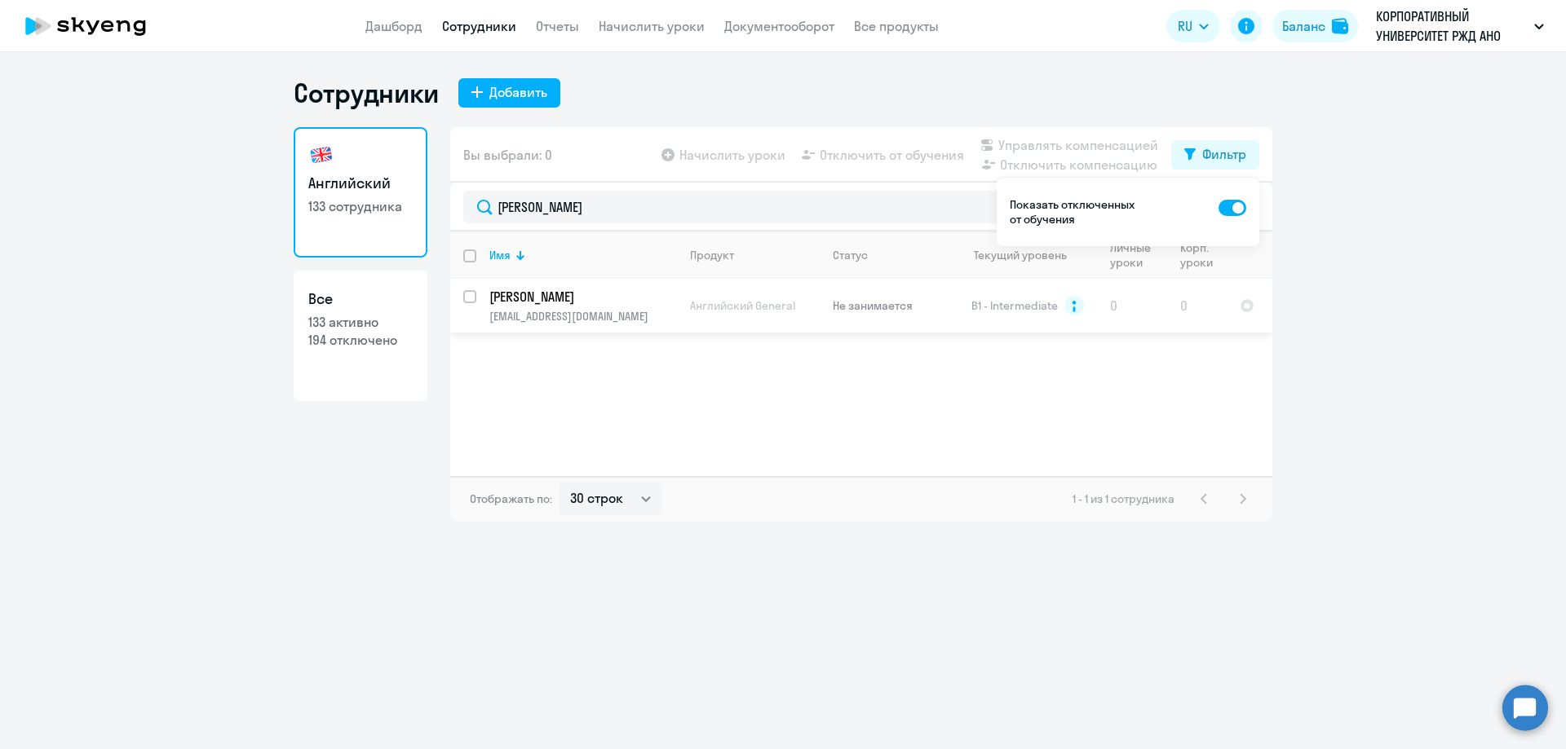
click at [600, 301] on p "Новикова Анжелика Валентиновна" at bounding box center [581, 297] width 184 height 18
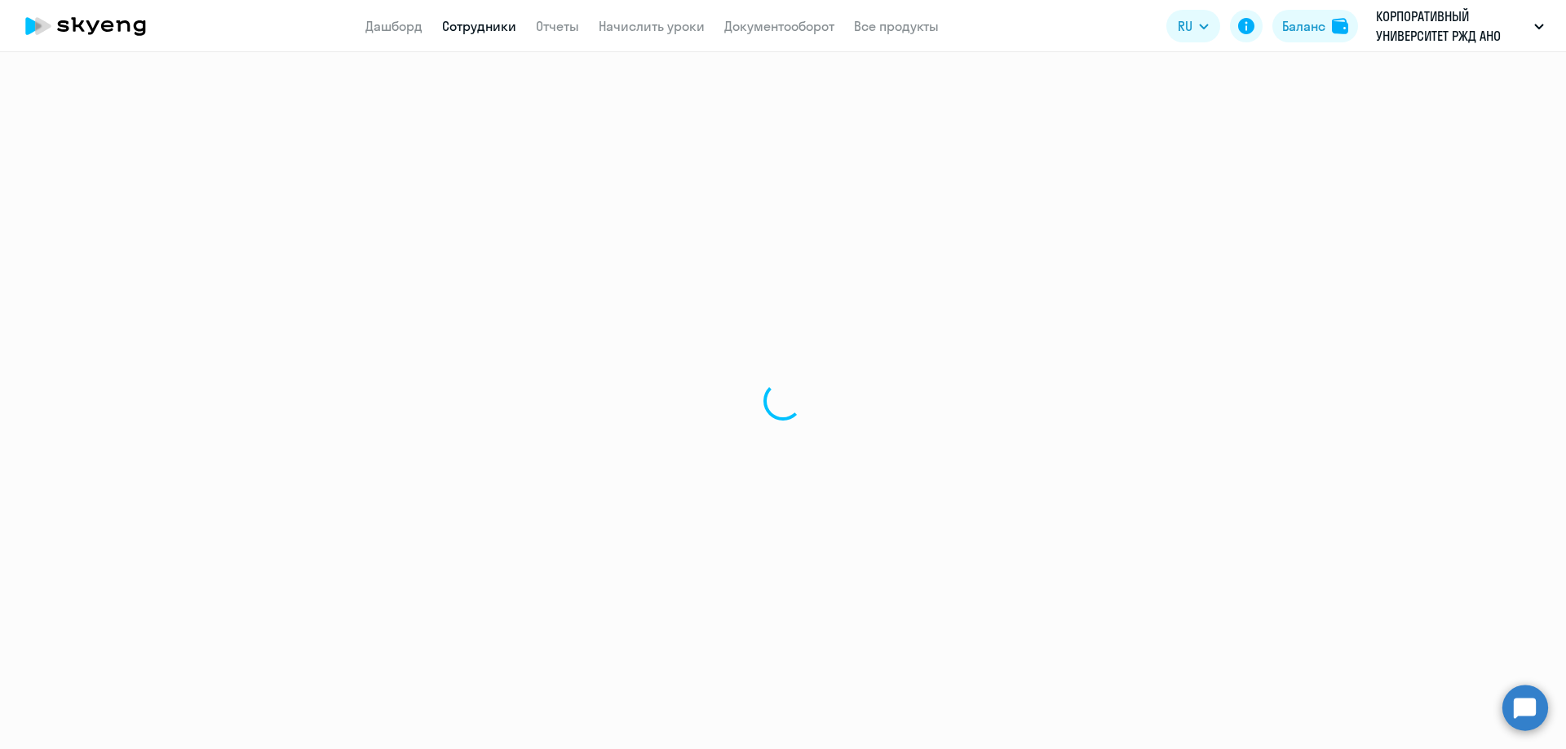
select select "english"
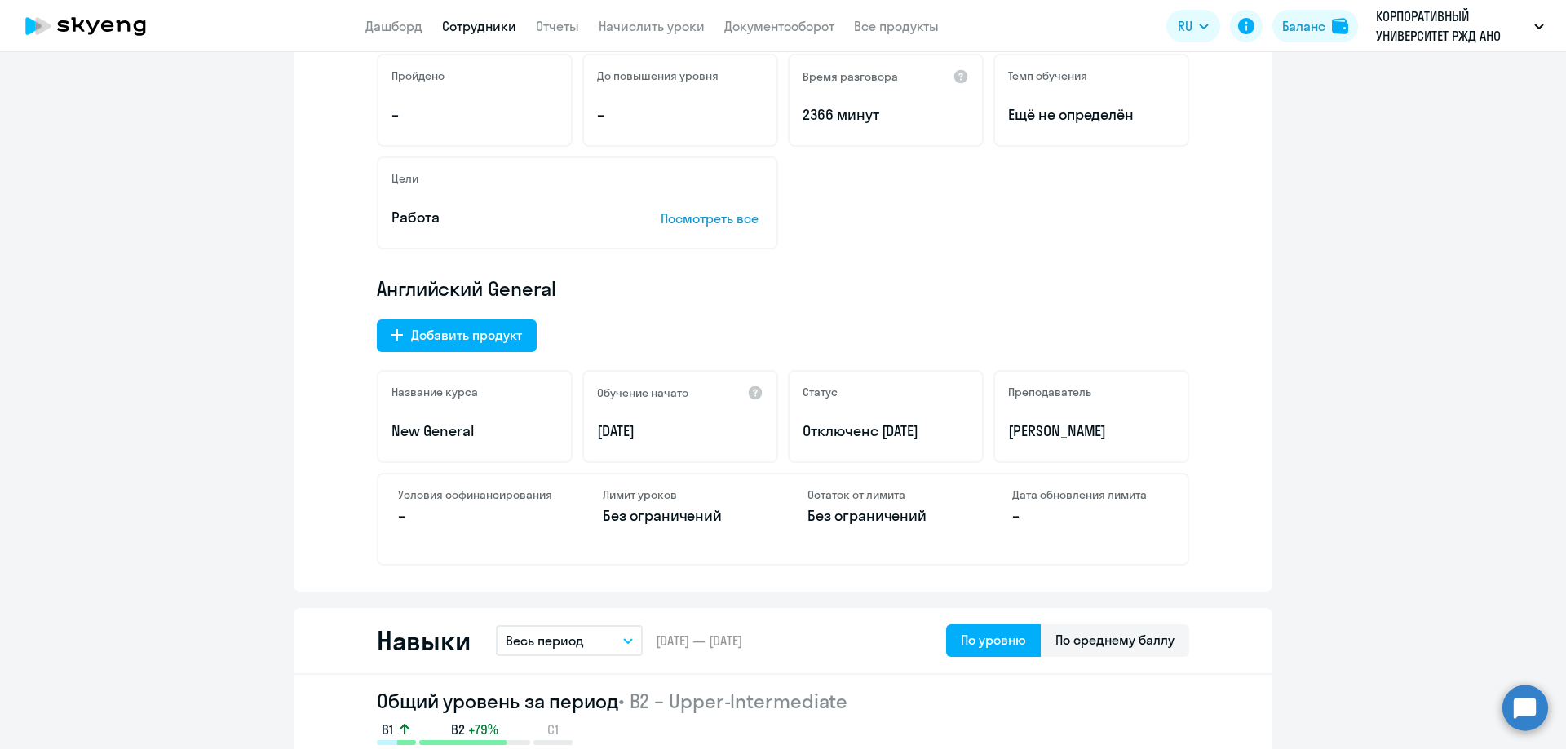
scroll to position [326, 0]
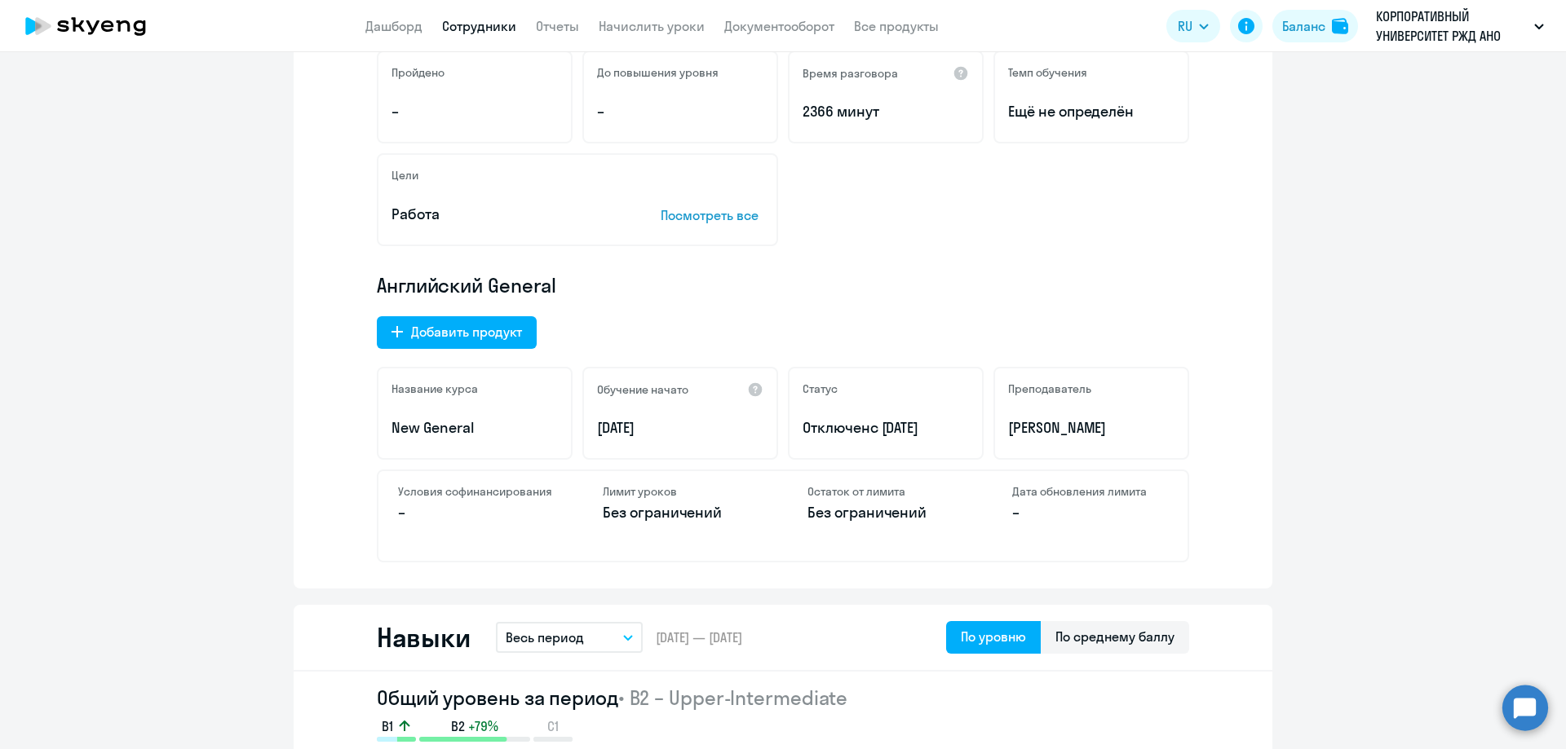
click at [489, 248] on div "Последний урок пройден по курсу • B1 - Intermediate Пройдено – До повышения уро…" at bounding box center [783, 290] width 979 height 597
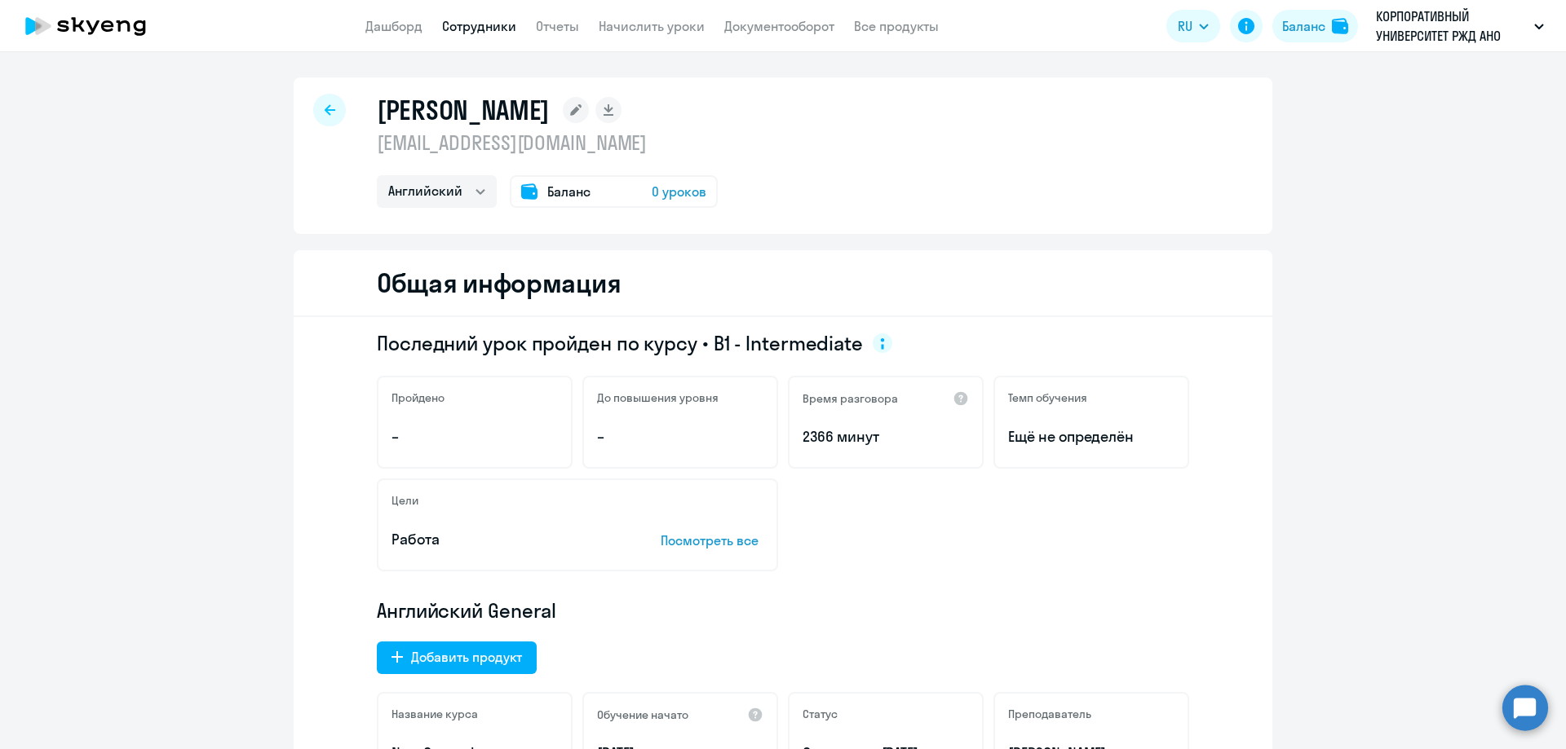
scroll to position [0, 0]
click at [325, 113] on icon at bounding box center [330, 110] width 11 height 11
select select "30"
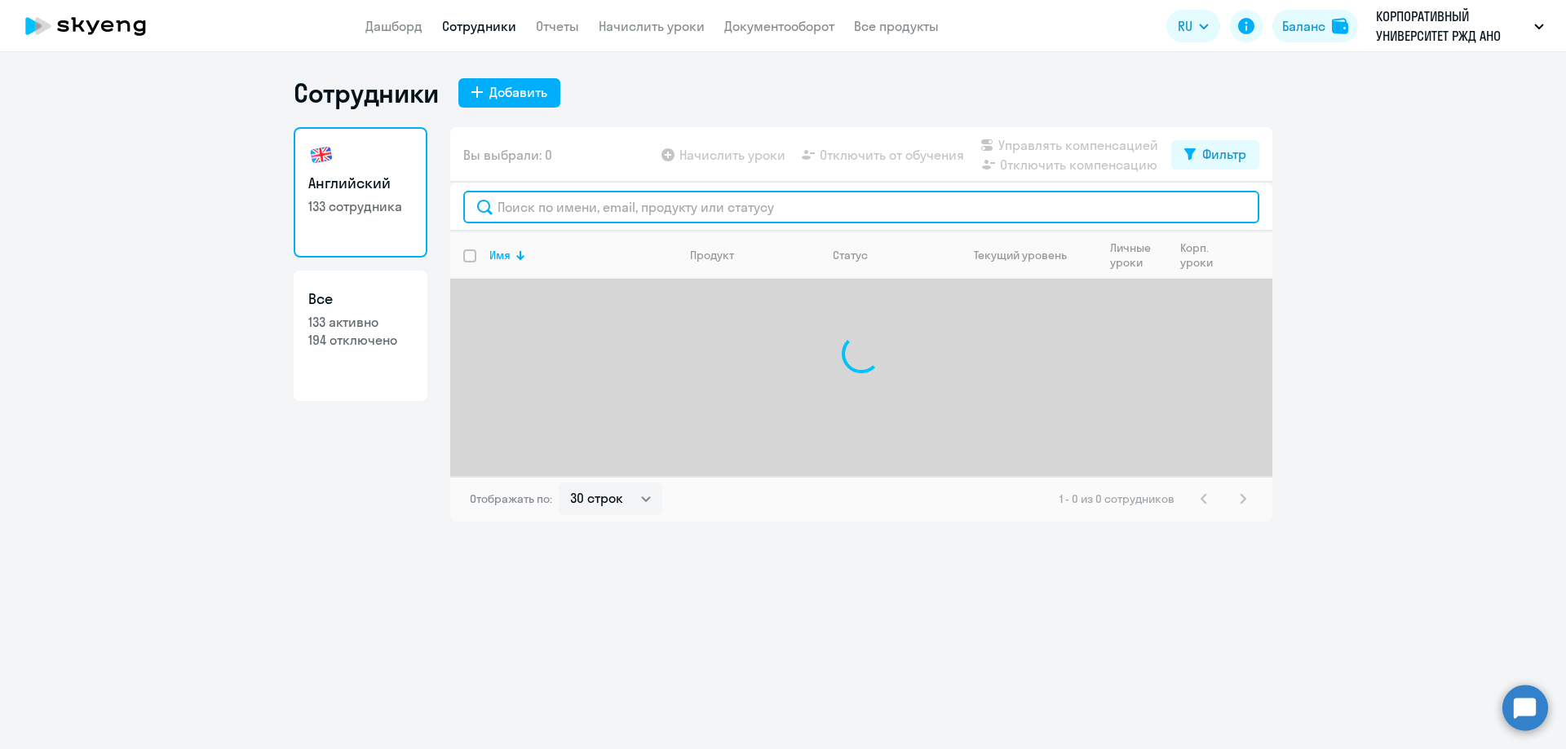
click at [567, 206] on input "text" at bounding box center [861, 207] width 796 height 33
type input "Табидзе"
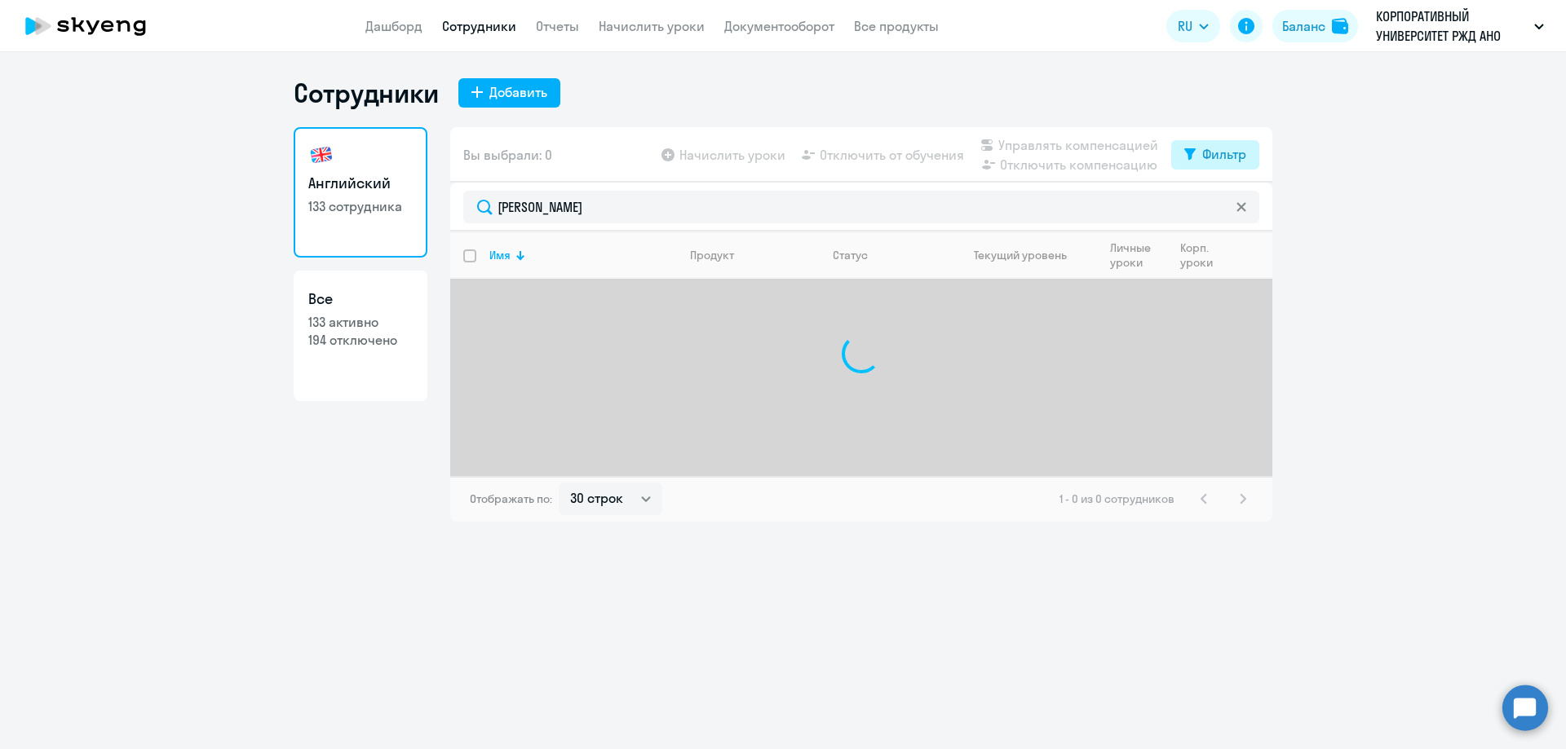
click at [1221, 150] on div "Фильтр" at bounding box center [1224, 154] width 44 height 20
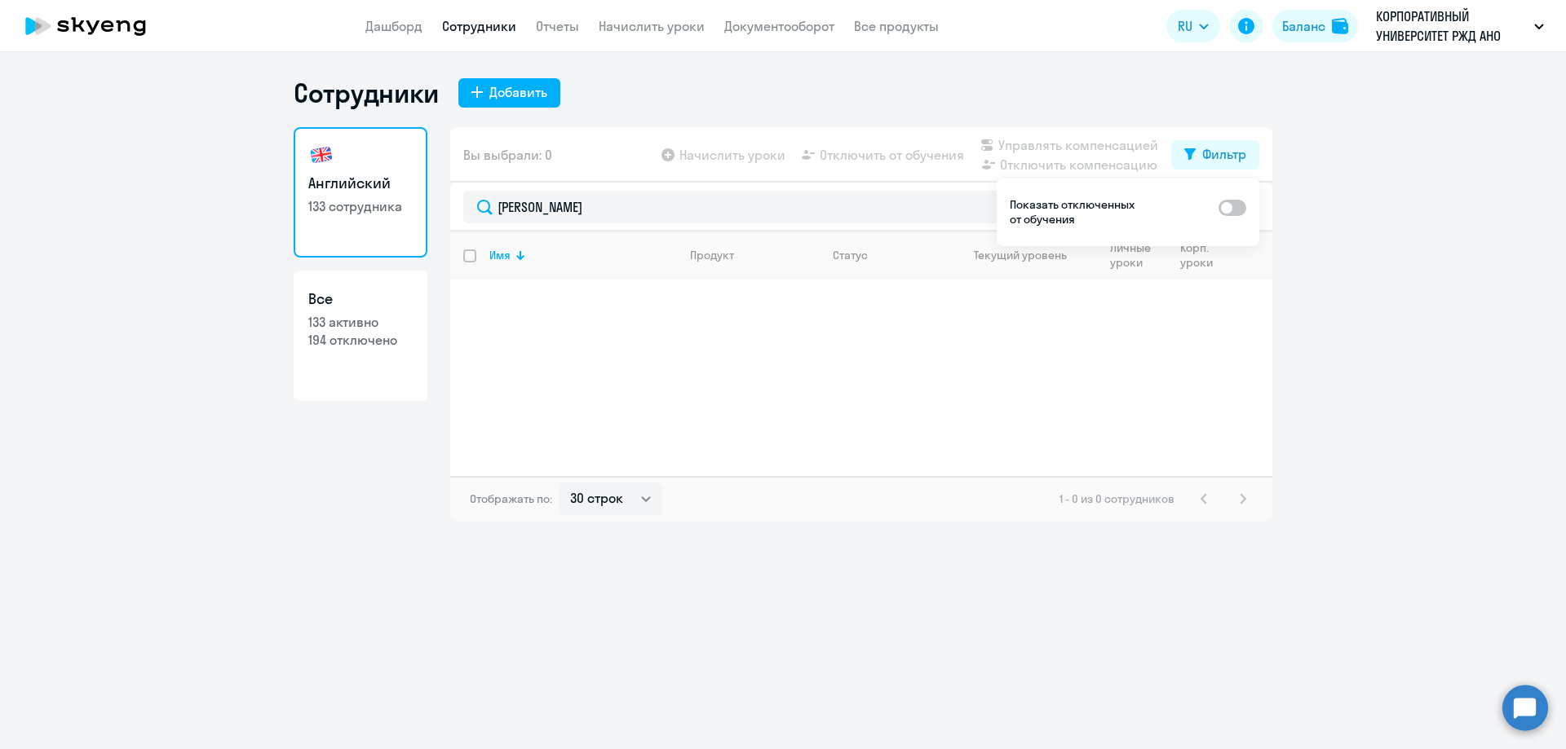
click at [1238, 205] on span at bounding box center [1232, 208] width 28 height 16
click at [1218, 207] on input "checkbox" at bounding box center [1218, 207] width 1 height 1
checkbox input "true"
click at [611, 294] on p "Табидзе Тамуна Северяновна" at bounding box center [581, 297] width 184 height 18
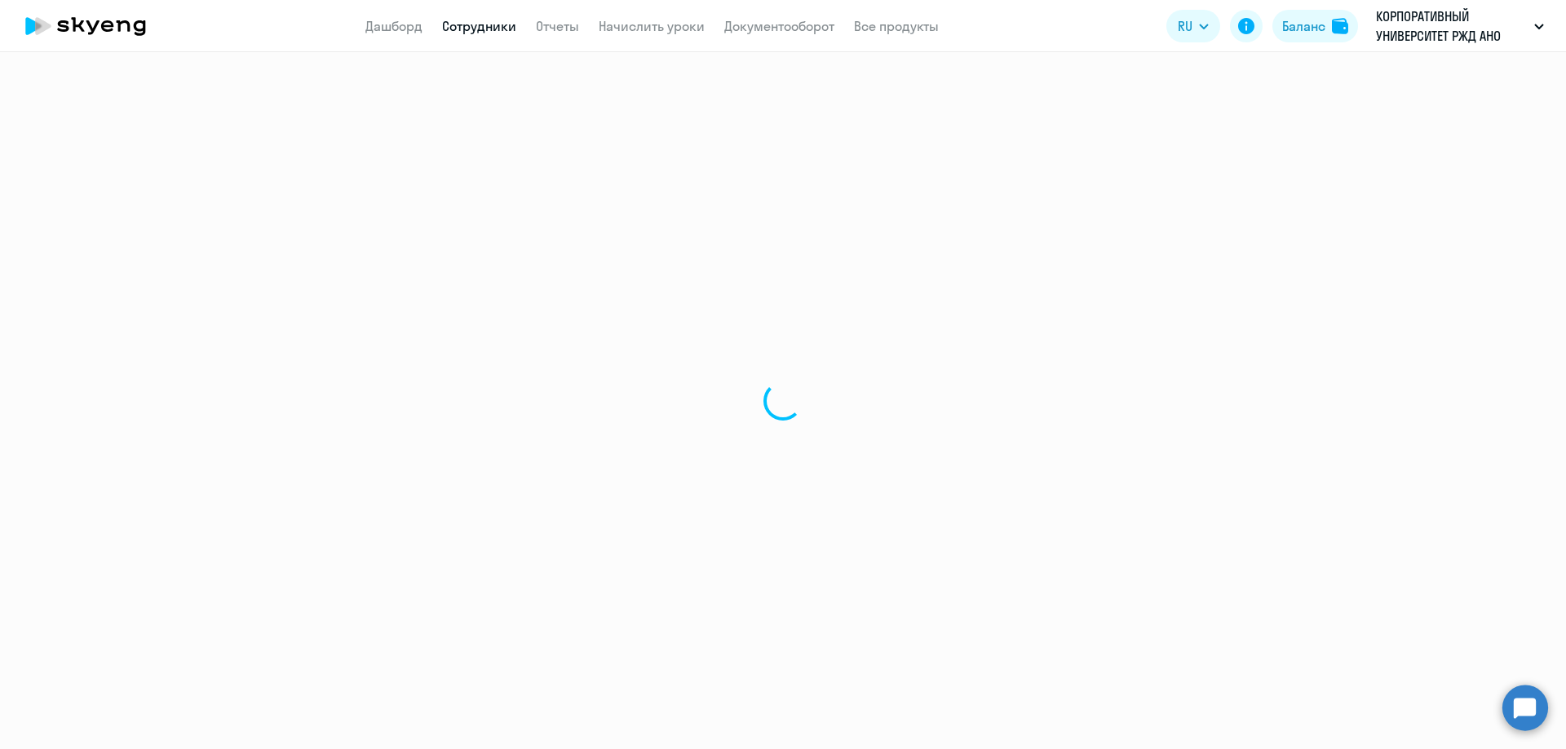
select select "english"
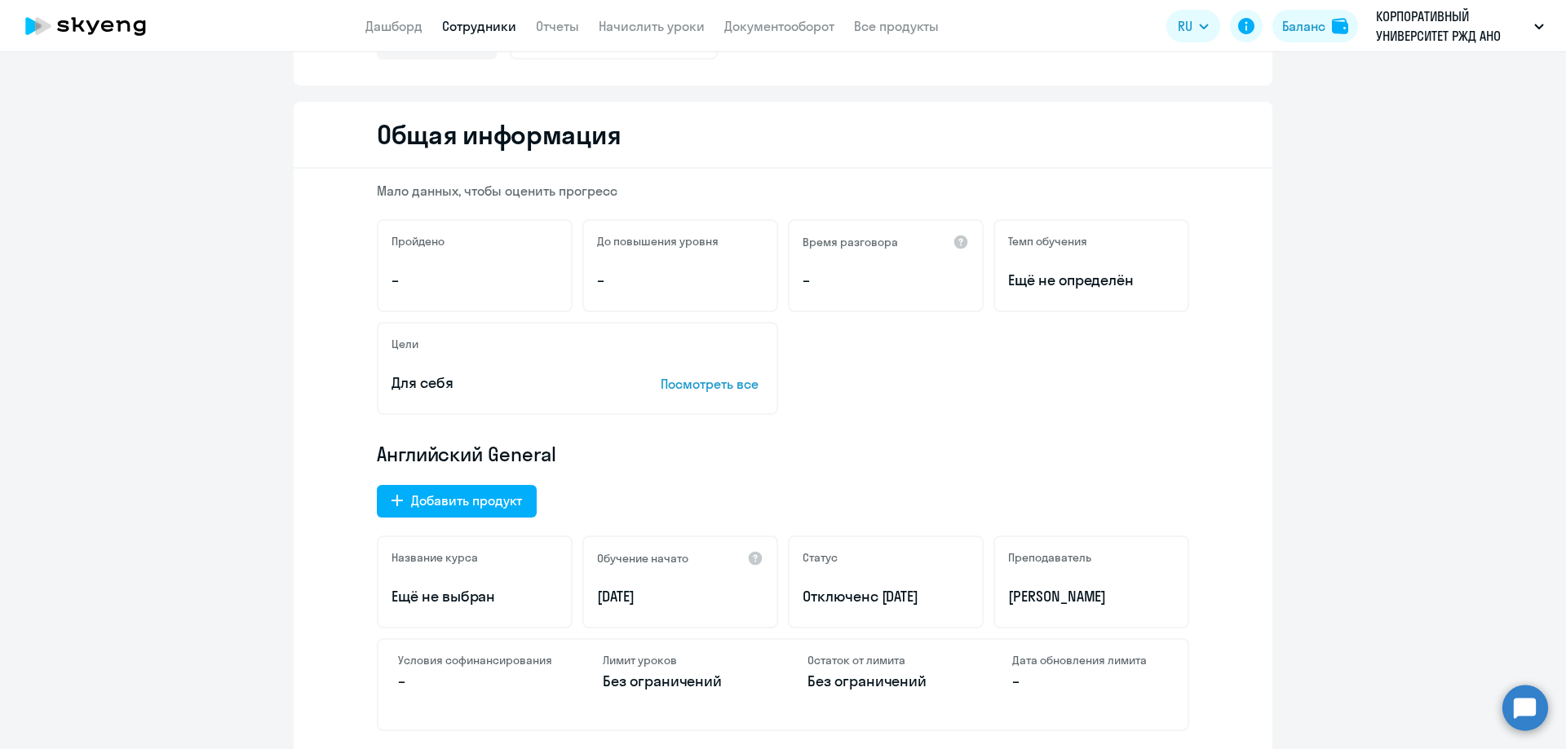
scroll to position [163, 0]
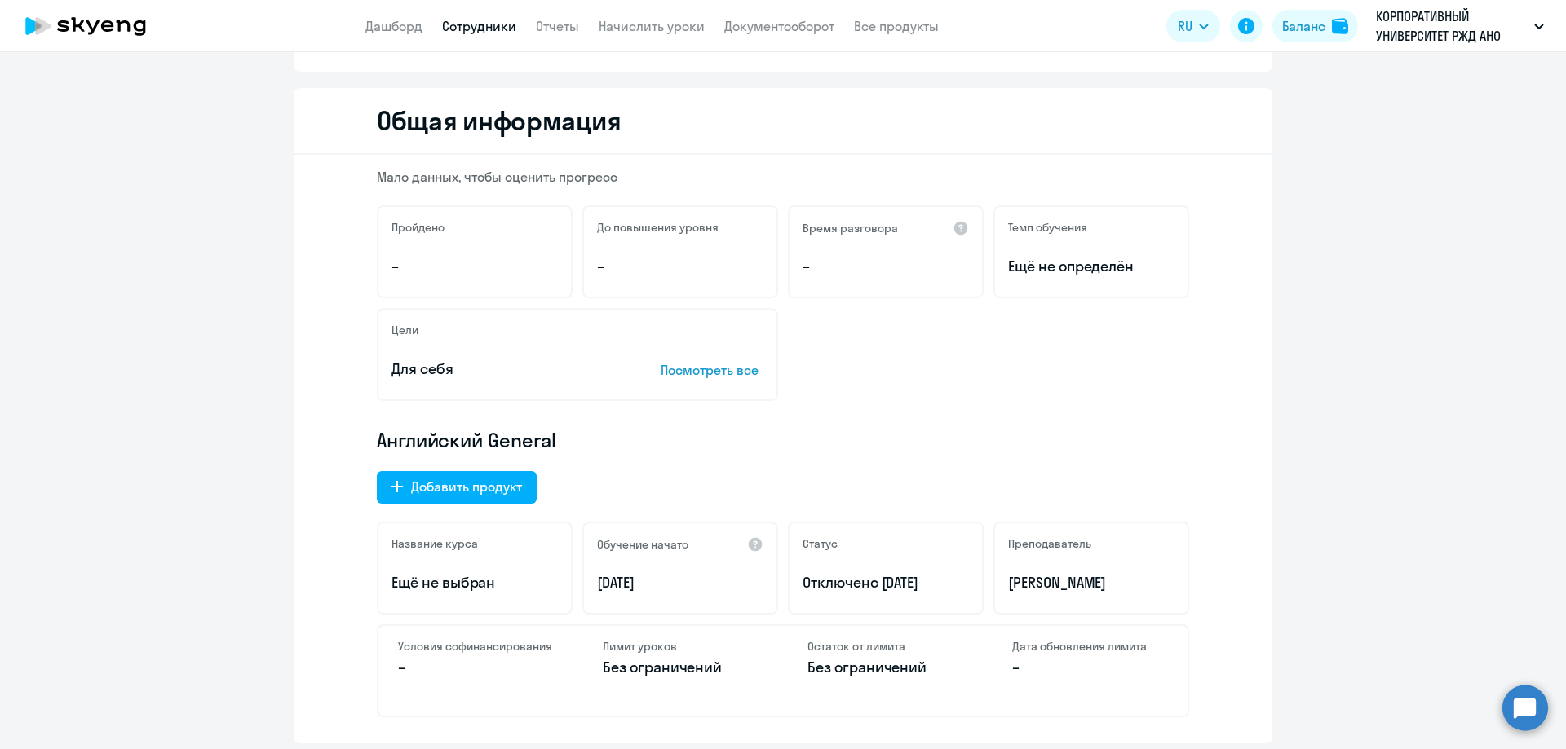
click at [606, 424] on div "Мало данных, чтобы оценить прогресс Пройдено – До повышения уровня – Время разг…" at bounding box center [783, 449] width 979 height 589
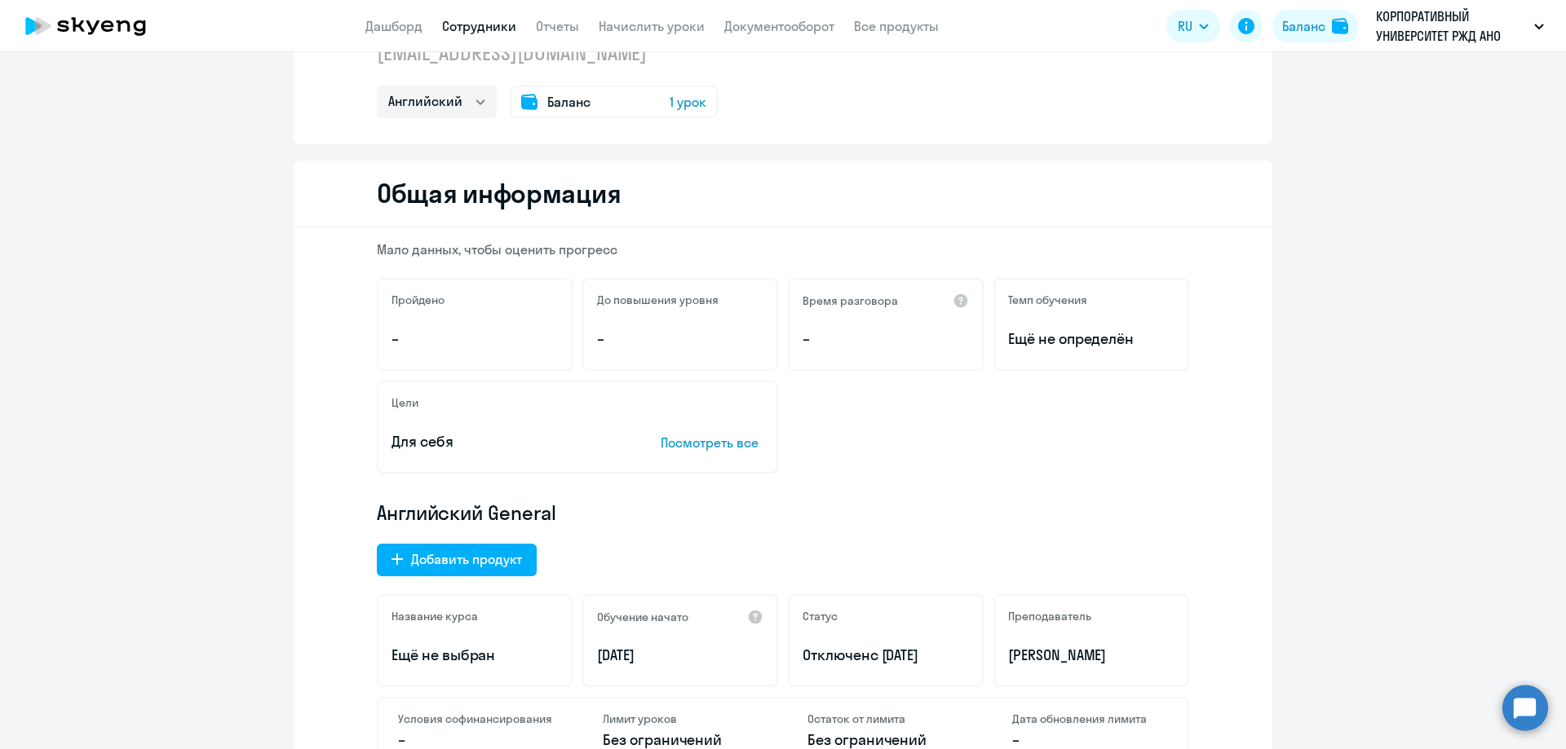
scroll to position [0, 0]
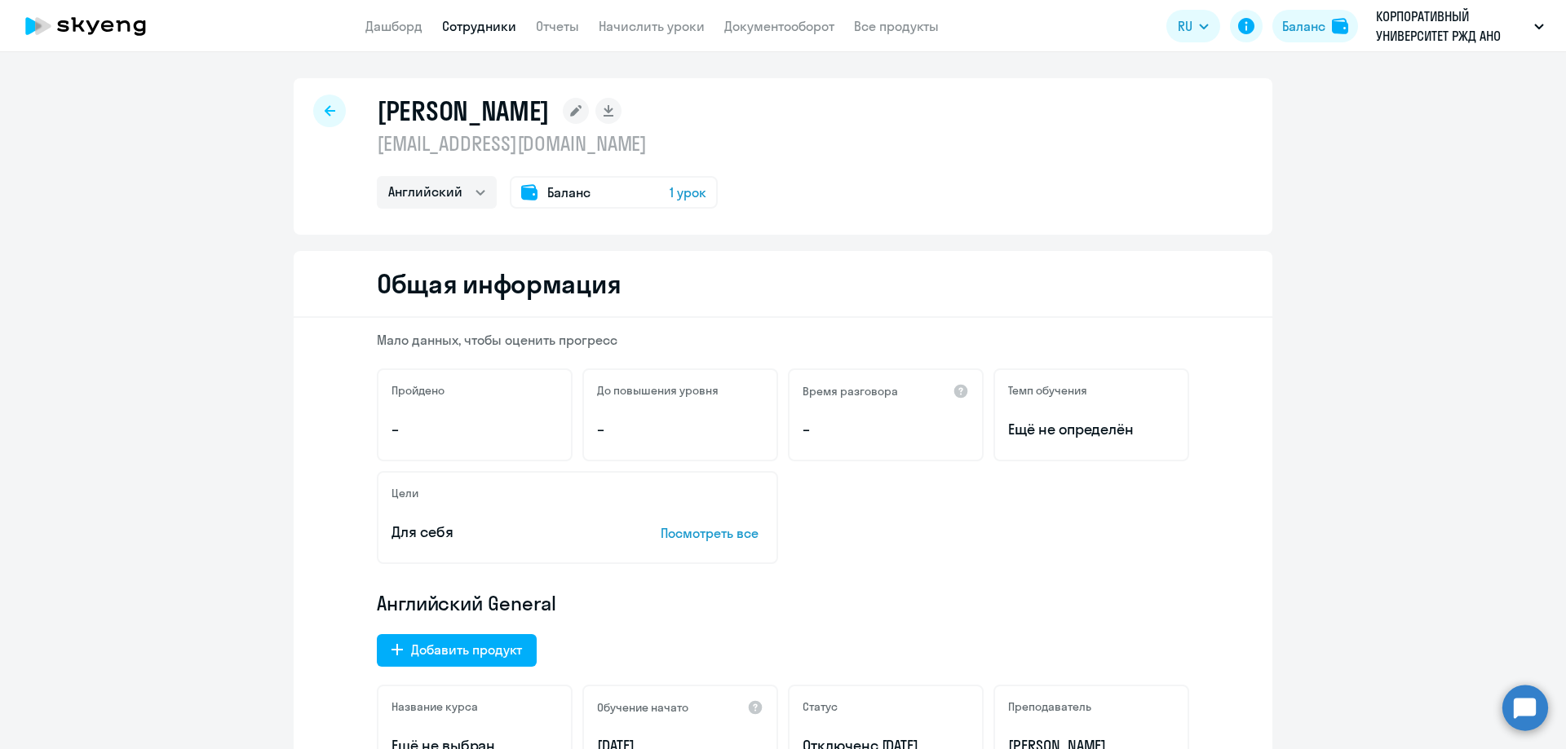
click at [325, 116] on icon at bounding box center [330, 110] width 11 height 11
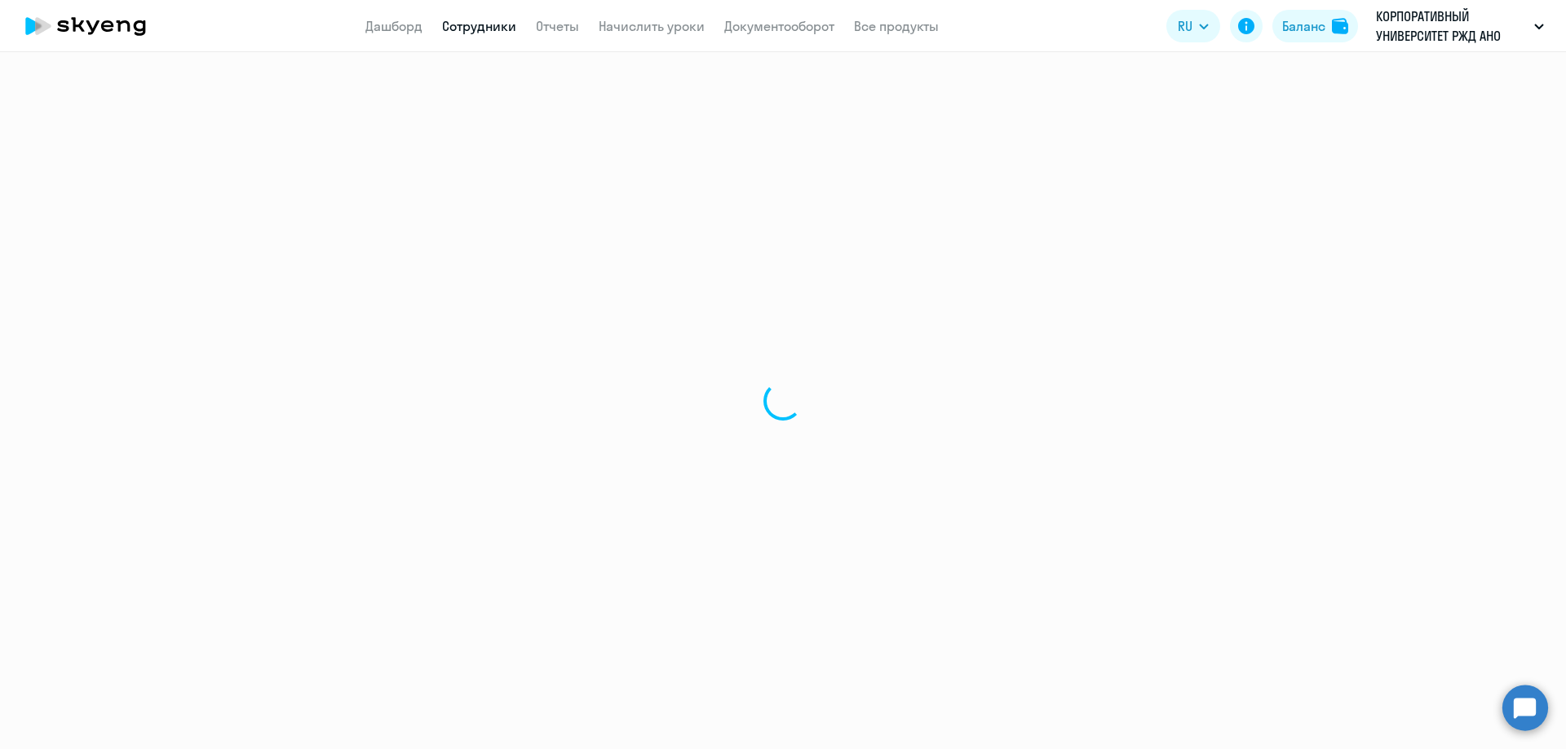
select select "30"
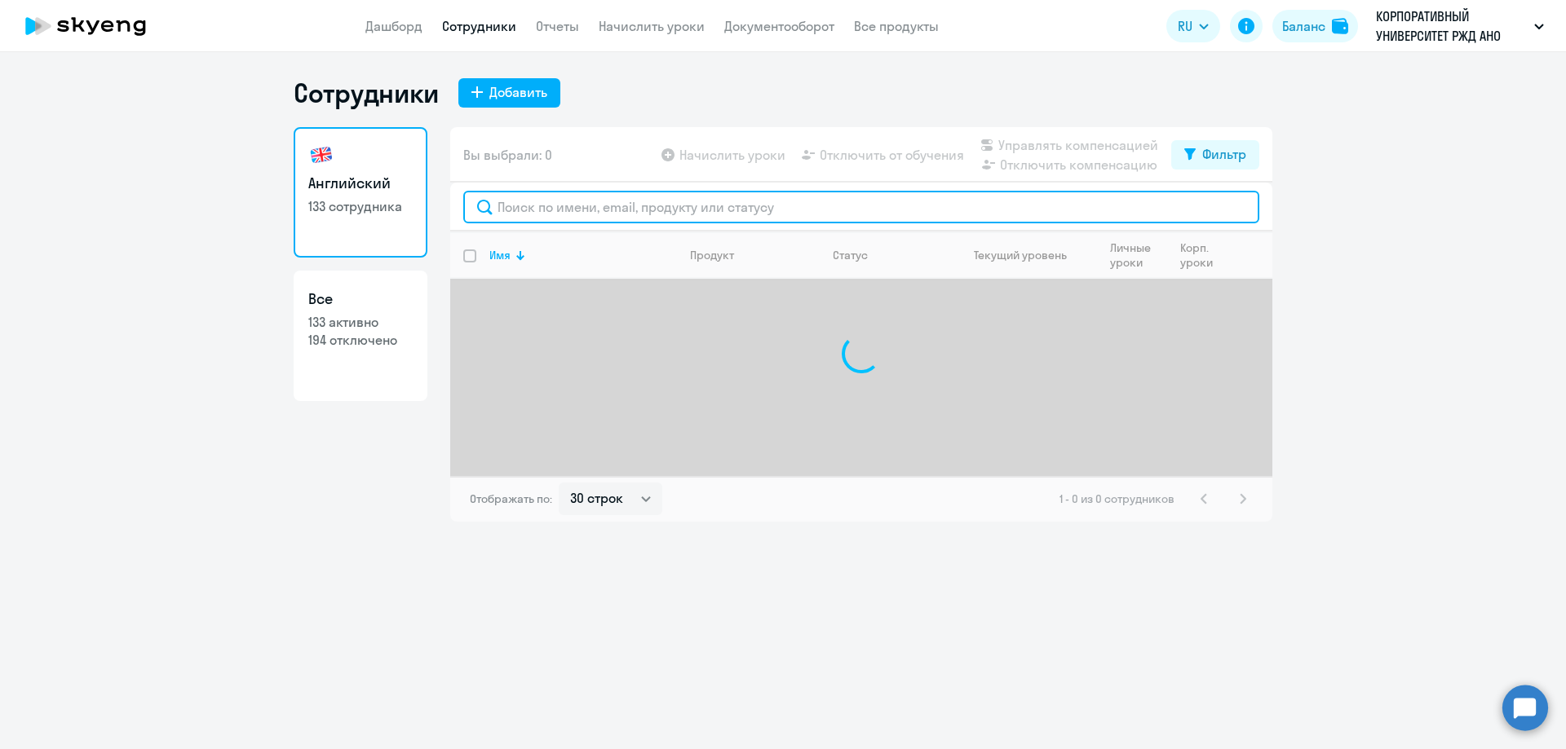
click at [599, 210] on input "text" at bounding box center [861, 207] width 796 height 33
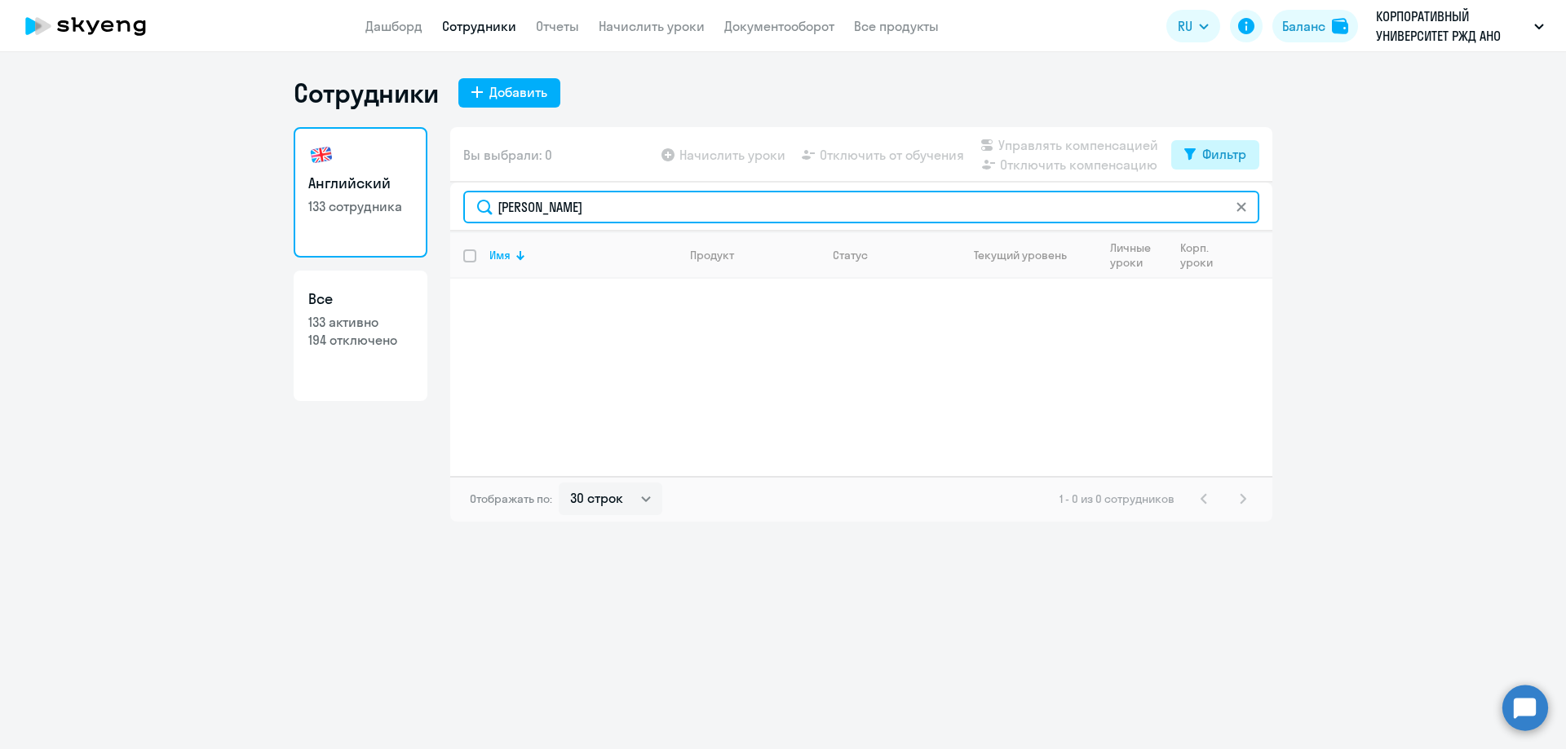
type input "Самсонова"
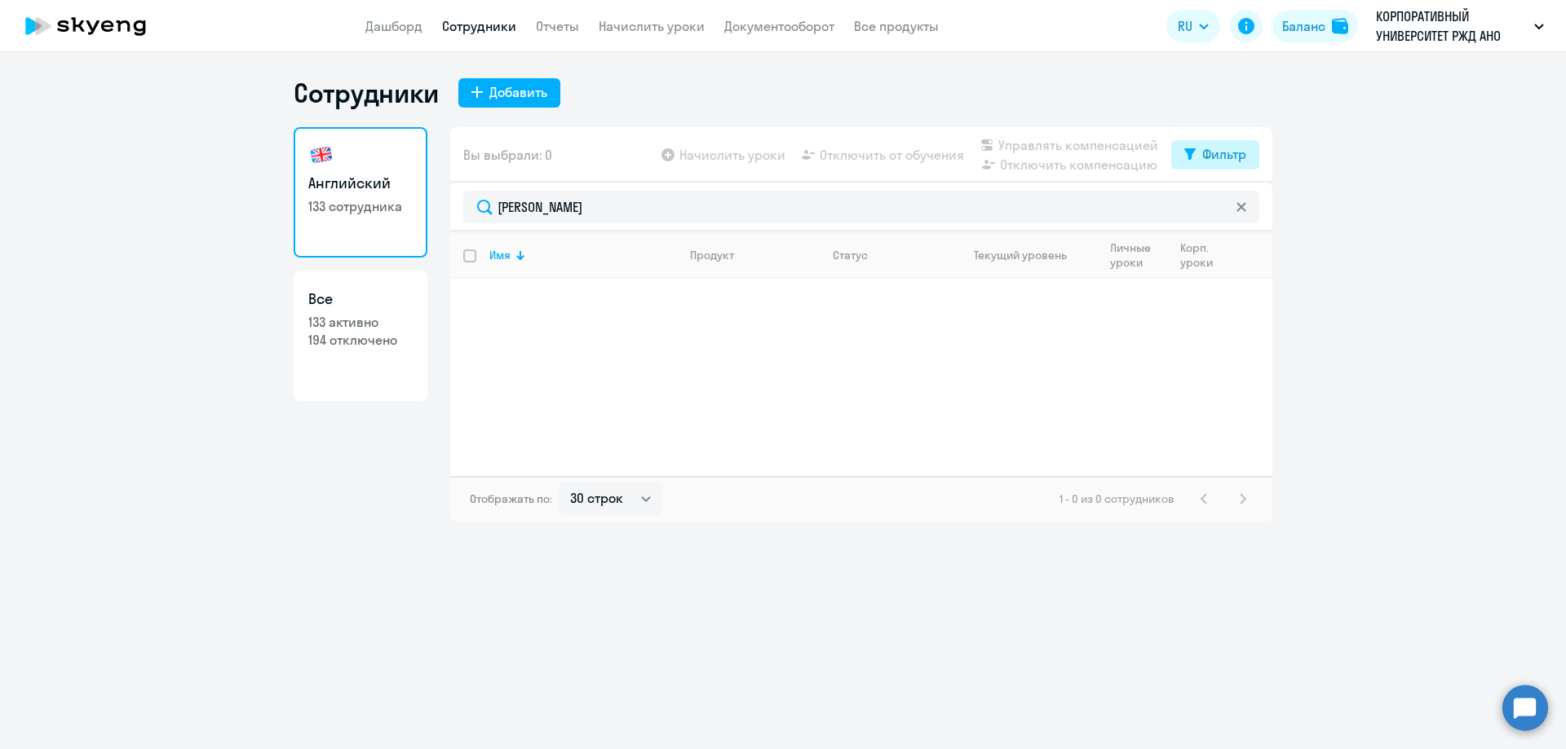
click at [1230, 161] on div "Фильтр" at bounding box center [1224, 154] width 44 height 20
click at [1231, 215] on span at bounding box center [1232, 208] width 28 height 16
click at [1218, 208] on input "checkbox" at bounding box center [1218, 207] width 1 height 1
checkbox input "true"
click at [646, 299] on p "Самсонова Наталья Александровна" at bounding box center [581, 297] width 184 height 18
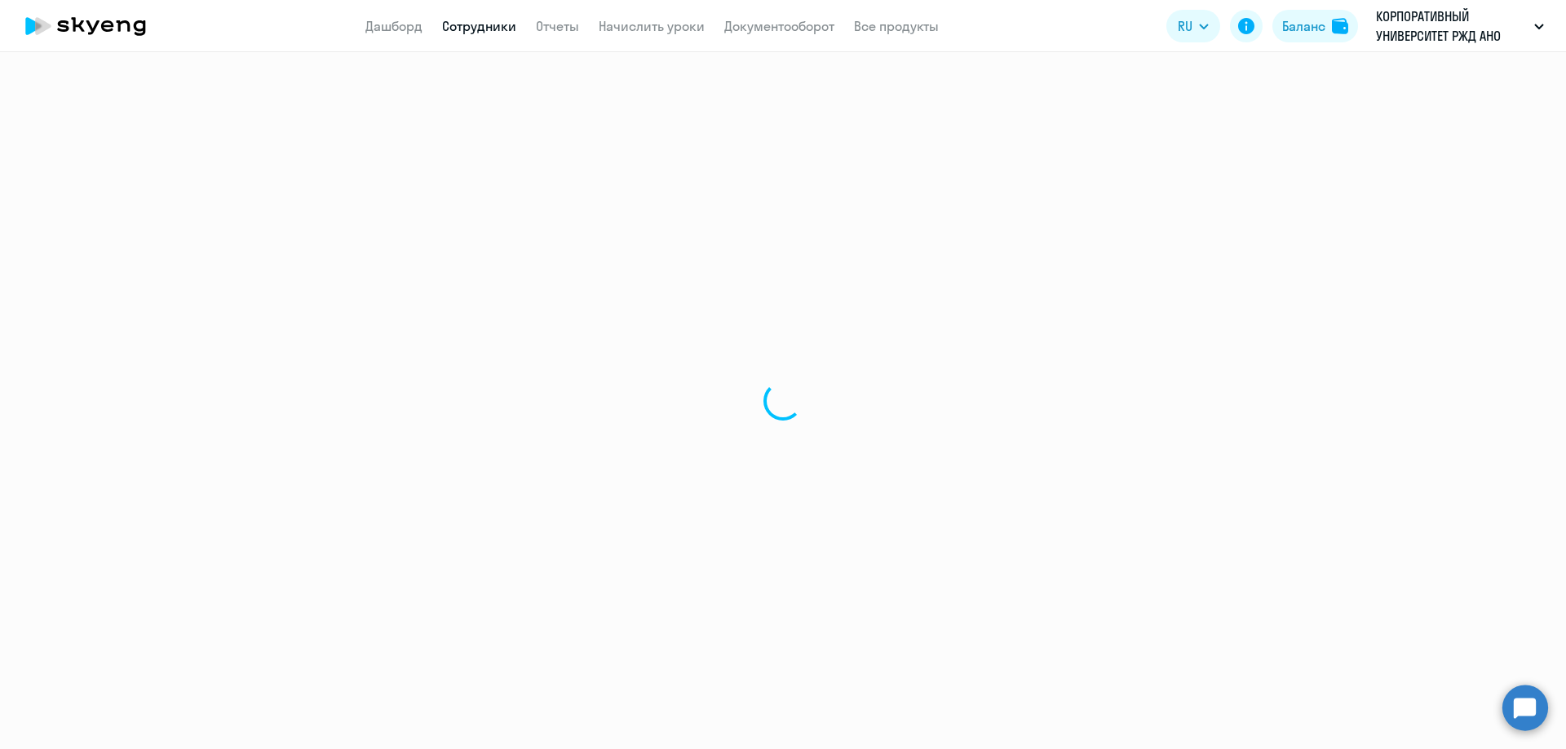
select select "english"
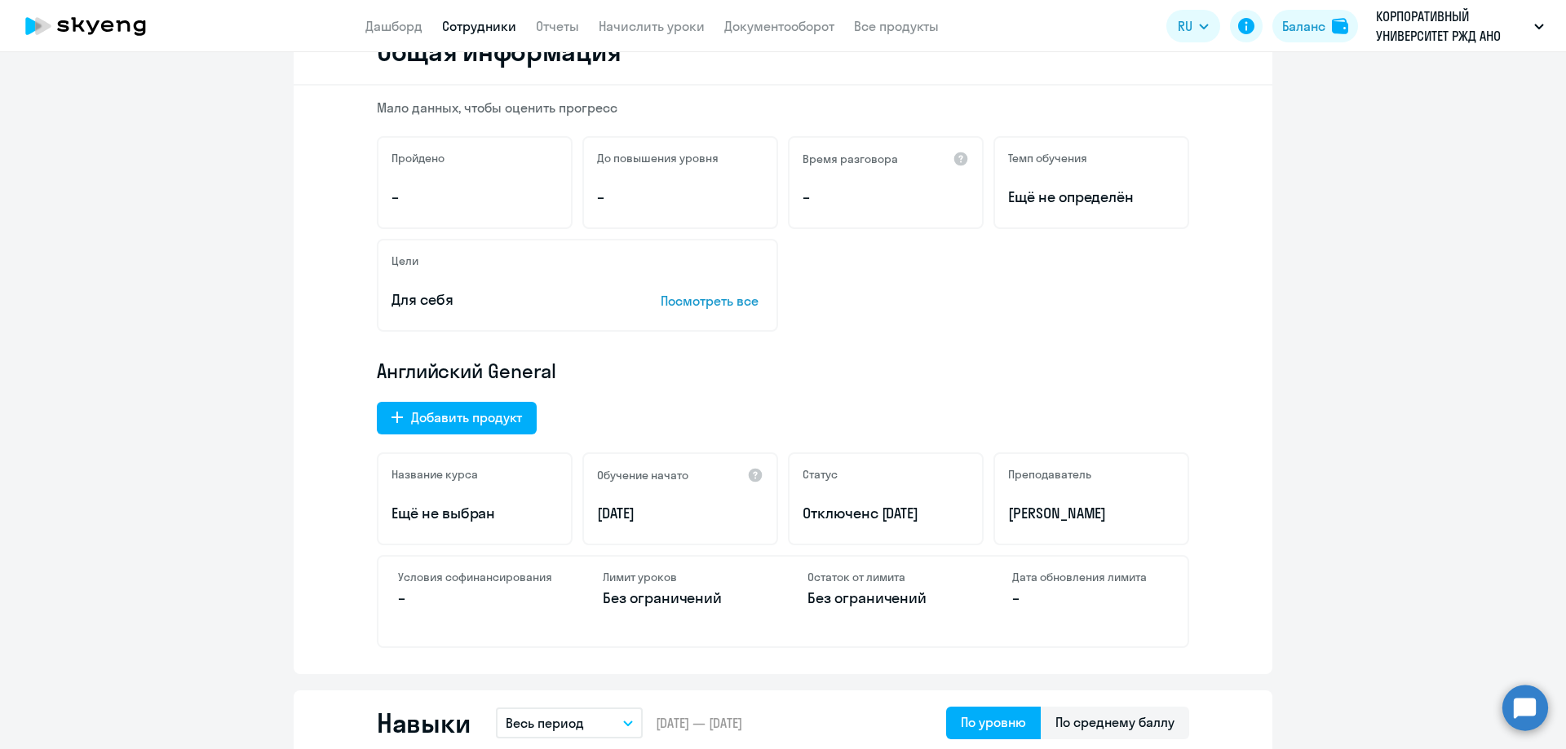
scroll to position [245, 0]
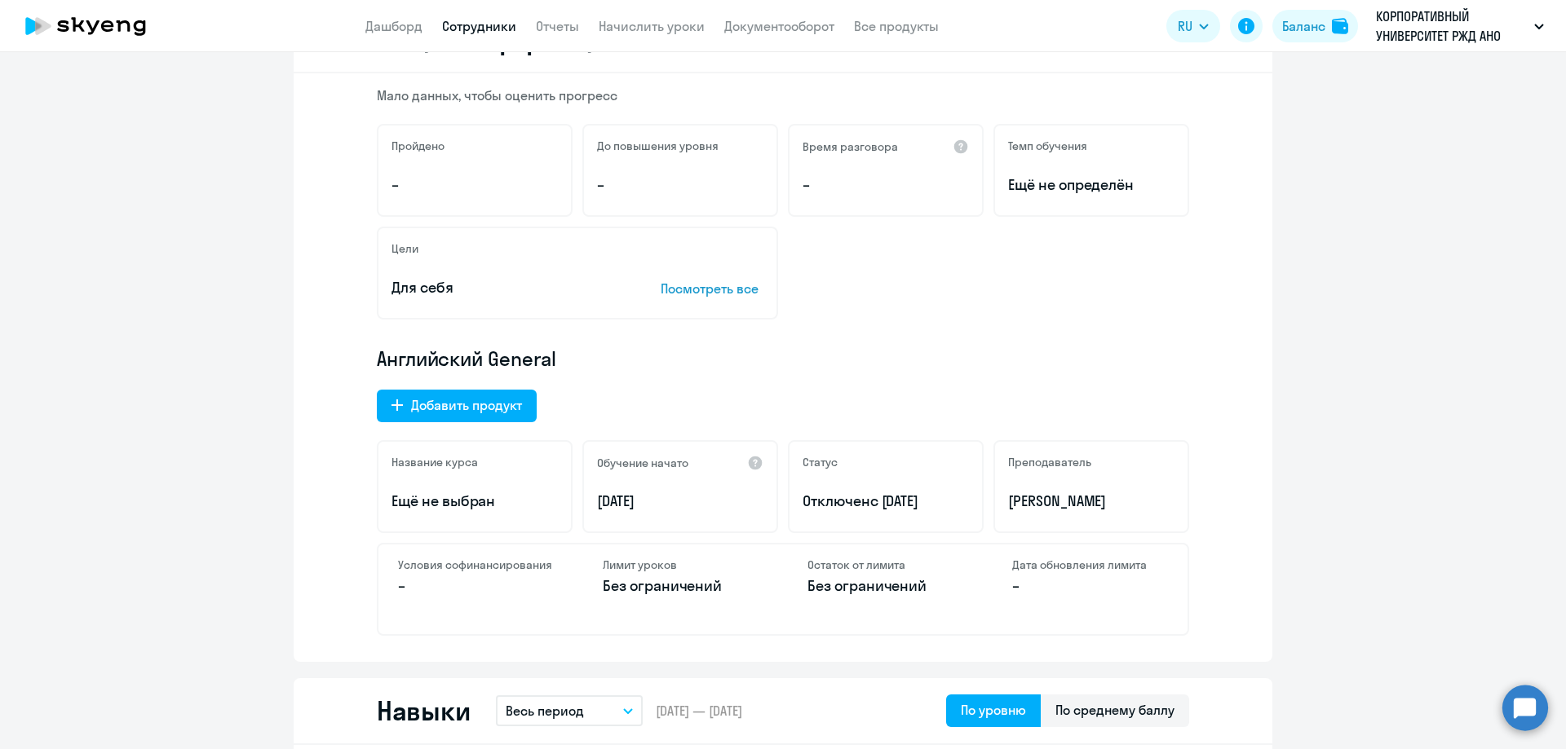
click at [480, 579] on p "–" at bounding box center [476, 586] width 156 height 21
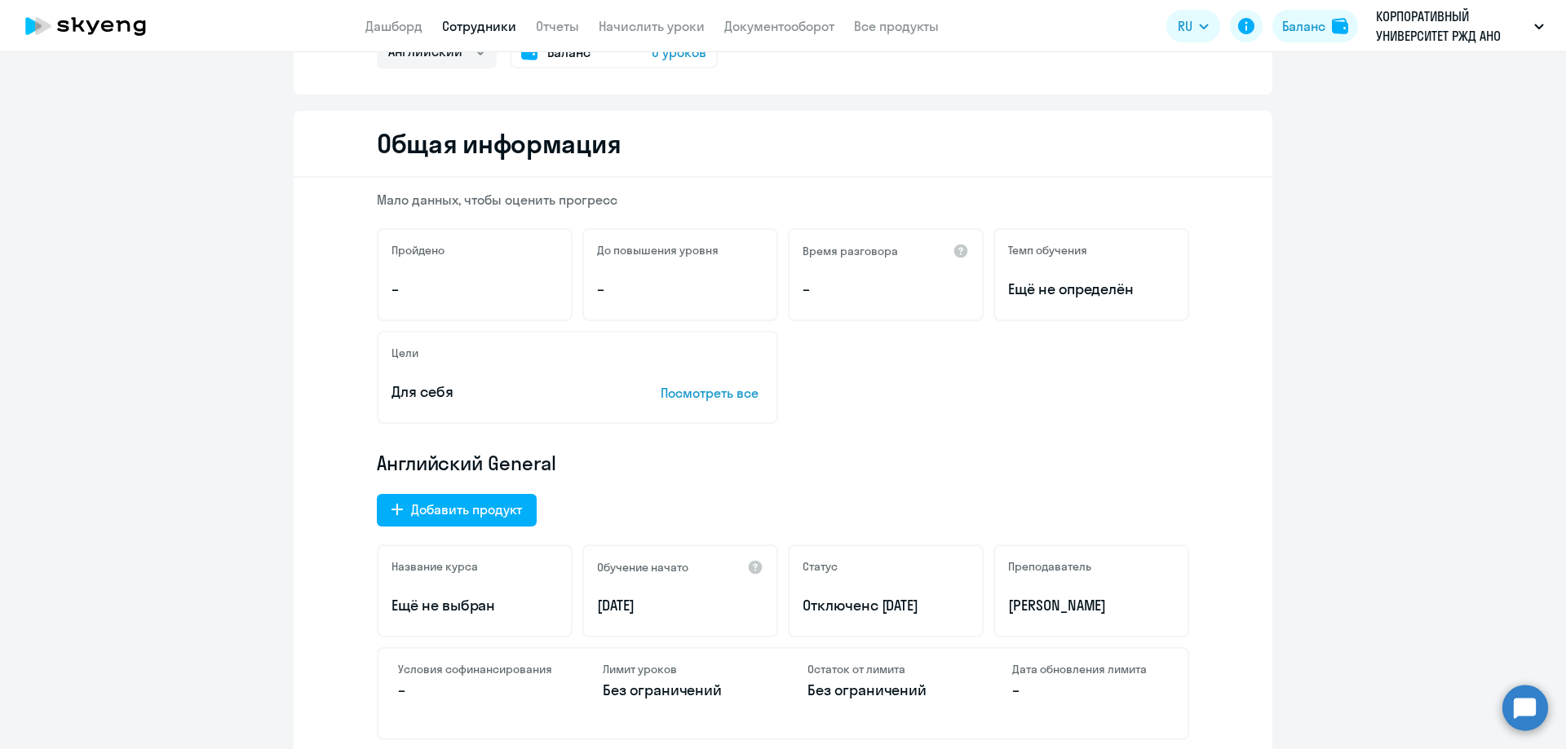
scroll to position [0, 0]
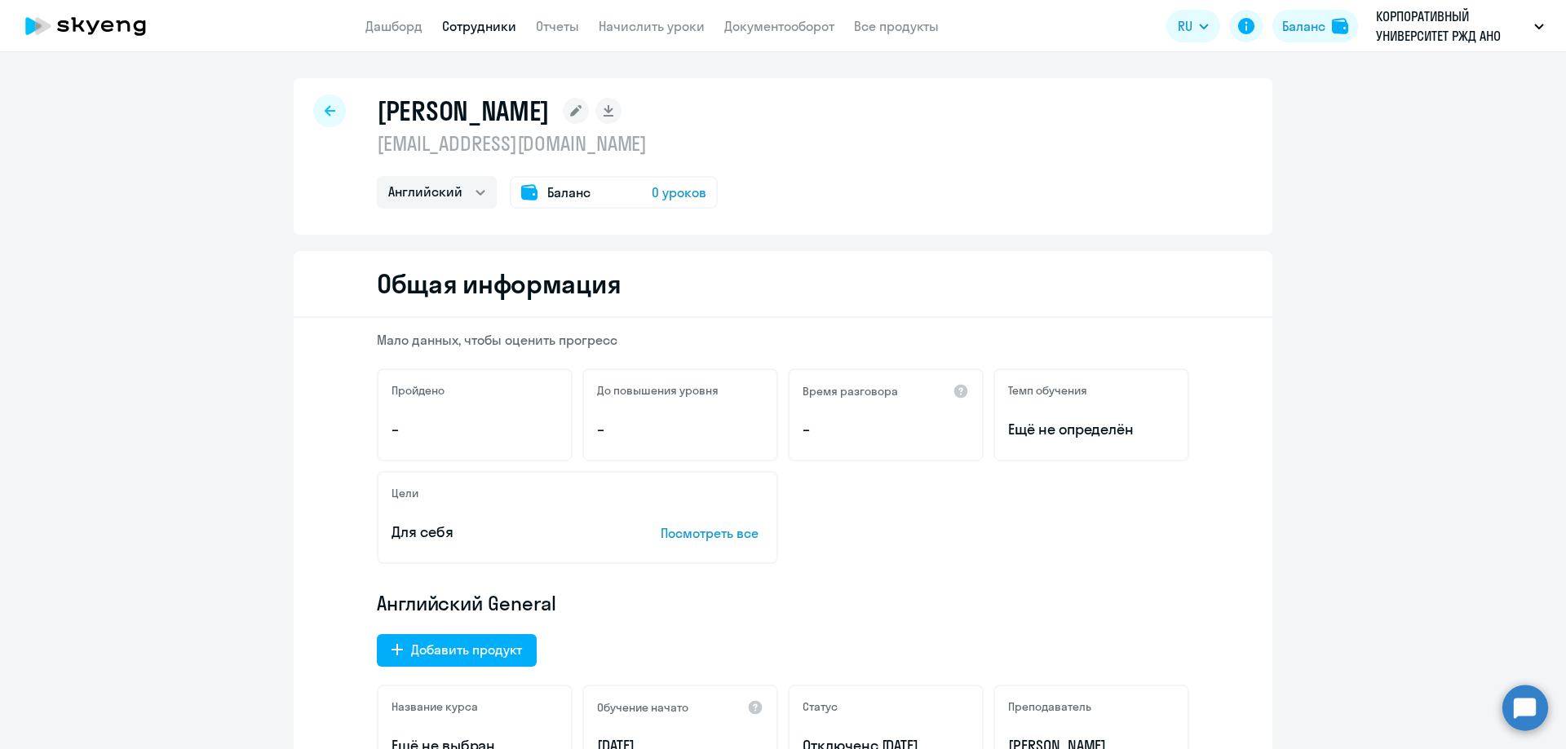
click at [325, 114] on icon at bounding box center [330, 110] width 11 height 11
select select "30"
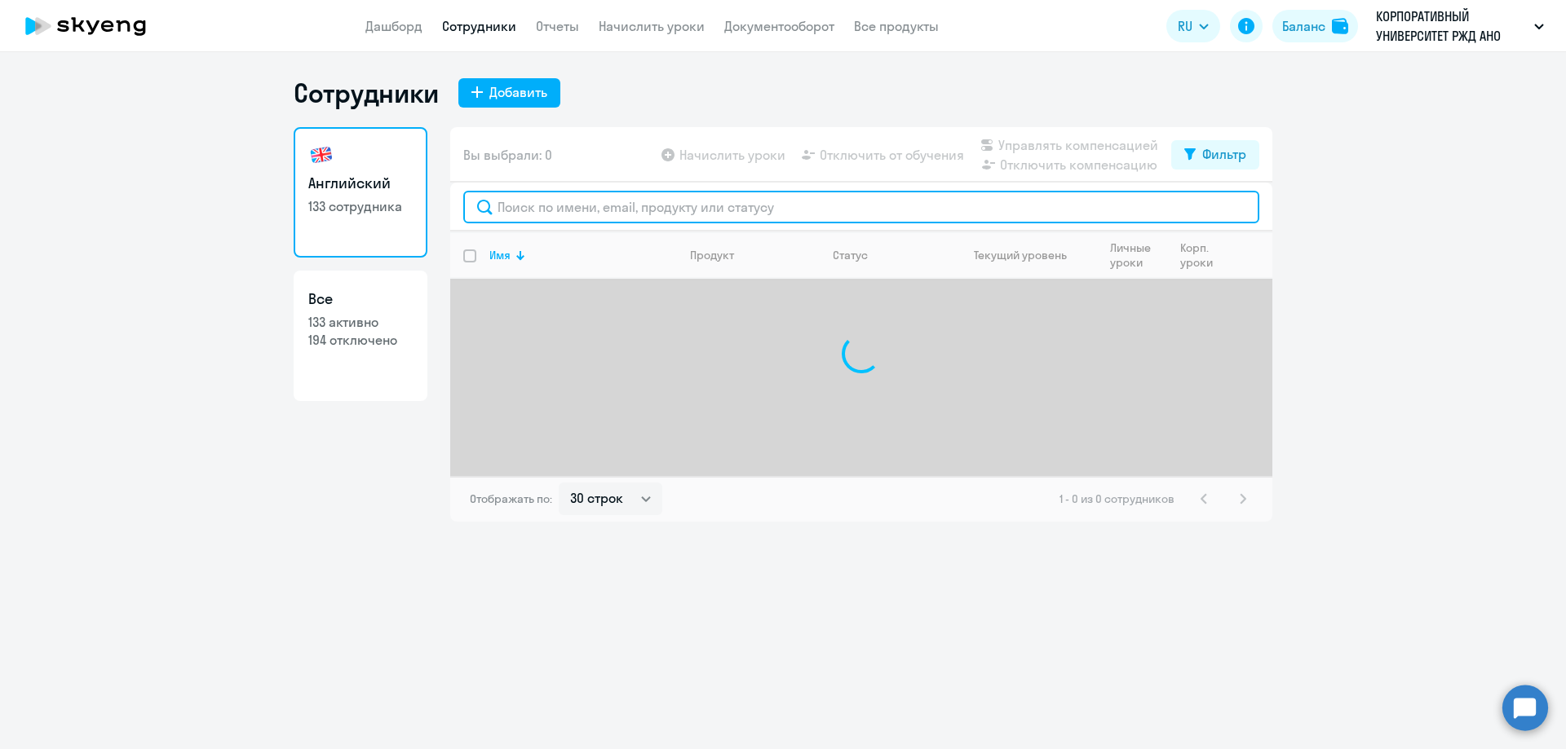
click at [555, 207] on input "text" at bounding box center [861, 207] width 796 height 33
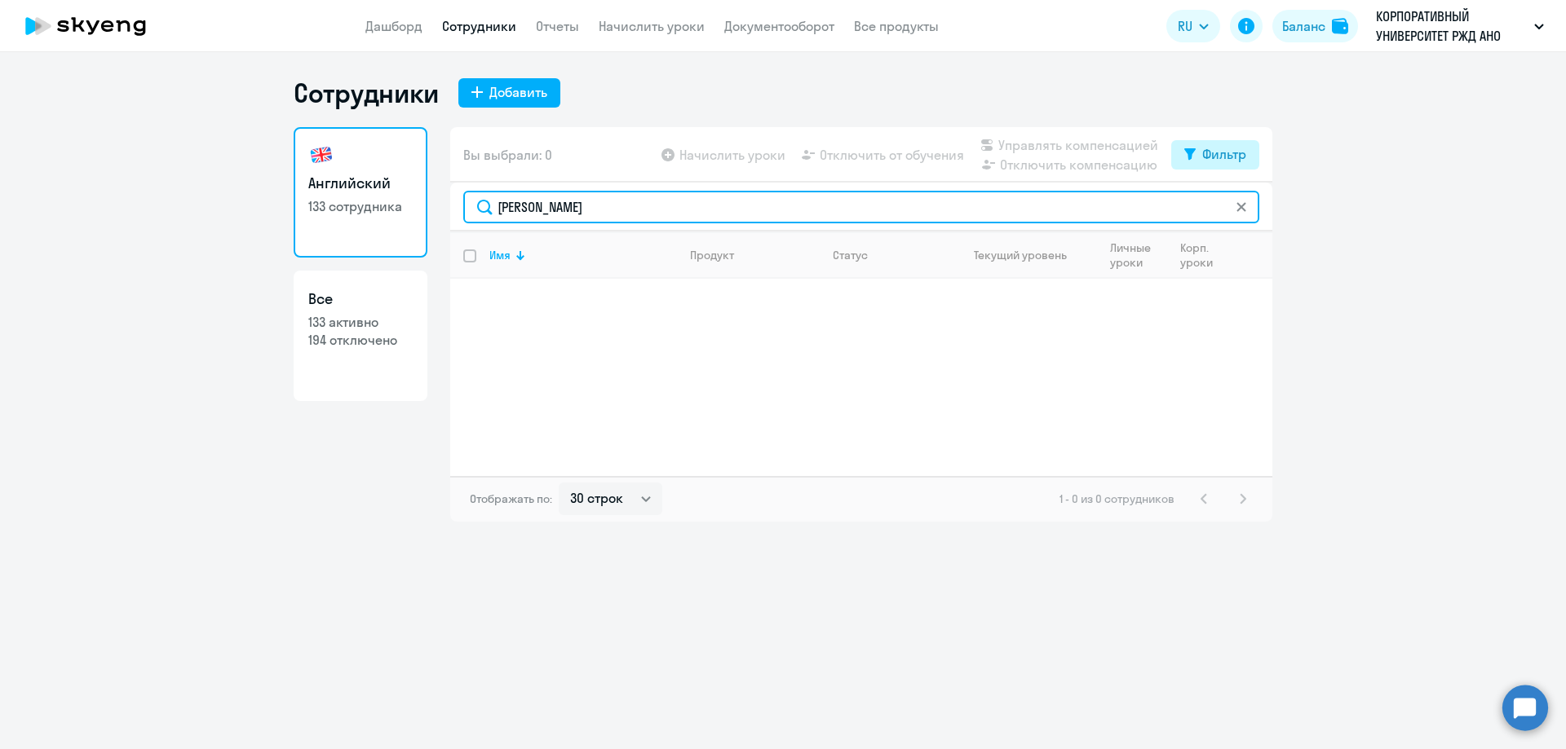
type input "Васина"
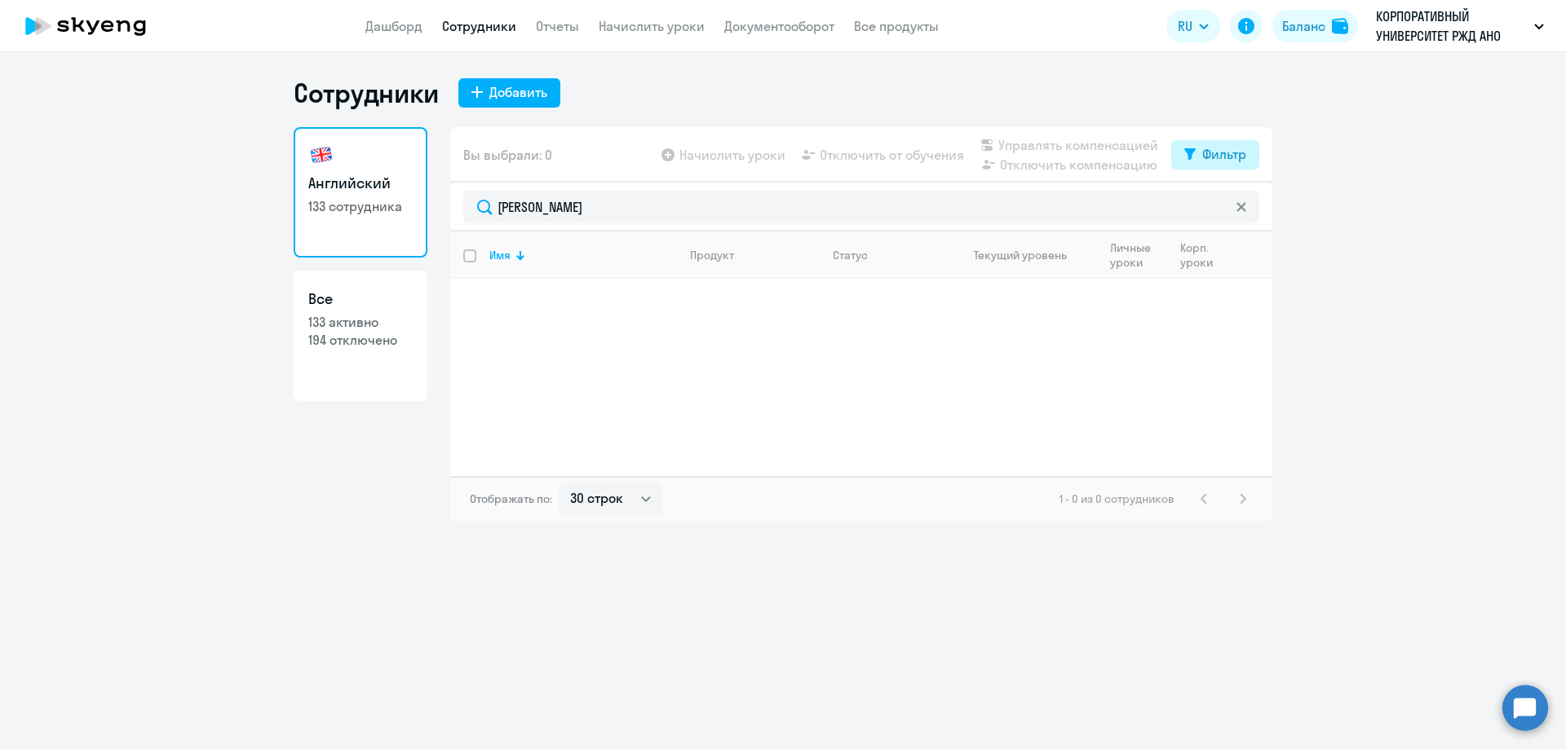
click at [1222, 161] on div "Фильтр" at bounding box center [1224, 154] width 44 height 20
click at [1226, 214] on span at bounding box center [1232, 208] width 28 height 16
click at [1218, 208] on input "checkbox" at bounding box center [1218, 207] width 1 height 1
checkbox input "true"
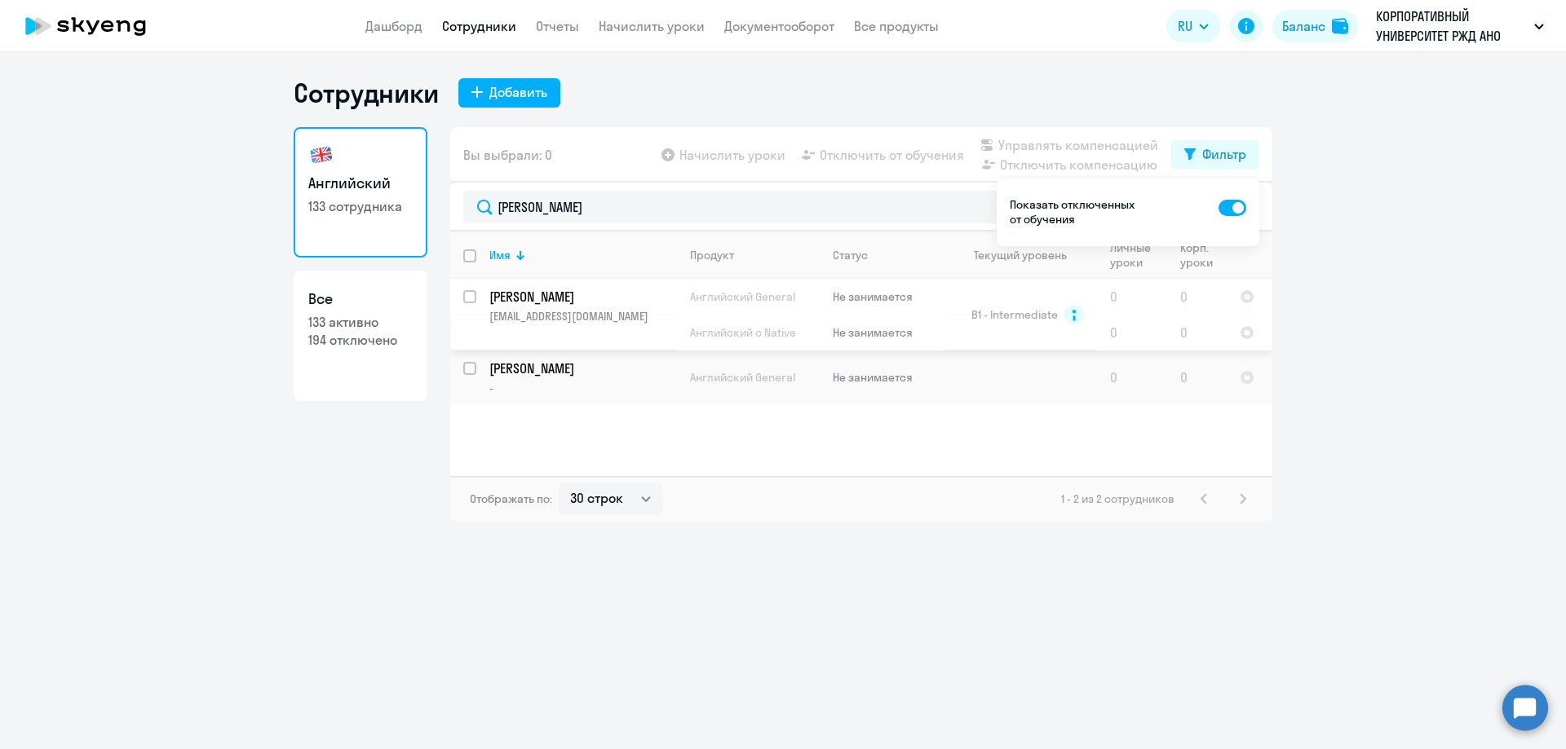
click at [644, 317] on p "vasina_m@mail.ru" at bounding box center [582, 316] width 187 height 15
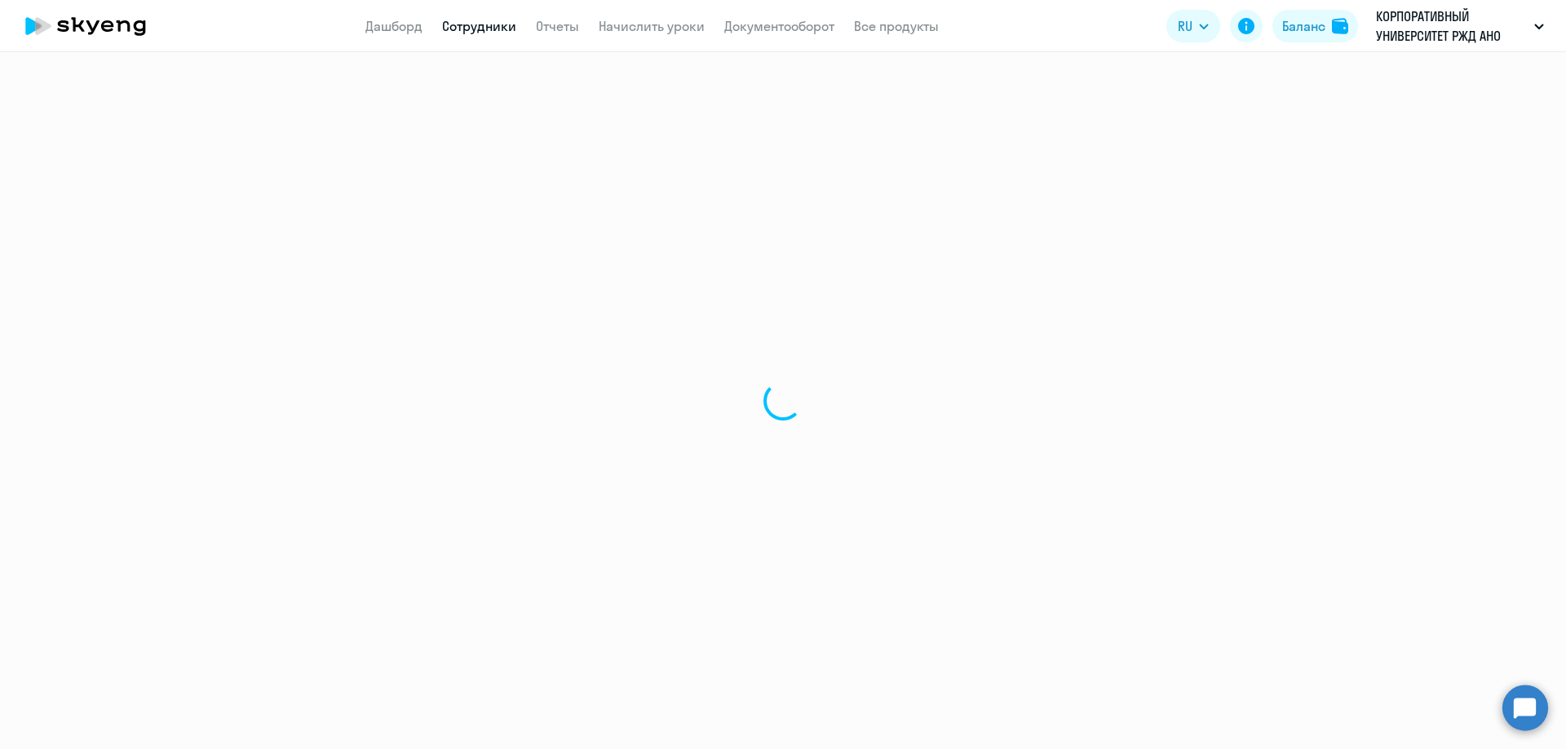
select select "english"
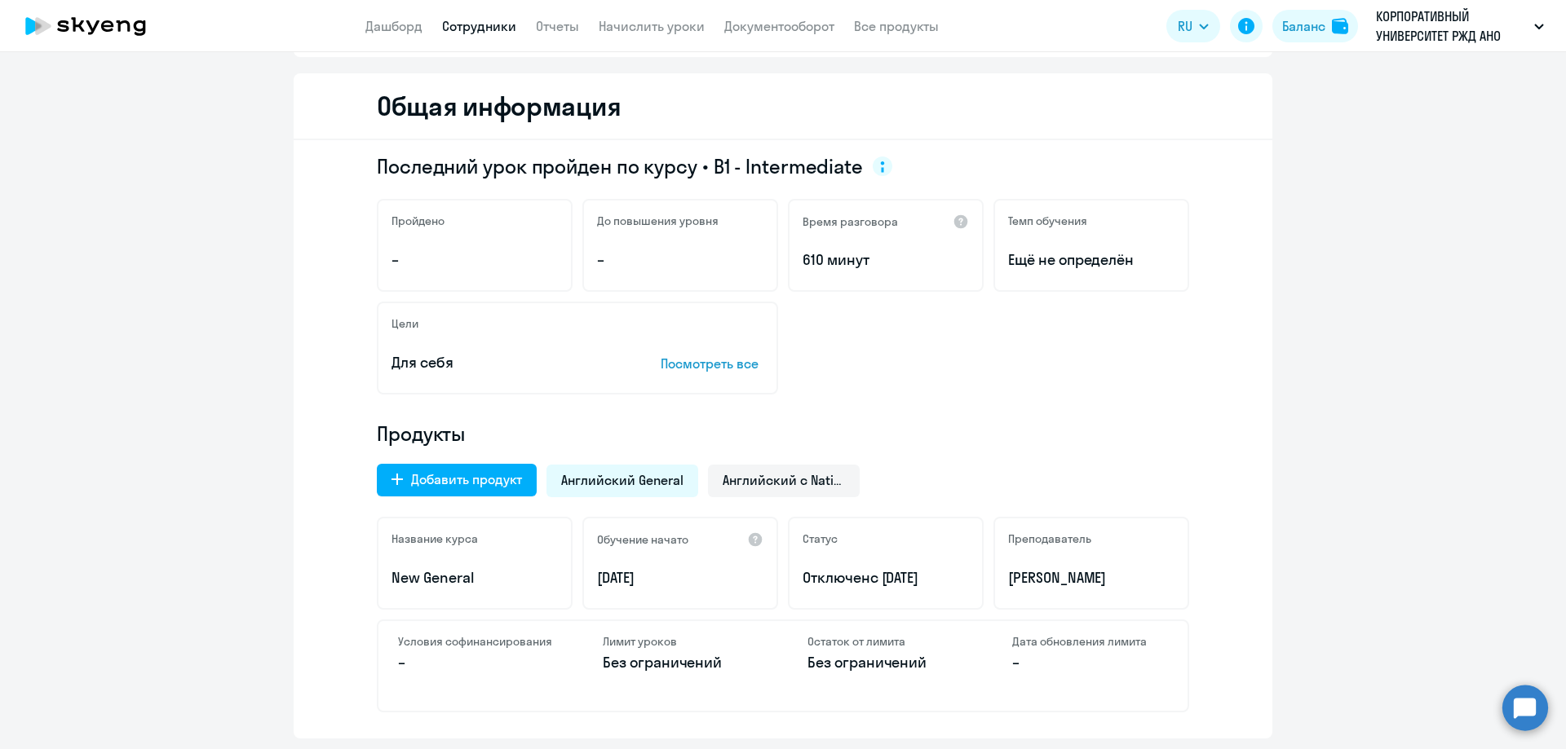
scroll to position [245, 0]
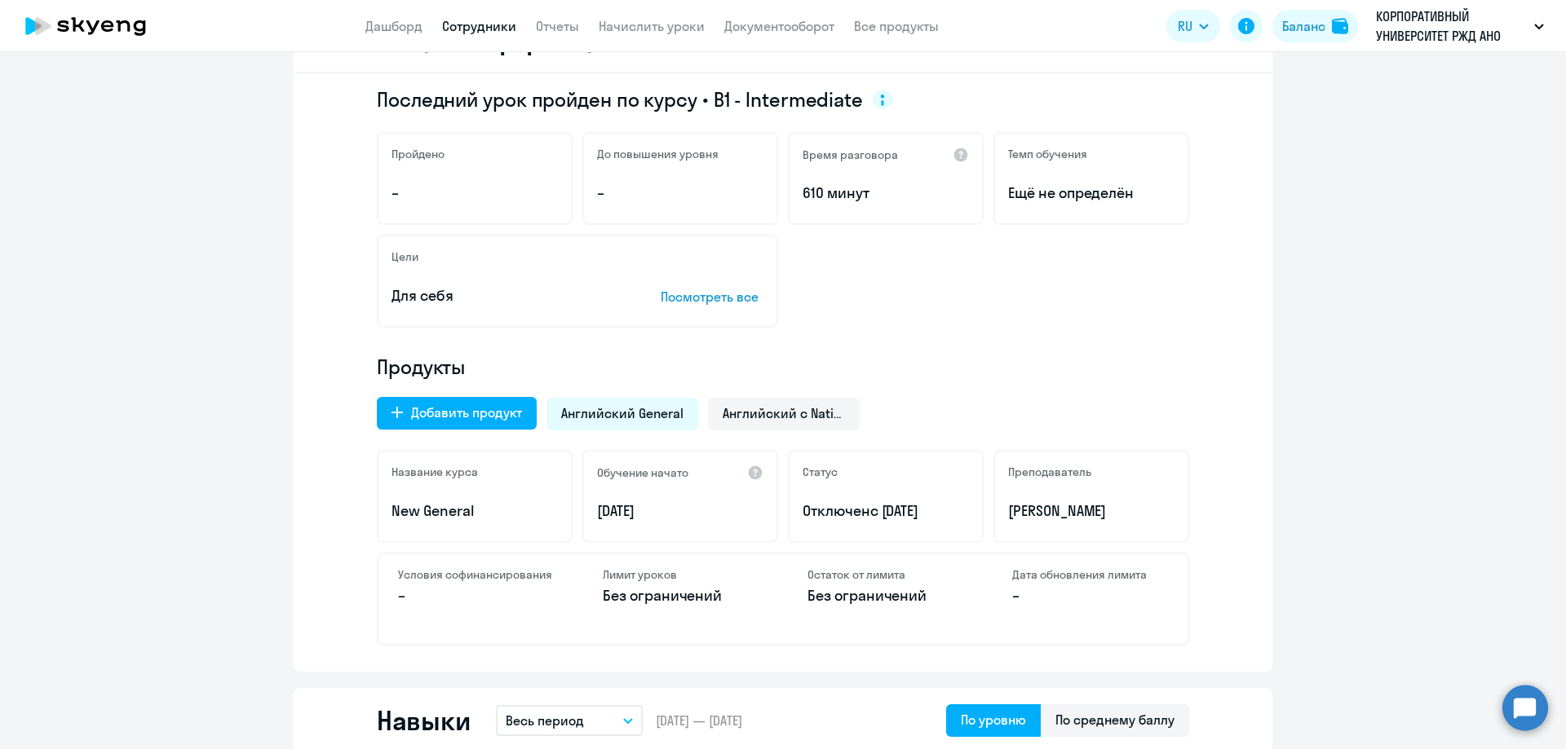
click at [547, 363] on h4 "Продукты" at bounding box center [783, 367] width 812 height 26
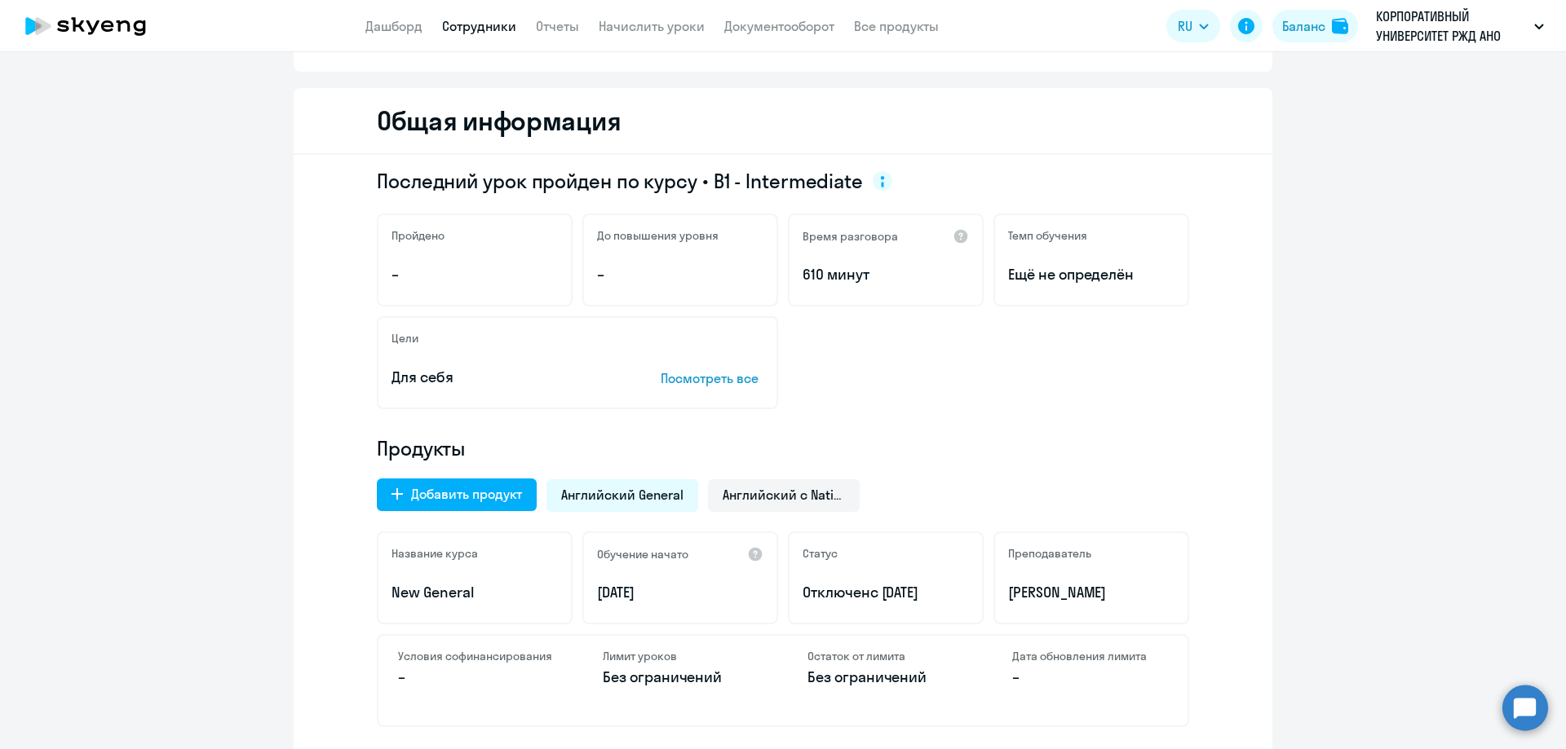
scroll to position [0, 0]
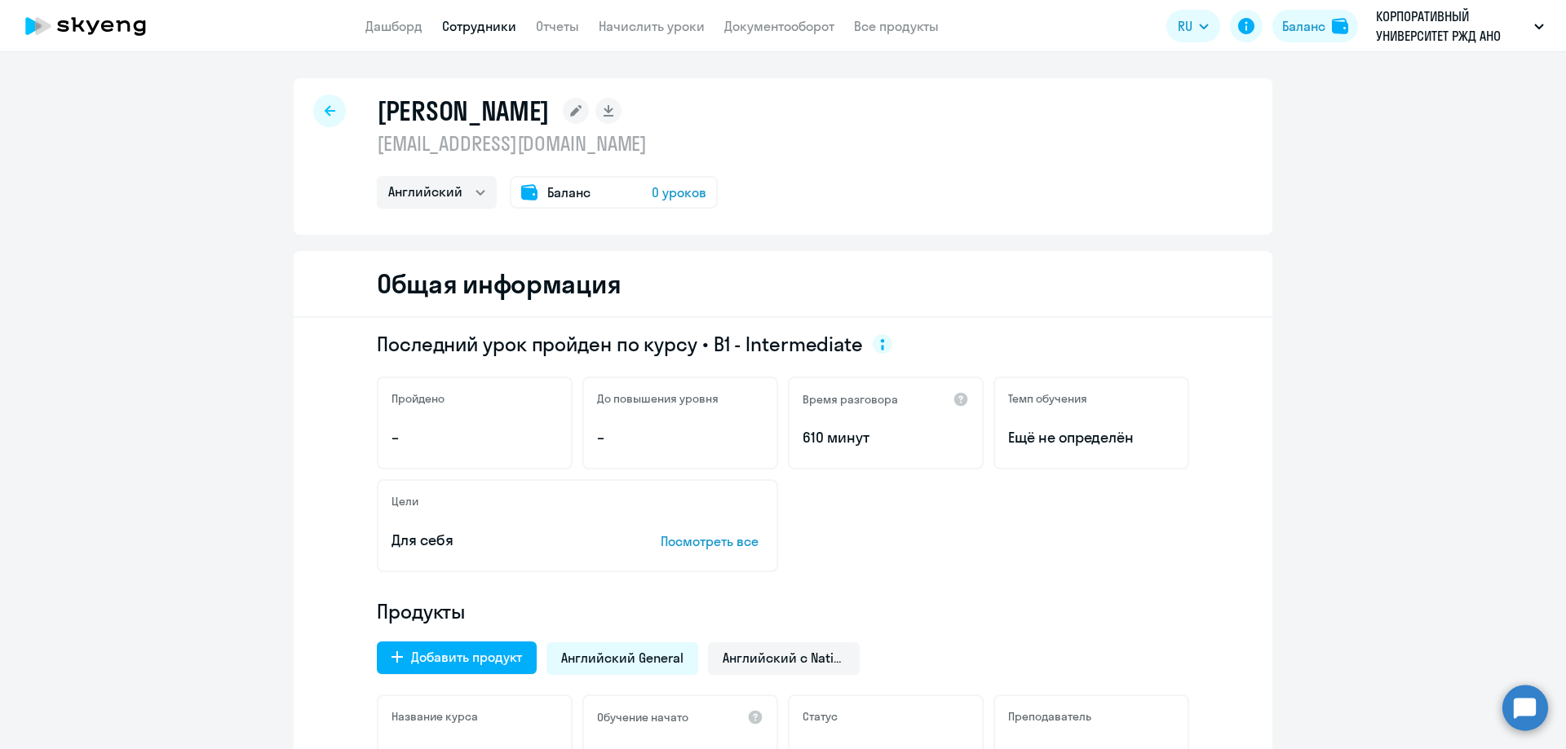
click at [326, 116] on icon at bounding box center [330, 110] width 11 height 11
select select "30"
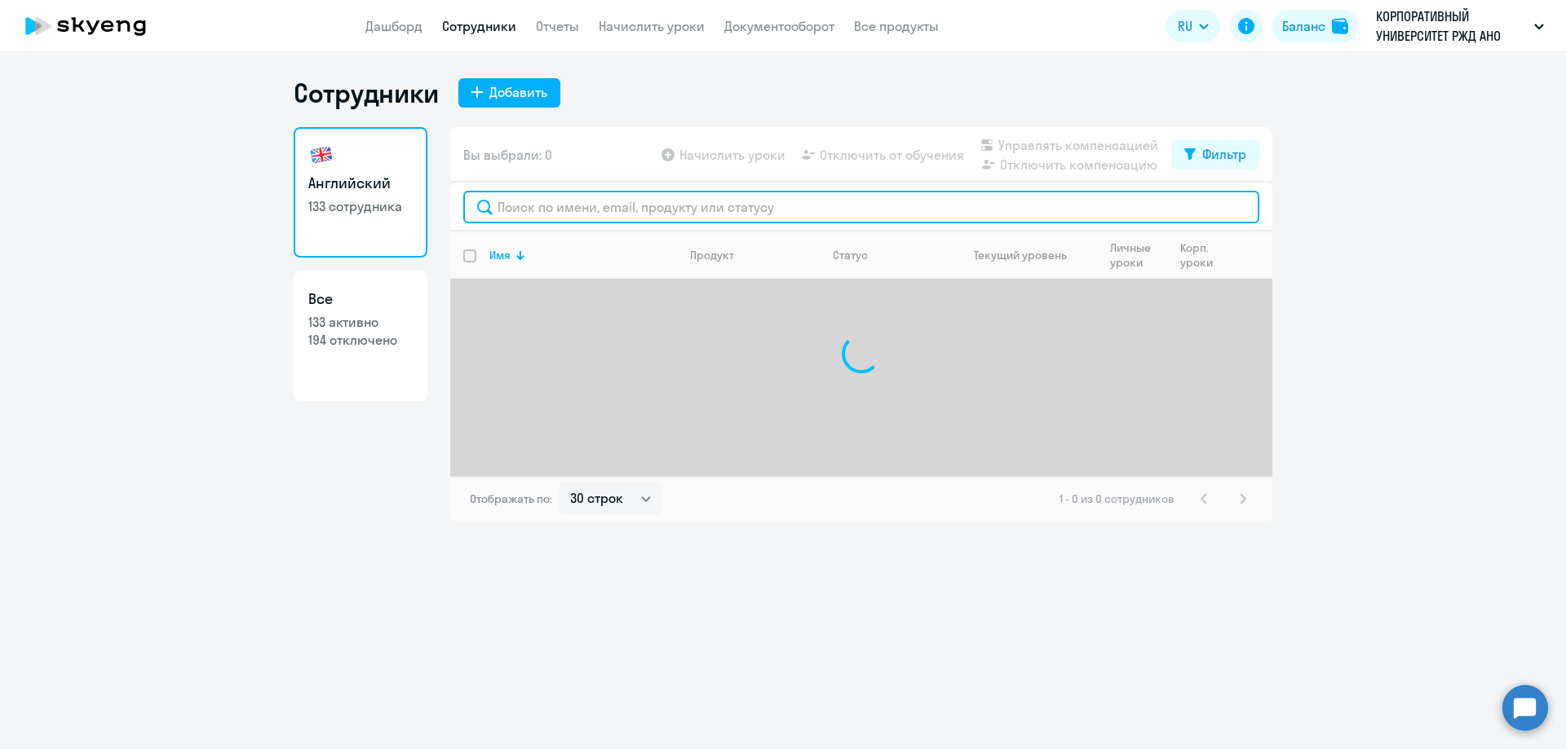
click at [683, 214] on input "text" at bounding box center [861, 207] width 796 height 33
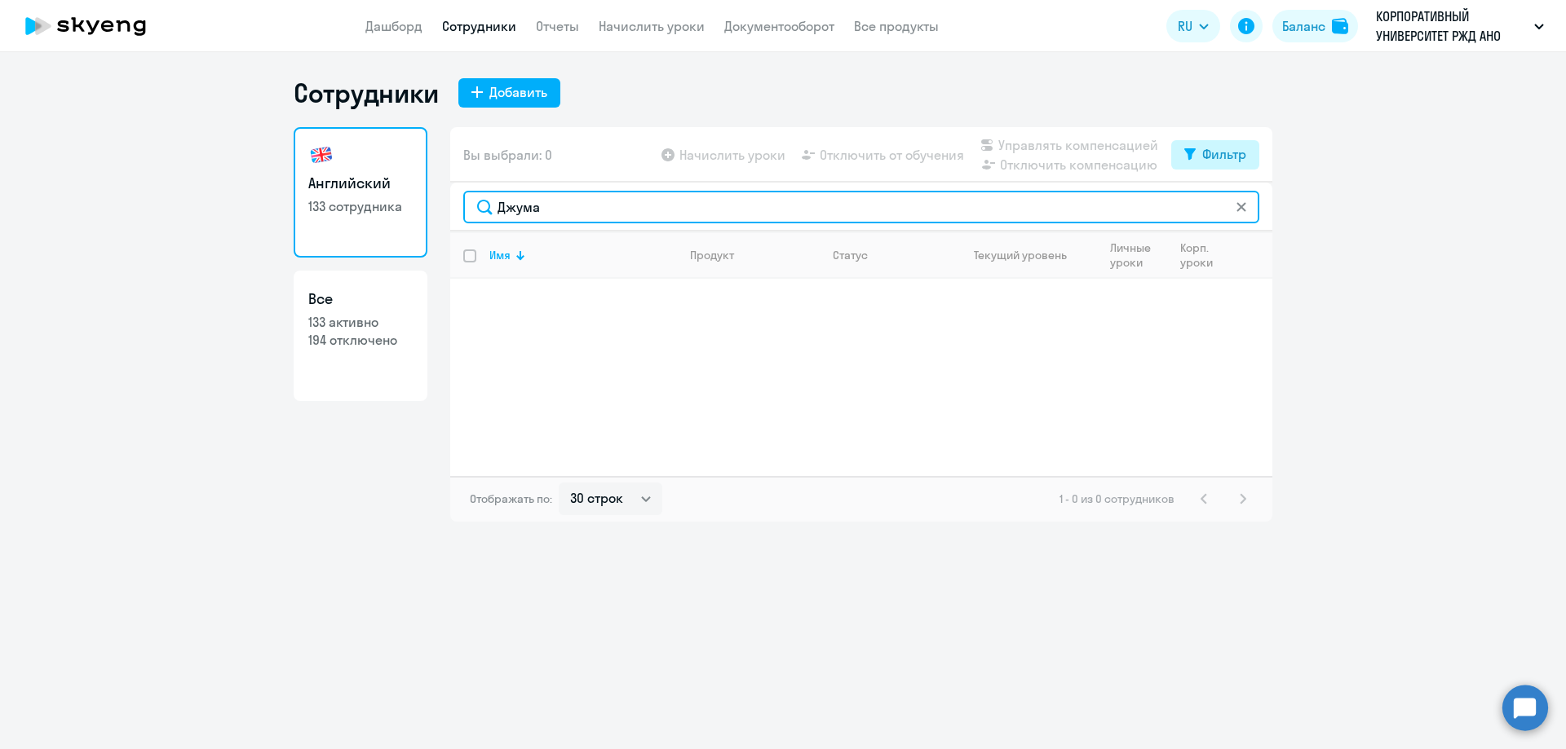
type input "Джума"
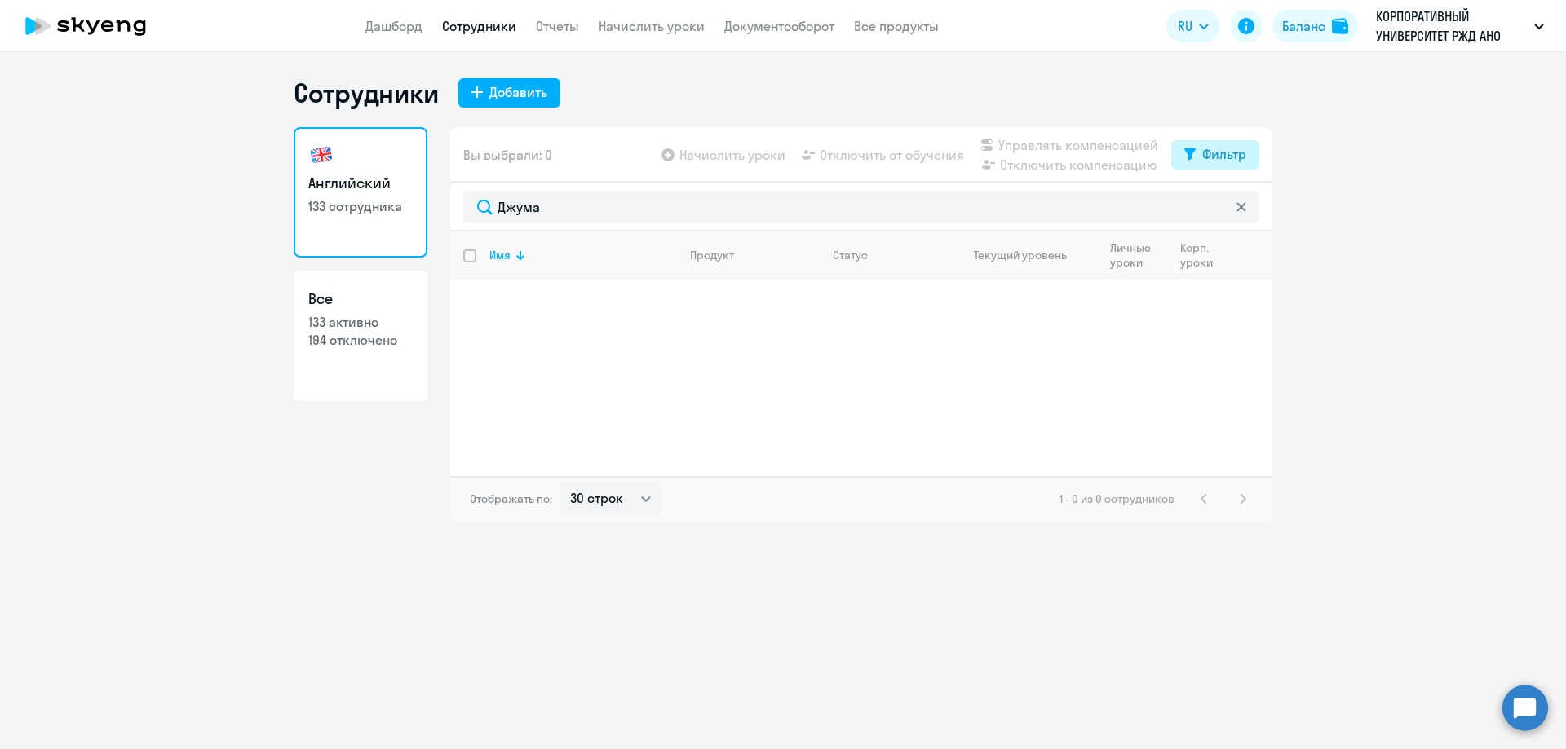
click at [1238, 148] on div "Фильтр" at bounding box center [1224, 154] width 44 height 20
click at [1231, 210] on span at bounding box center [1232, 208] width 28 height 16
click at [1218, 208] on input "checkbox" at bounding box center [1218, 207] width 1 height 1
checkbox input "true"
click at [648, 319] on p "dzhhumma@yandex.ru" at bounding box center [582, 316] width 187 height 15
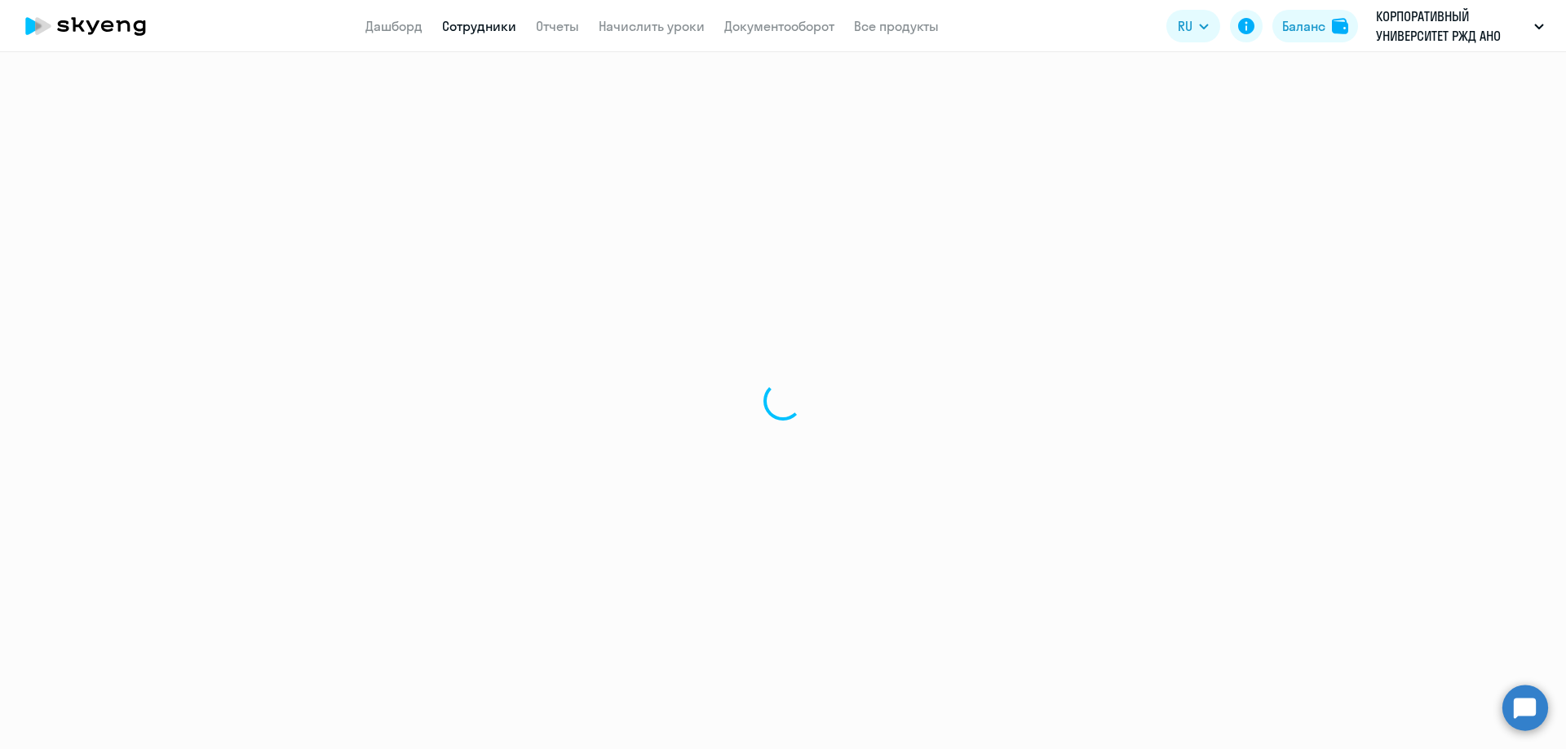
select select "english"
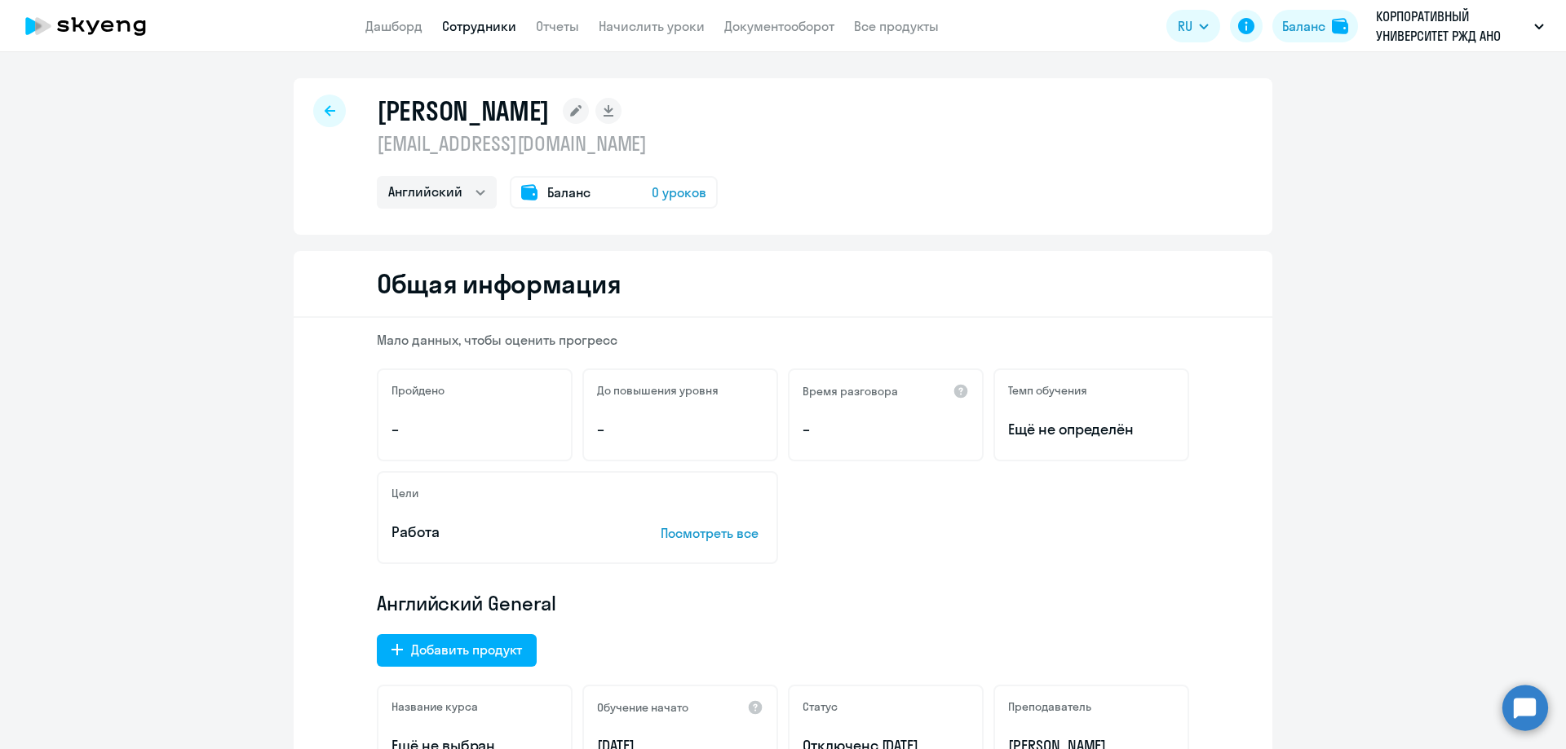
click at [329, 117] on div at bounding box center [329, 111] width 33 height 33
select select "30"
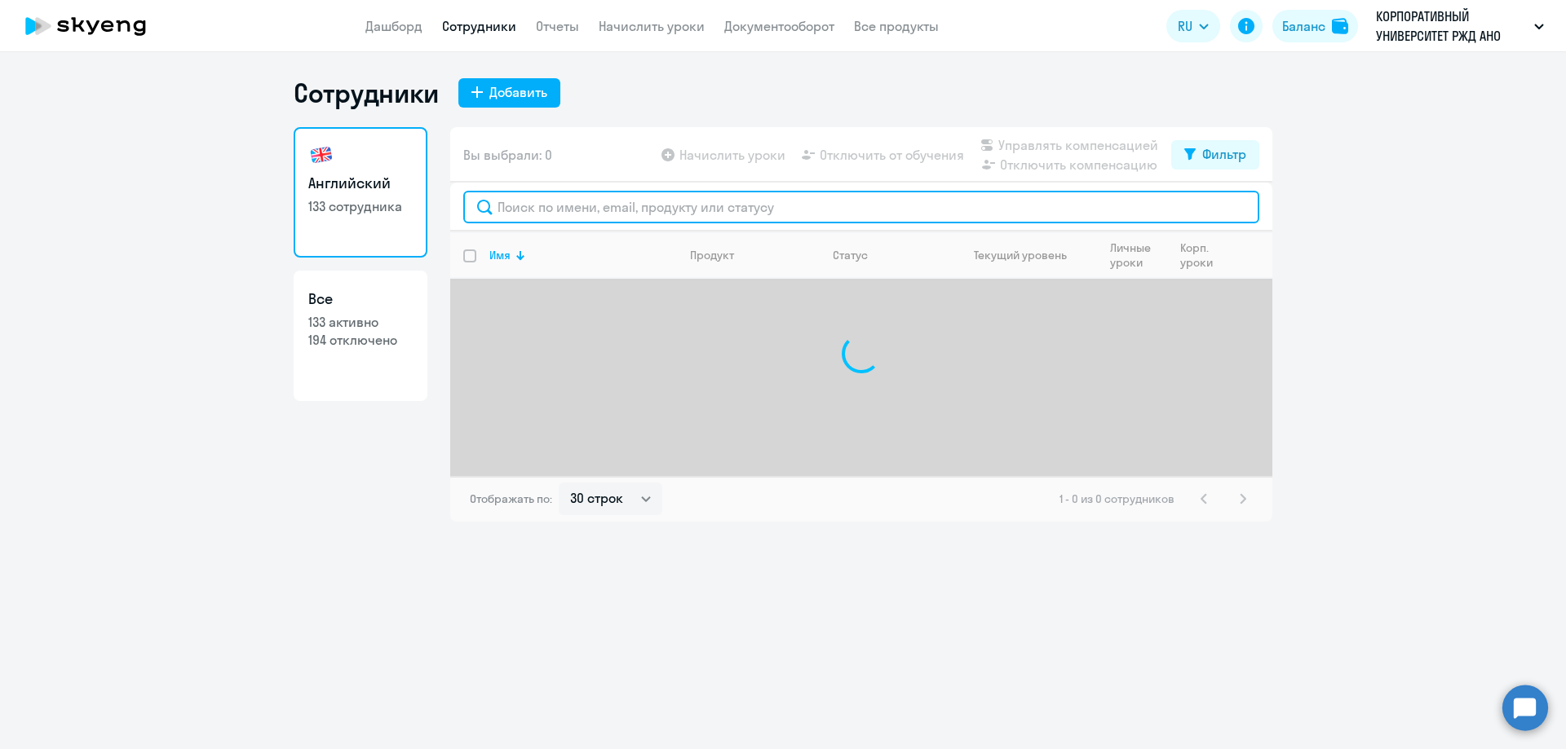
click at [578, 217] on input "text" at bounding box center [861, 207] width 796 height 33
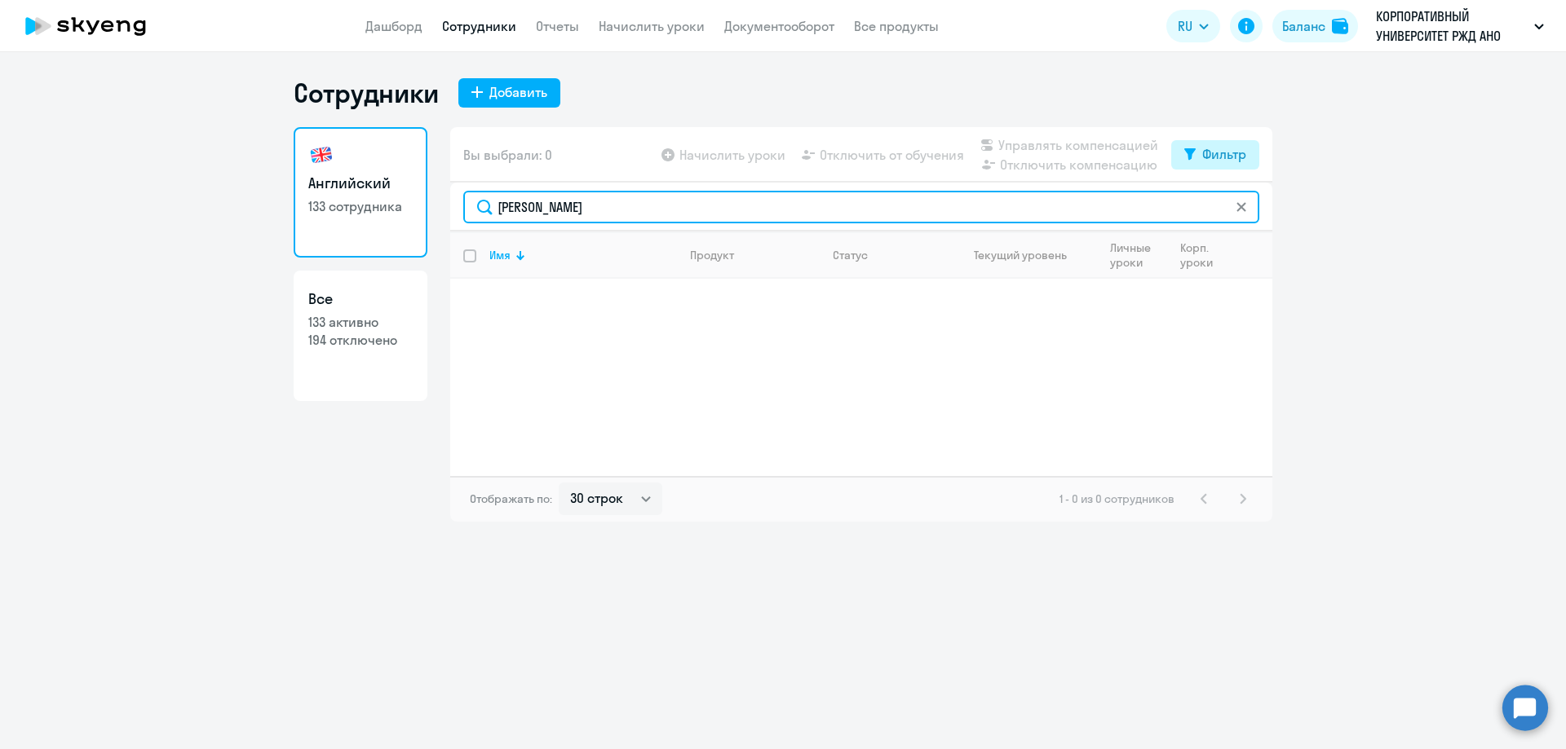
type input "Маркова"
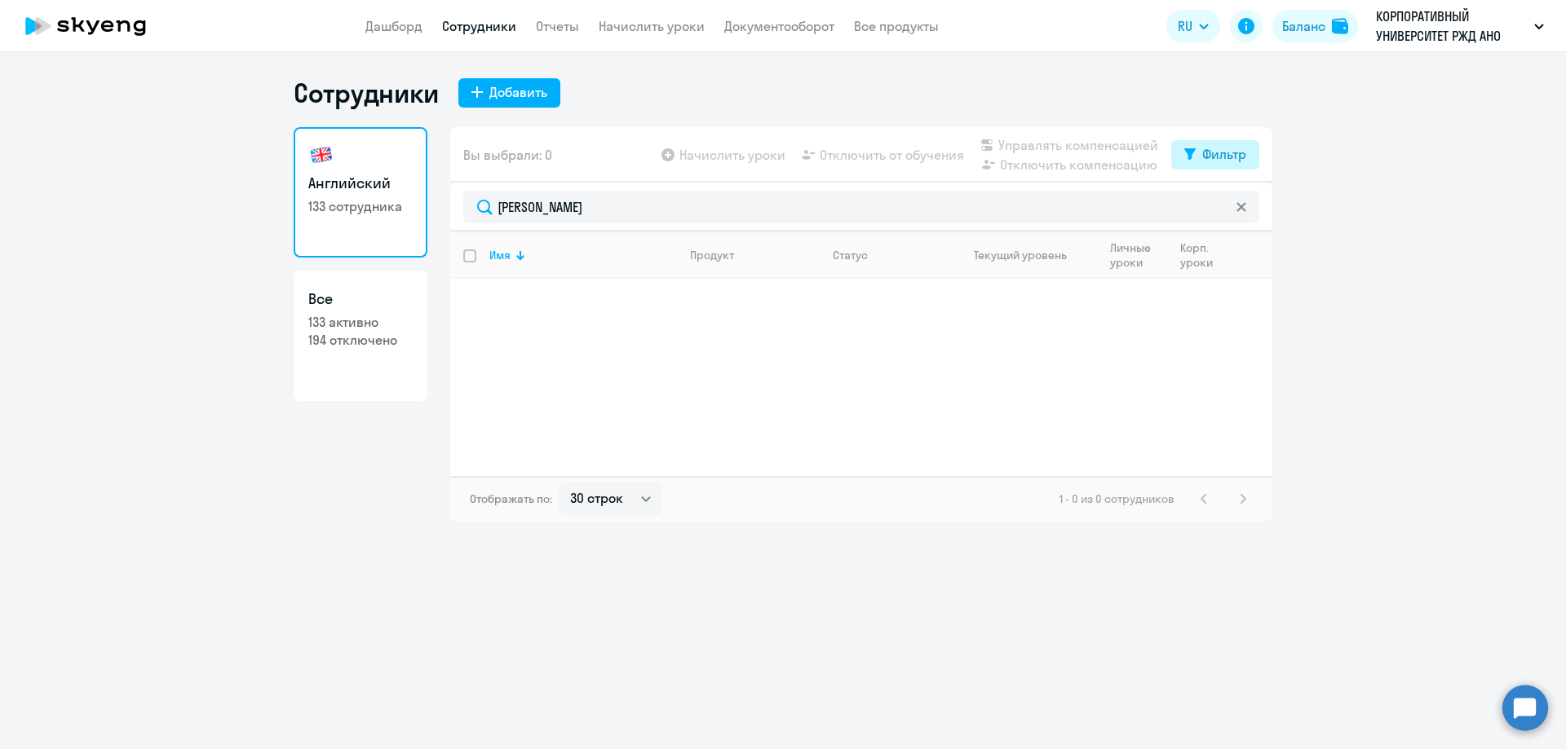
click at [1224, 157] on div "Фильтр" at bounding box center [1224, 154] width 44 height 20
click at [1240, 210] on span at bounding box center [1232, 208] width 28 height 16
click at [1218, 208] on input "checkbox" at bounding box center [1218, 207] width 1 height 1
checkbox input "true"
click at [599, 302] on p "Маркова Оксана Руслановна" at bounding box center [581, 297] width 184 height 18
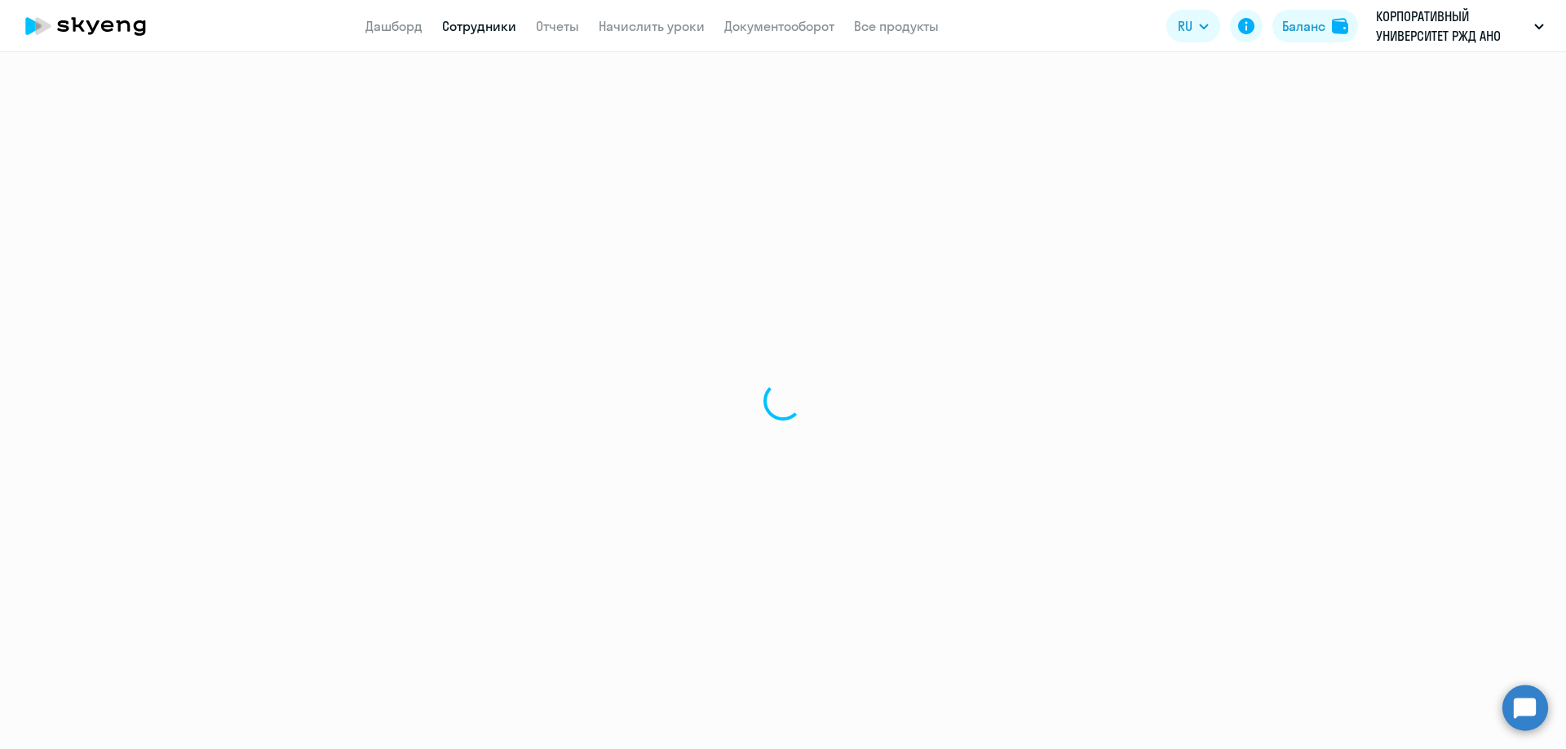
select select "english"
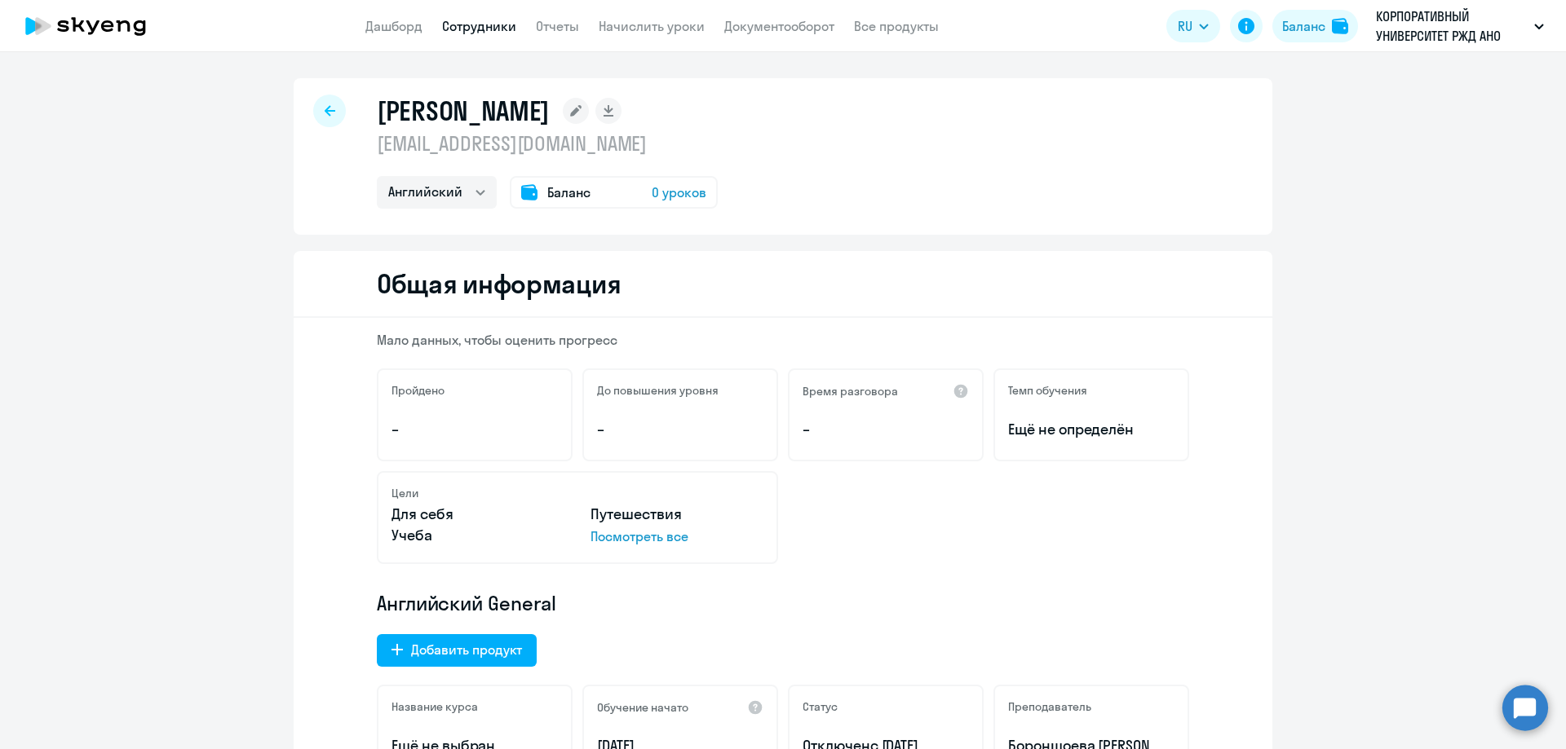
click at [325, 109] on icon at bounding box center [330, 110] width 11 height 11
select select "30"
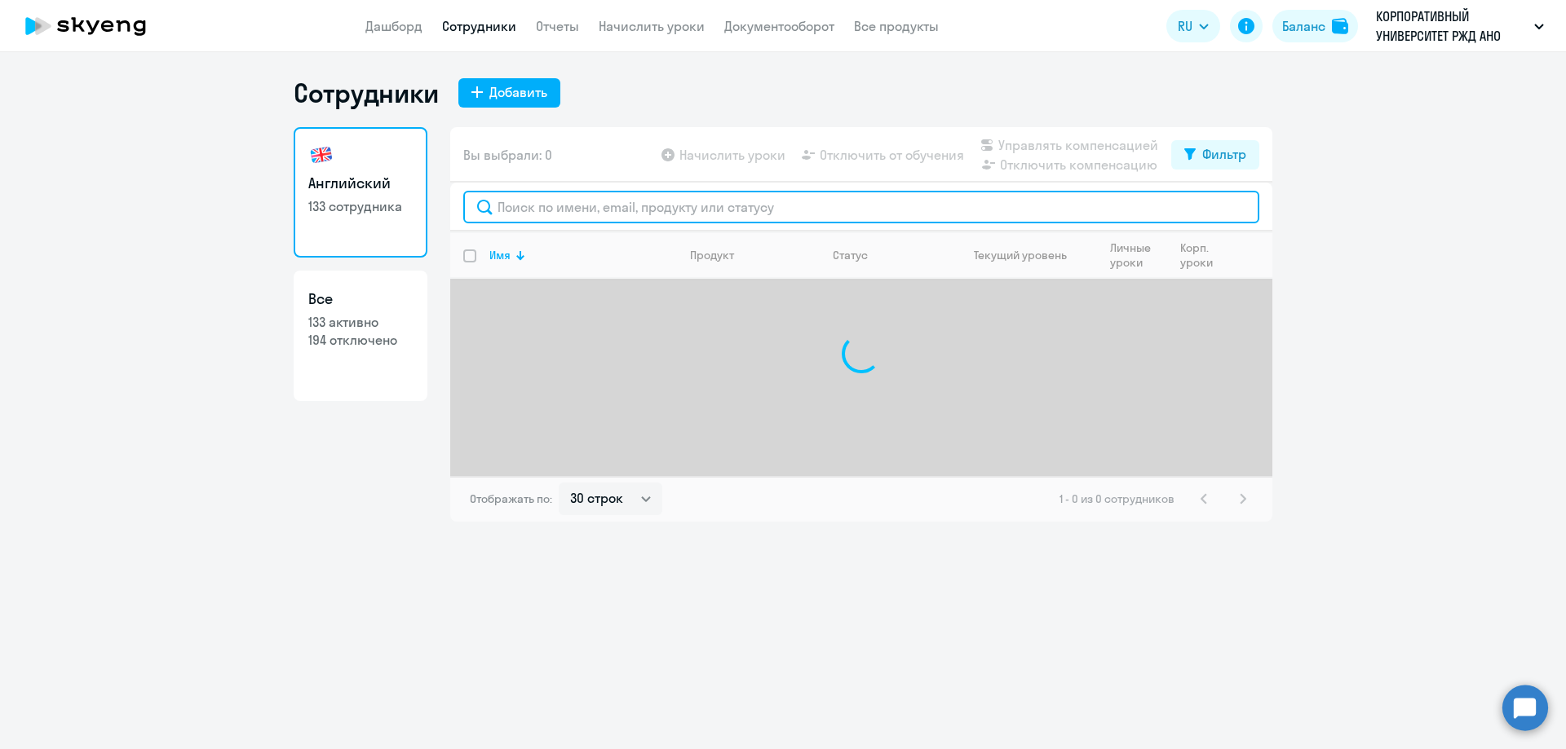
click at [531, 206] on input "text" at bounding box center [861, 207] width 796 height 33
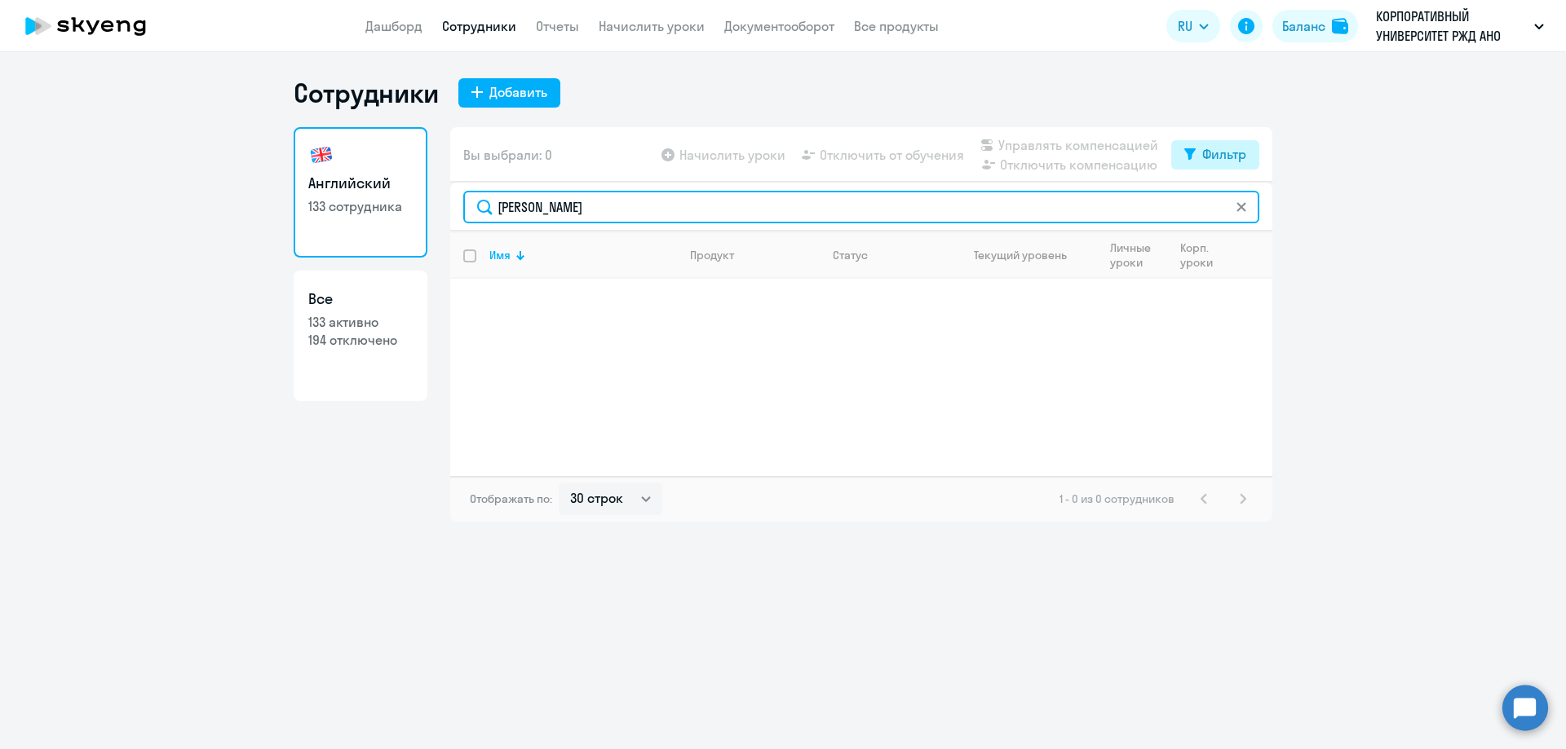
type input "Лычакова"
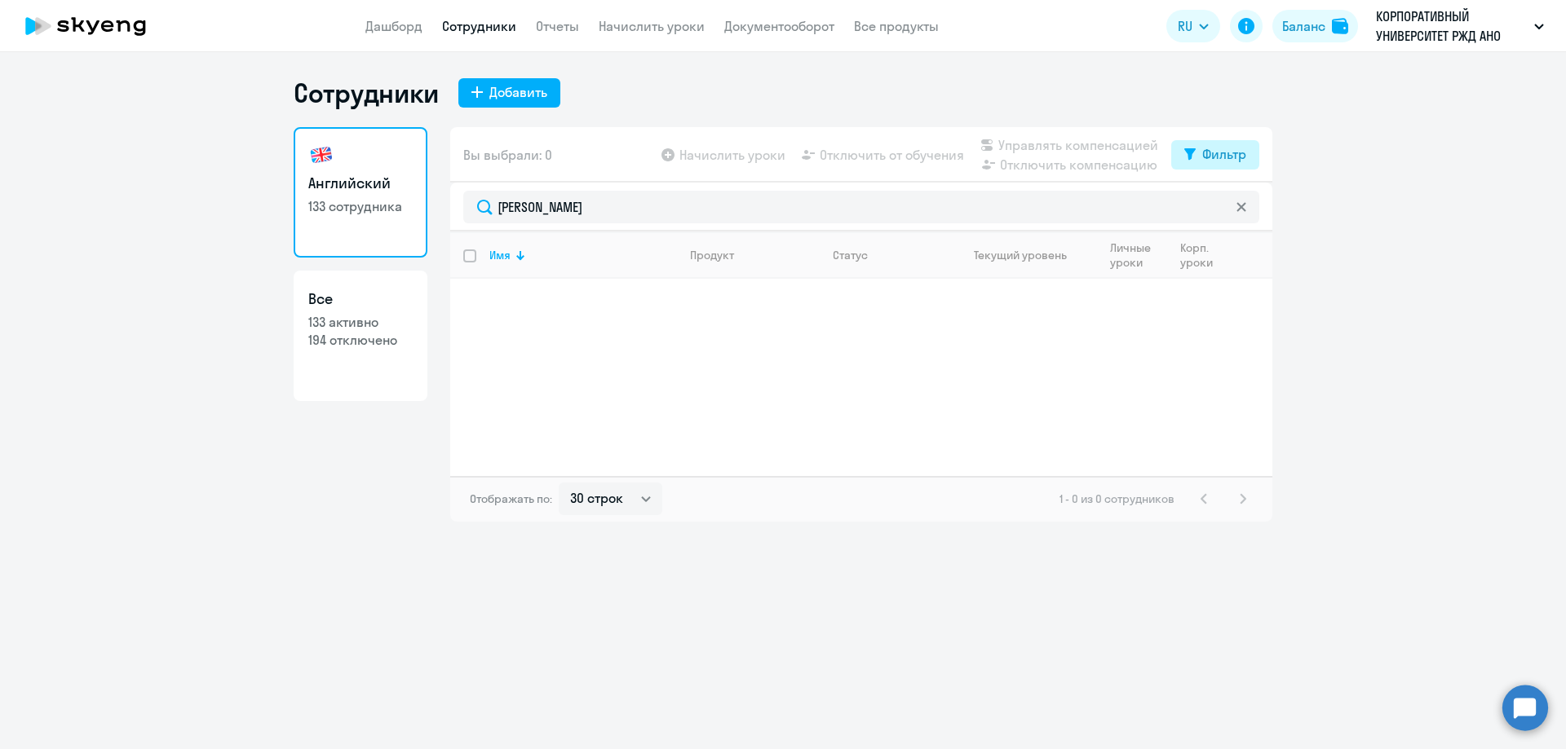
click at [1251, 150] on button "Фильтр" at bounding box center [1215, 154] width 88 height 29
click at [1234, 214] on span at bounding box center [1232, 208] width 28 height 16
click at [1218, 208] on input "checkbox" at bounding box center [1218, 207] width 1 height 1
checkbox input "true"
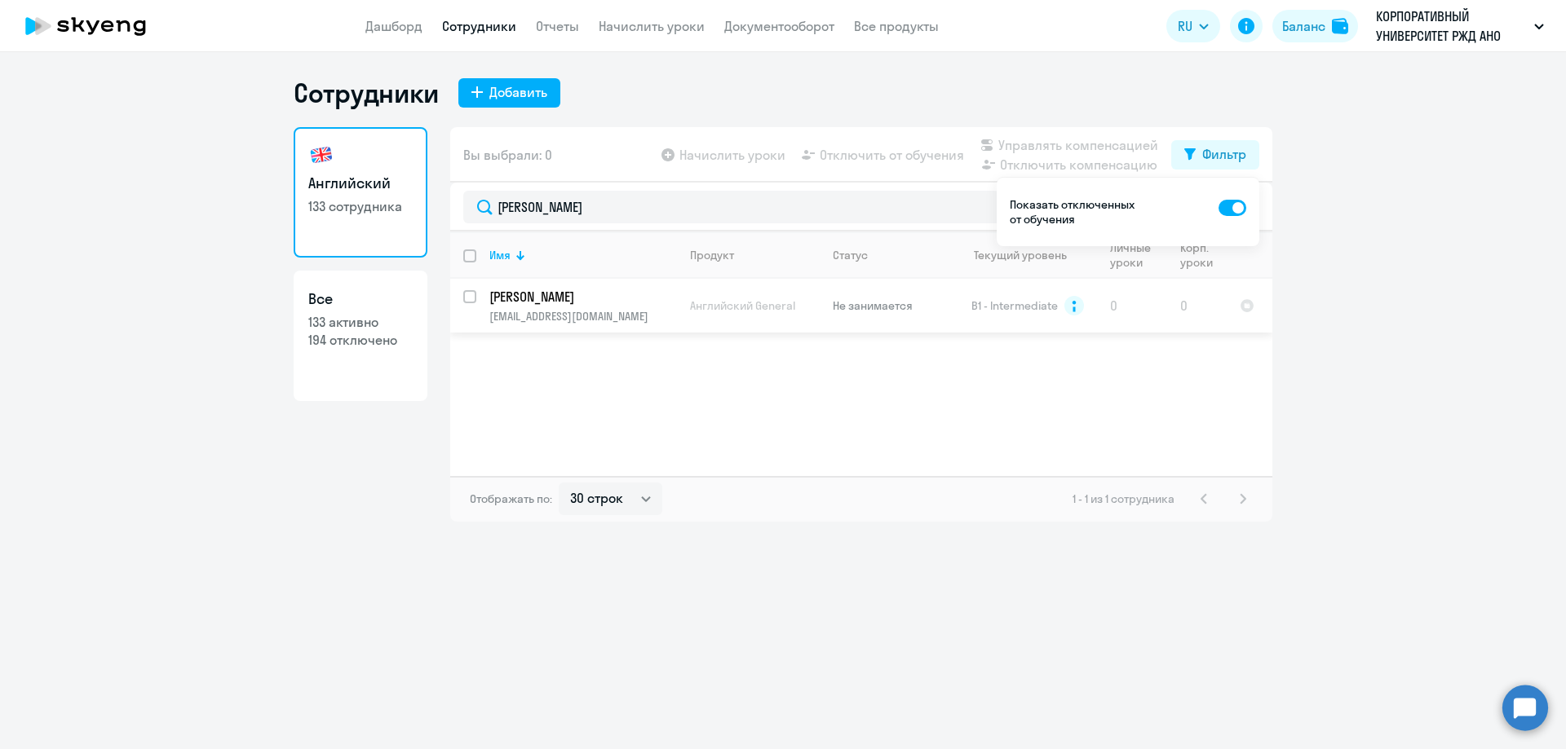
click at [582, 310] on p "lychakova@gmail.com" at bounding box center [582, 316] width 187 height 15
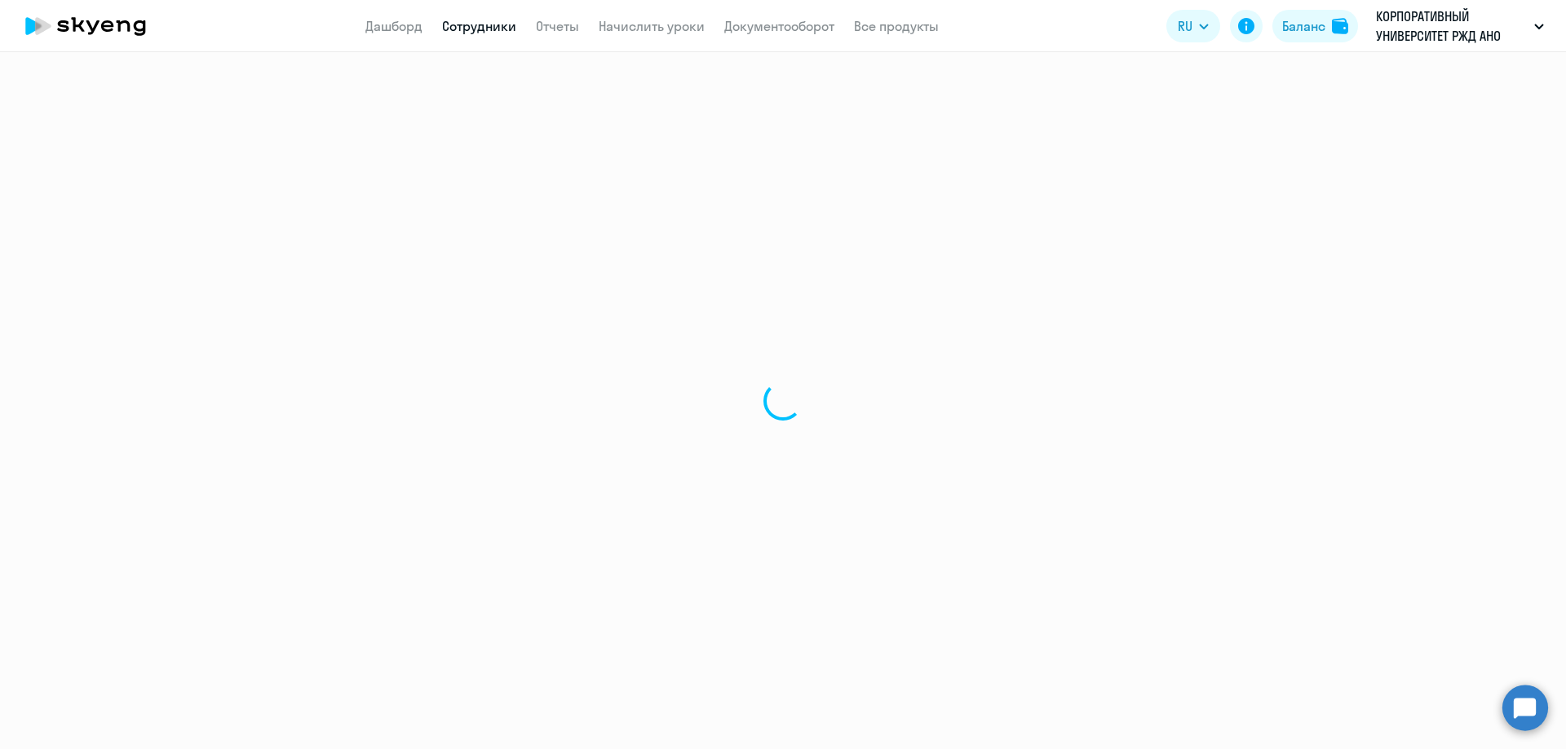
select select "english"
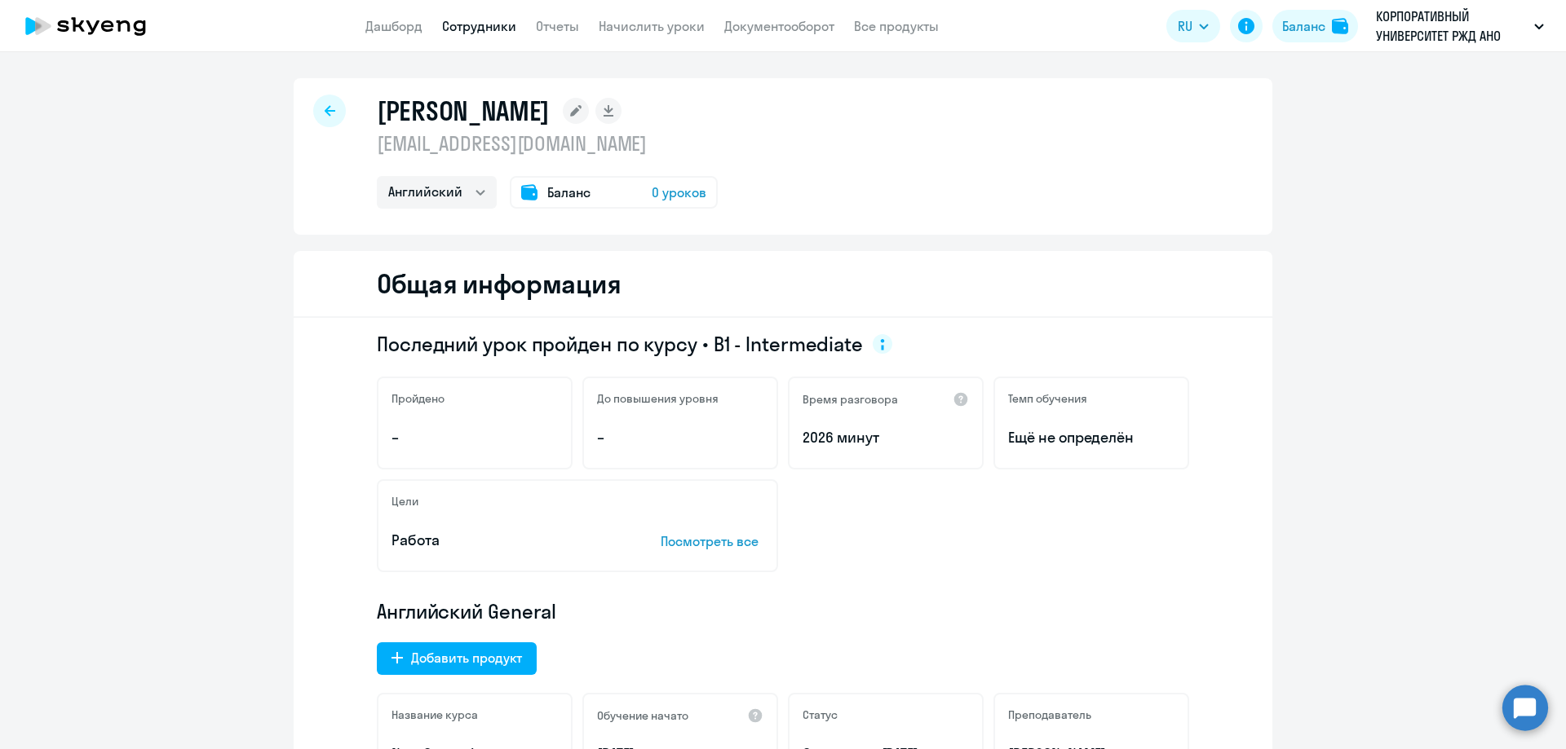
click at [325, 113] on icon at bounding box center [330, 110] width 11 height 11
select select "30"
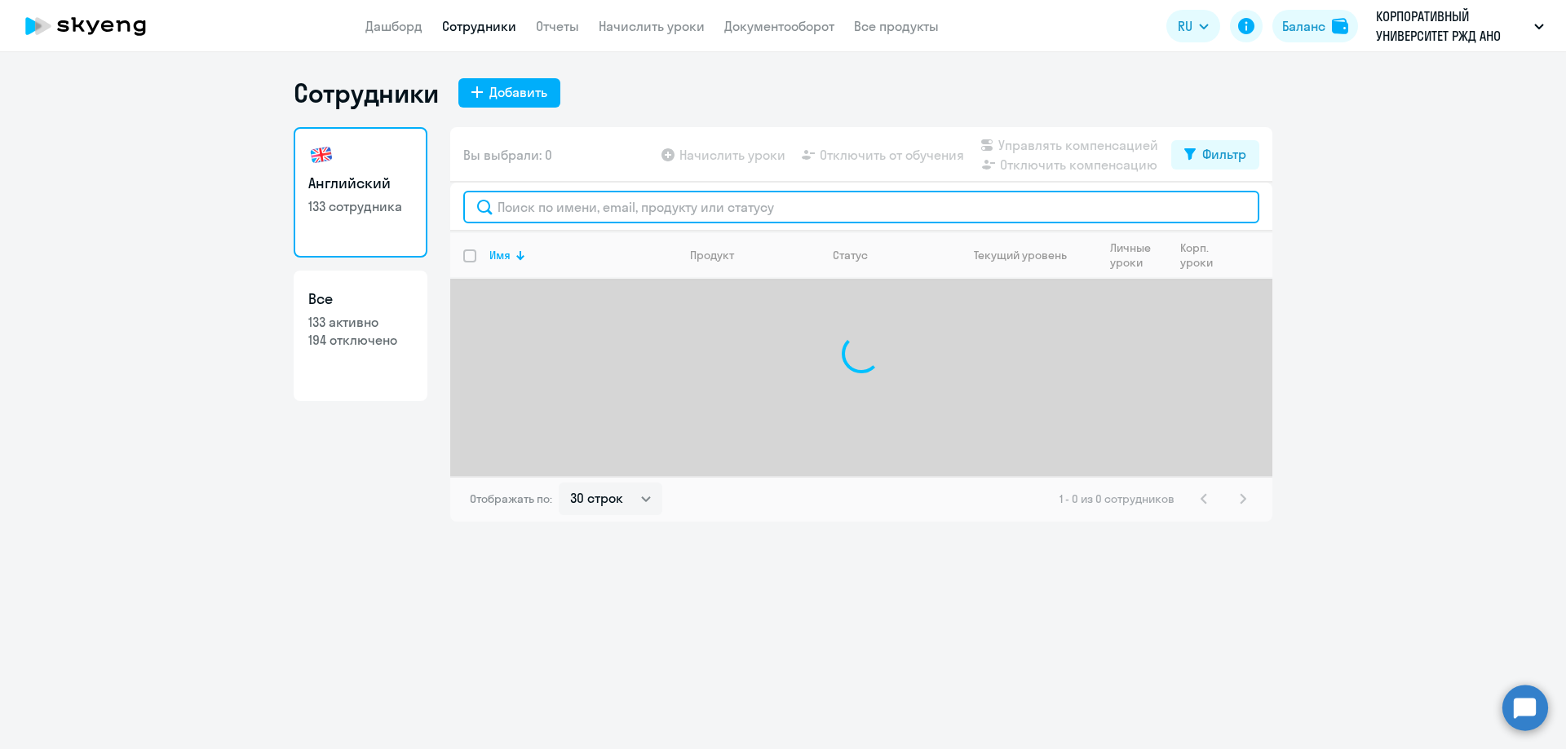
click at [581, 215] on input "text" at bounding box center [861, 207] width 796 height 33
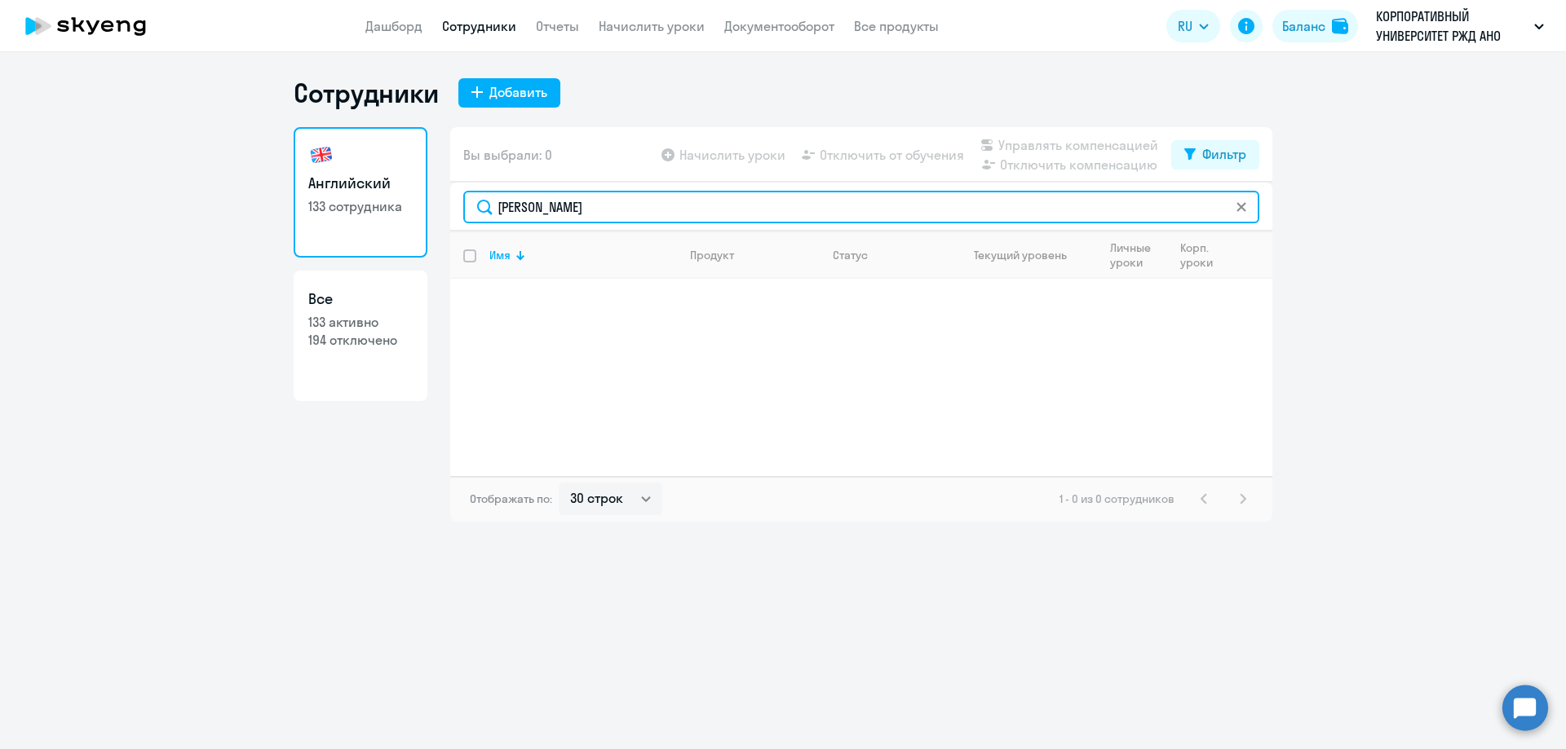
click at [485, 206] on input "Череднеченко" at bounding box center [861, 207] width 796 height 33
type input "Череднеченко"
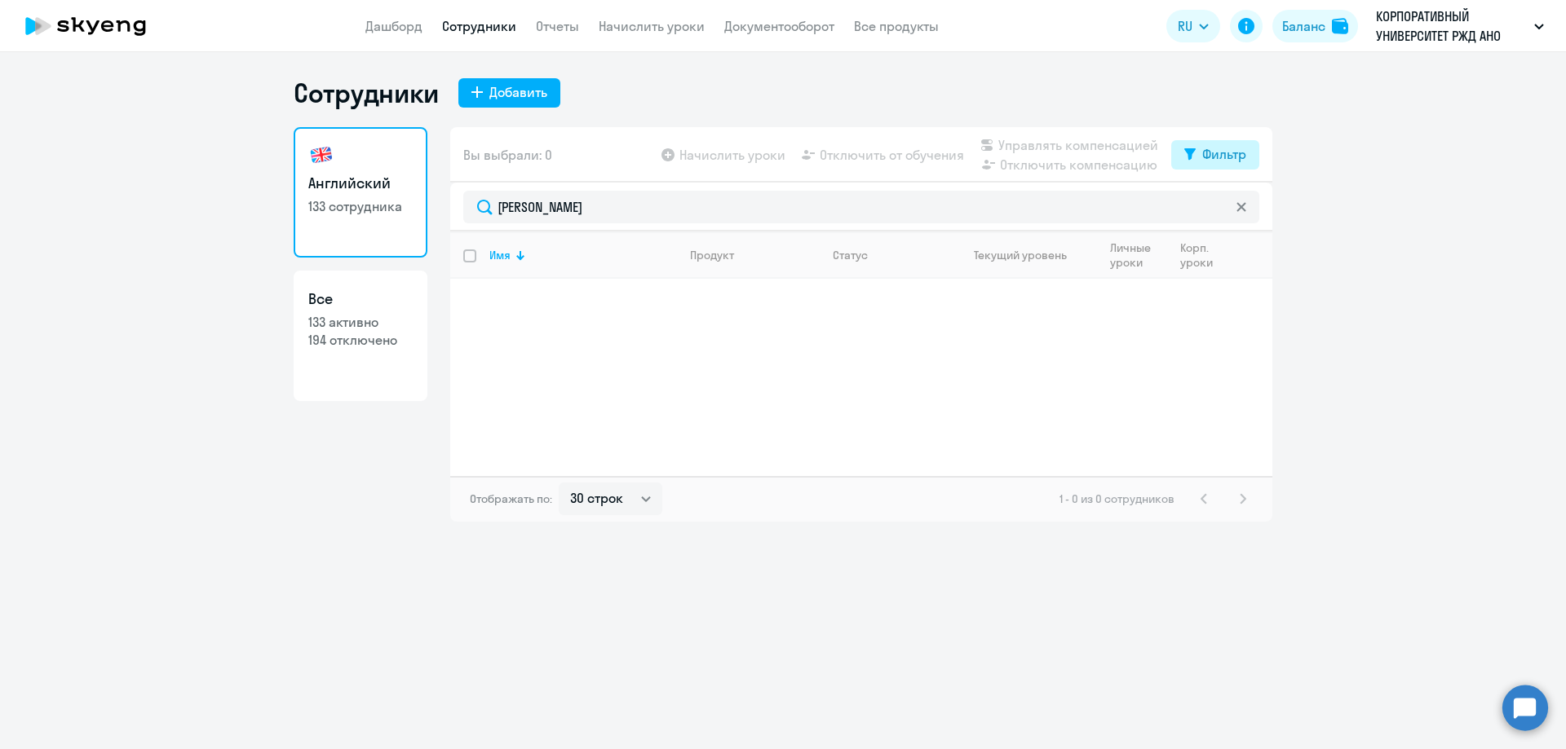
click at [1192, 168] on button "Фильтр" at bounding box center [1215, 154] width 88 height 29
click at [1235, 211] on span at bounding box center [1232, 208] width 28 height 16
click at [1218, 208] on input "checkbox" at bounding box center [1218, 207] width 1 height 1
checkbox input "true"
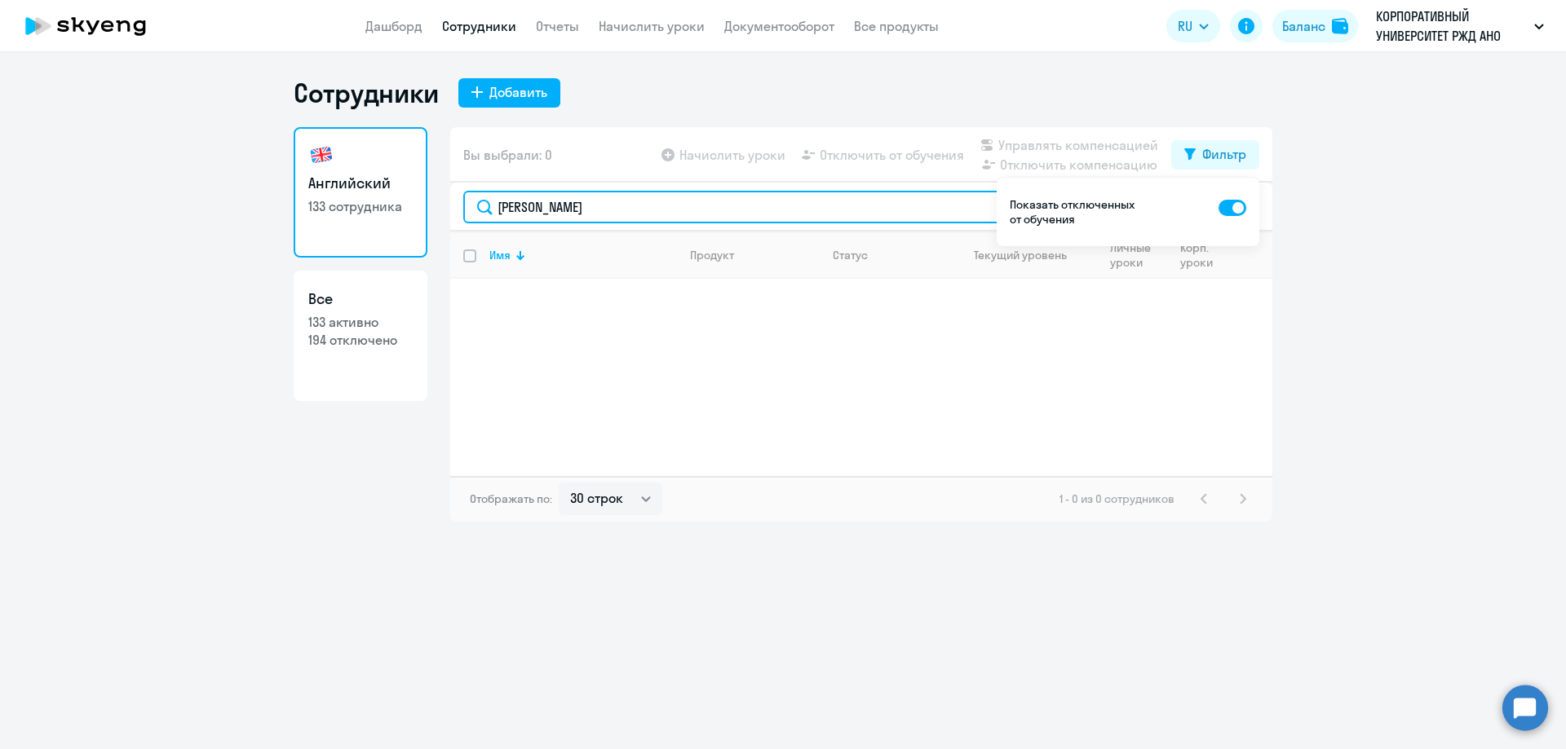
click at [548, 216] on input "Череднеченко" at bounding box center [861, 207] width 796 height 33
click at [549, 213] on input "Череднеченко" at bounding box center [861, 207] width 796 height 33
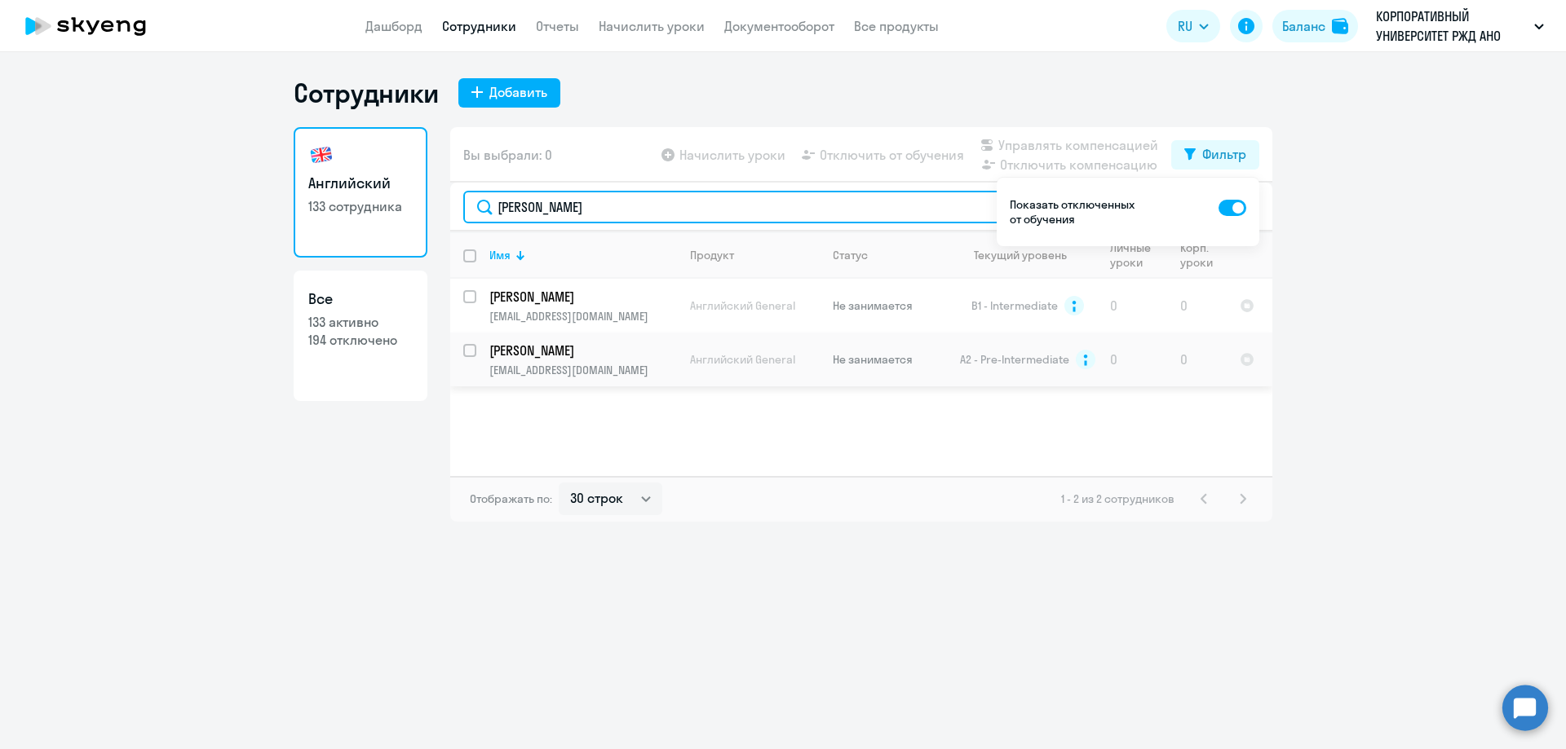
type input "Чередниченко"
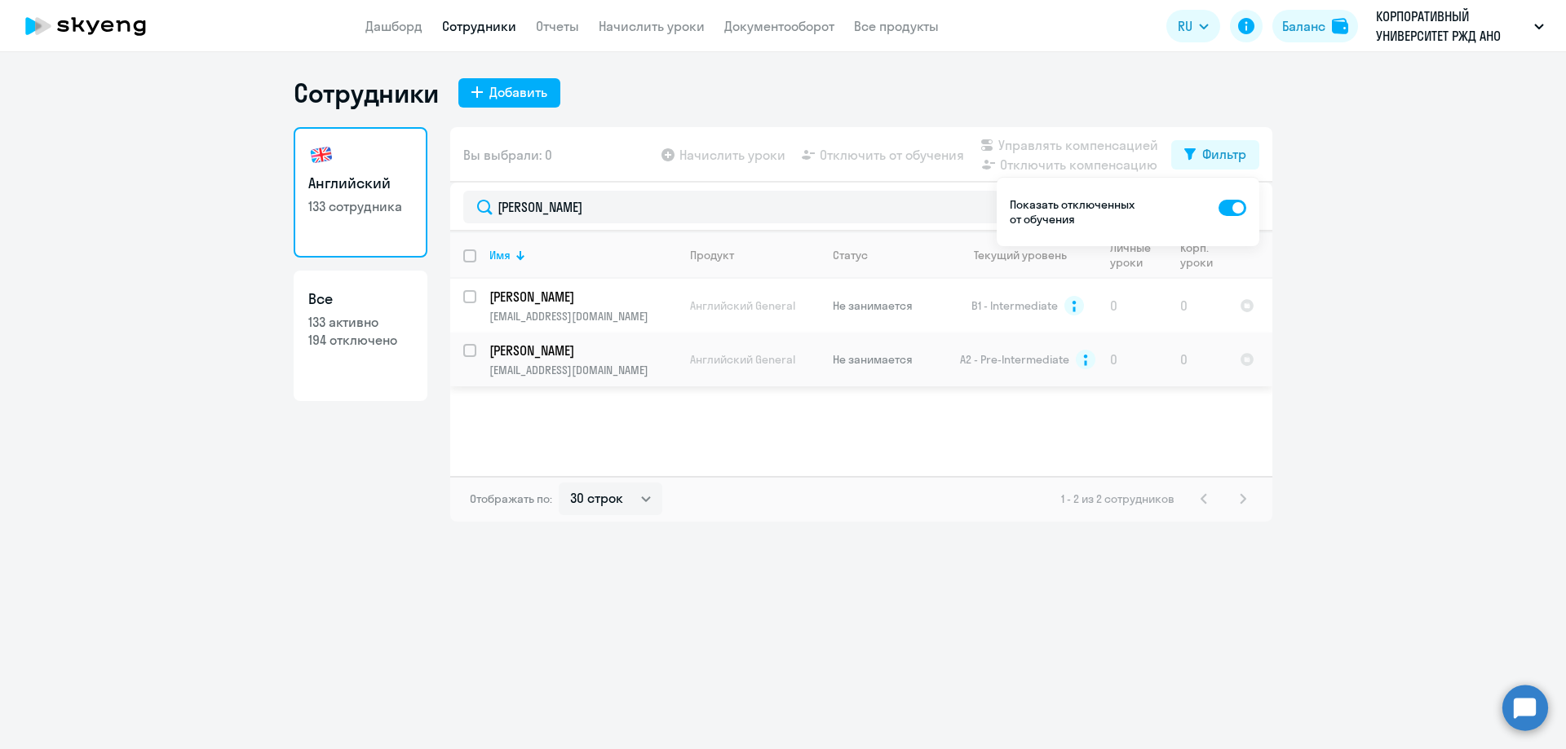
click at [673, 357] on p "[PERSON_NAME]" at bounding box center [581, 351] width 184 height 18
select select "english"
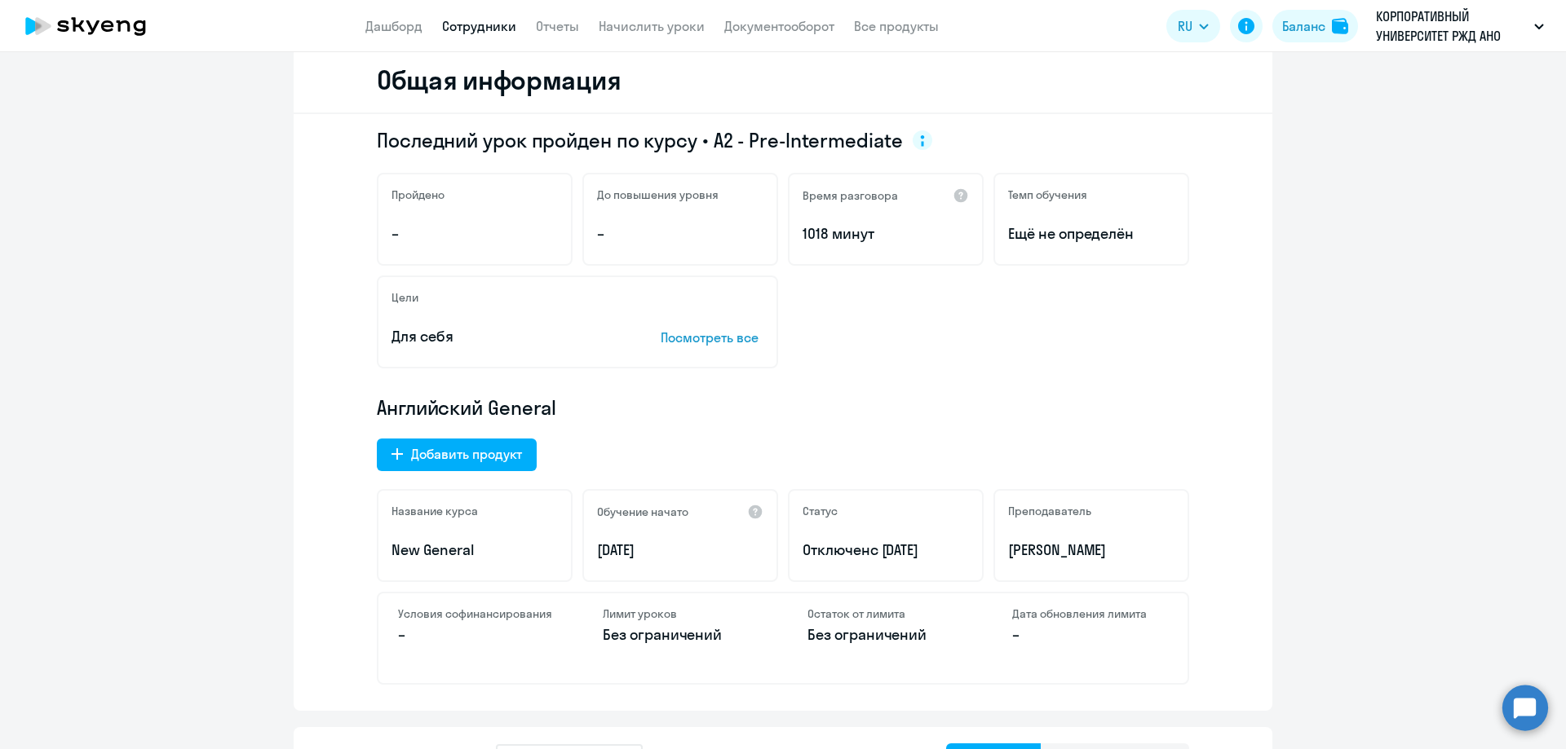
scroll to position [245, 0]
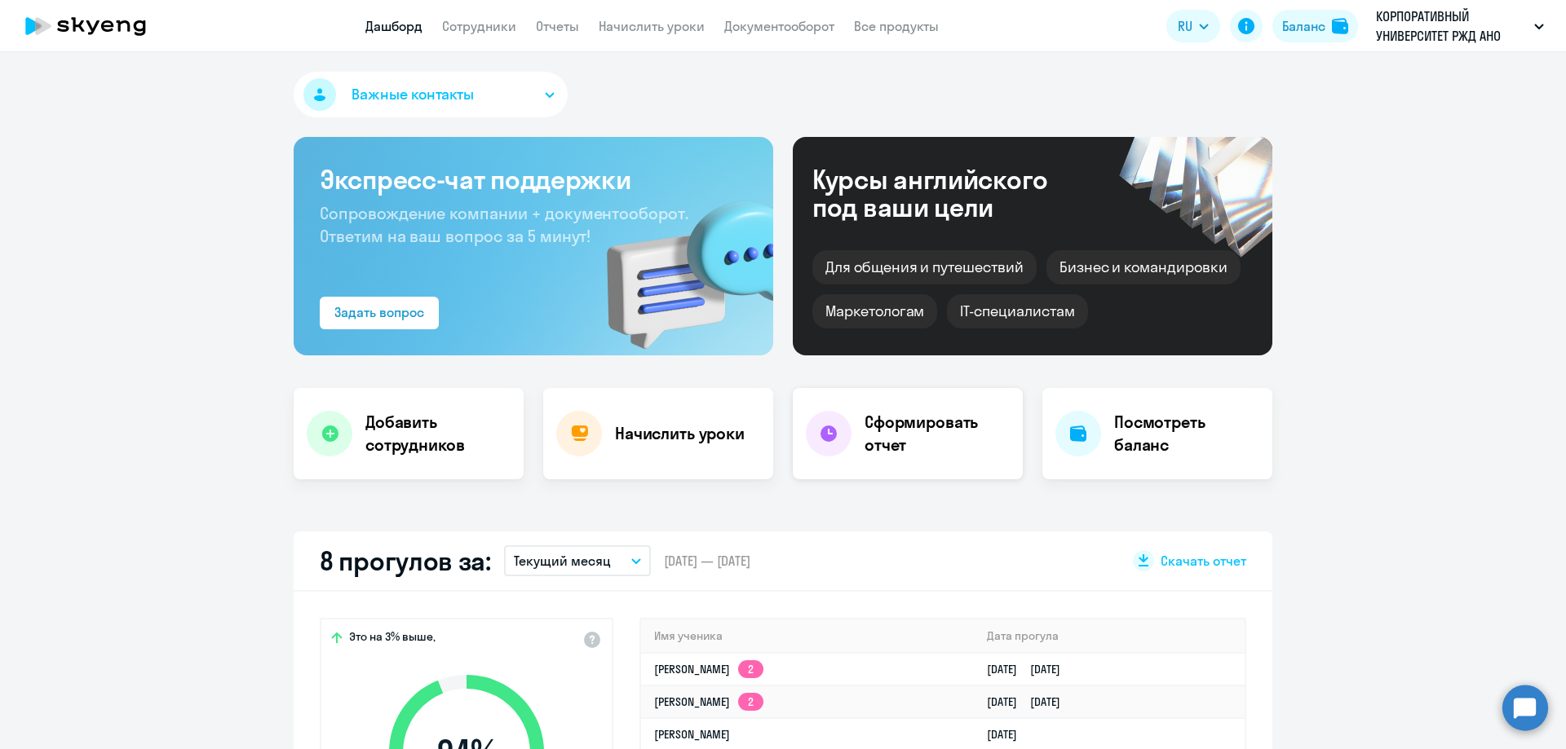
select select "30"
click at [484, 37] on app-header "Дашборд Сотрудники Отчеты Начислить уроки Документооборот Все продукты Дашборд …" at bounding box center [783, 26] width 1566 height 52
click at [479, 31] on link "Сотрудники" at bounding box center [479, 26] width 74 height 16
select select "30"
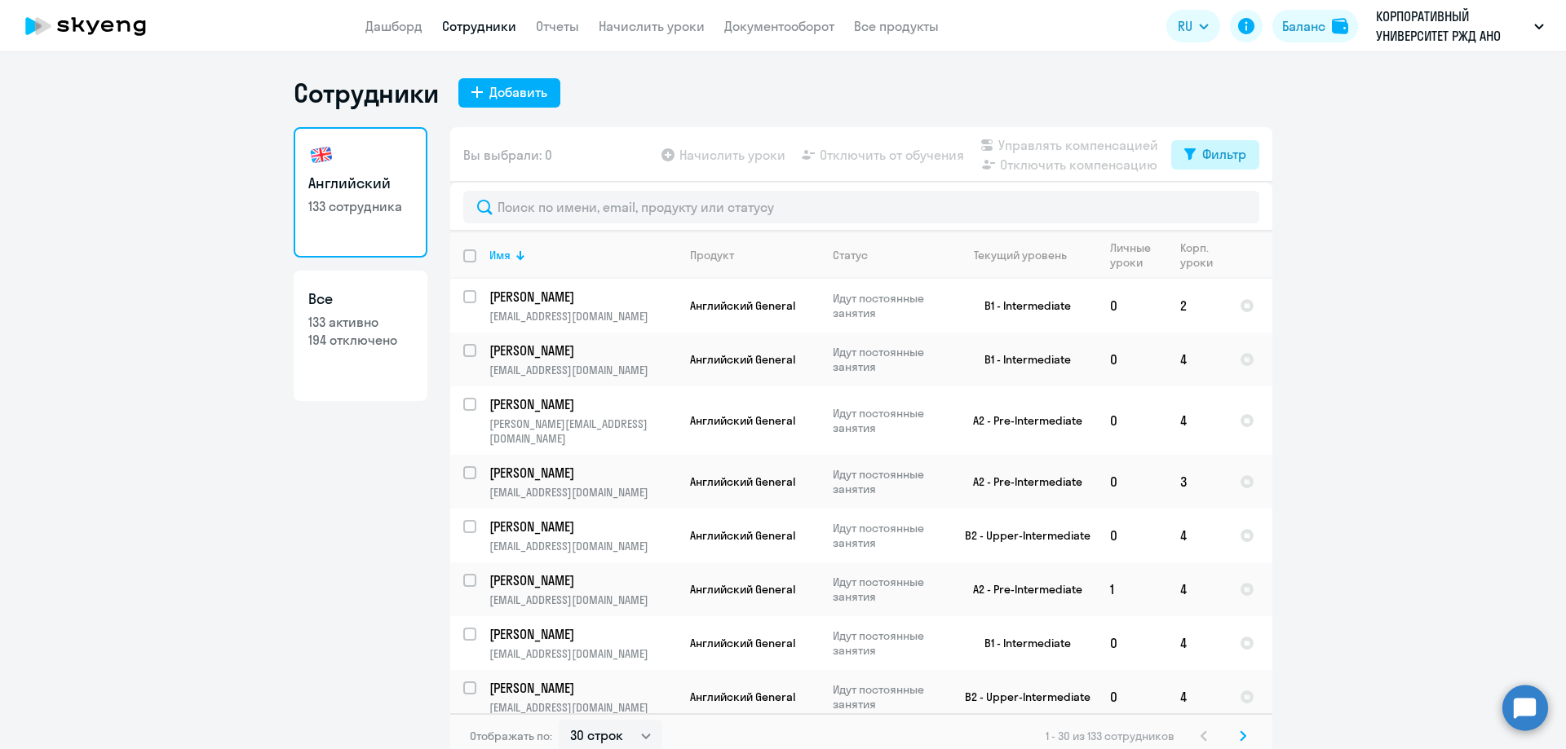
click at [1175, 150] on button "Фильтр" at bounding box center [1215, 154] width 88 height 29
click at [1231, 210] on span at bounding box center [1227, 208] width 28 height 16
click at [1213, 208] on input "checkbox" at bounding box center [1212, 207] width 1 height 1
checkbox input "true"
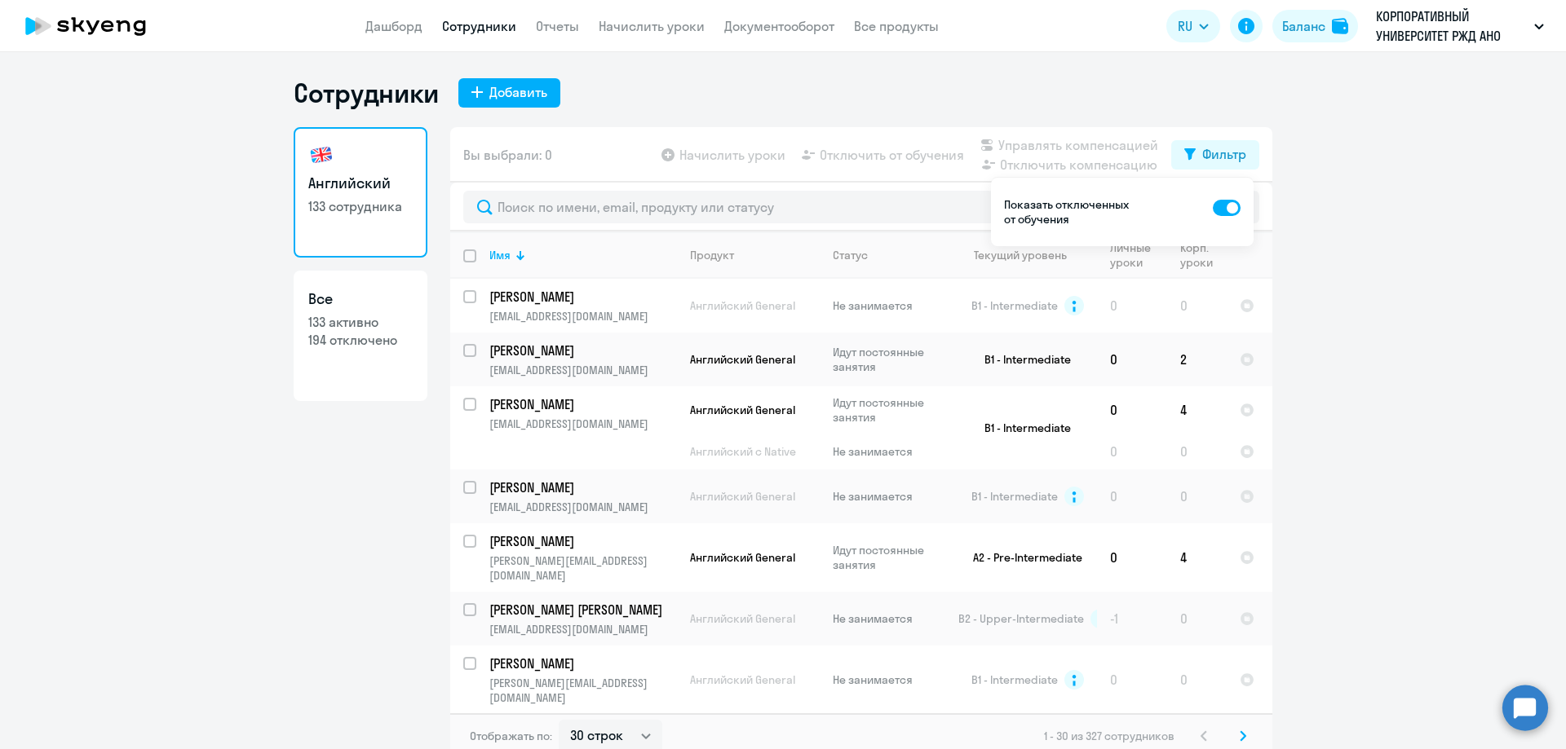
click at [991, 145] on app-table-action-button "Управлять компенсацией" at bounding box center [1067, 145] width 181 height 20
click at [980, 149] on app-table-action-button "Управлять компенсацией" at bounding box center [1067, 145] width 181 height 20
click at [986, 161] on app-table-action-button "Отключить компенсацию" at bounding box center [1067, 165] width 181 height 20
click at [508, 158] on span "Вы выбрали: 0" at bounding box center [507, 155] width 89 height 20
click at [981, 147] on app-table-action-button "Управлять компенсацией" at bounding box center [1067, 145] width 181 height 20
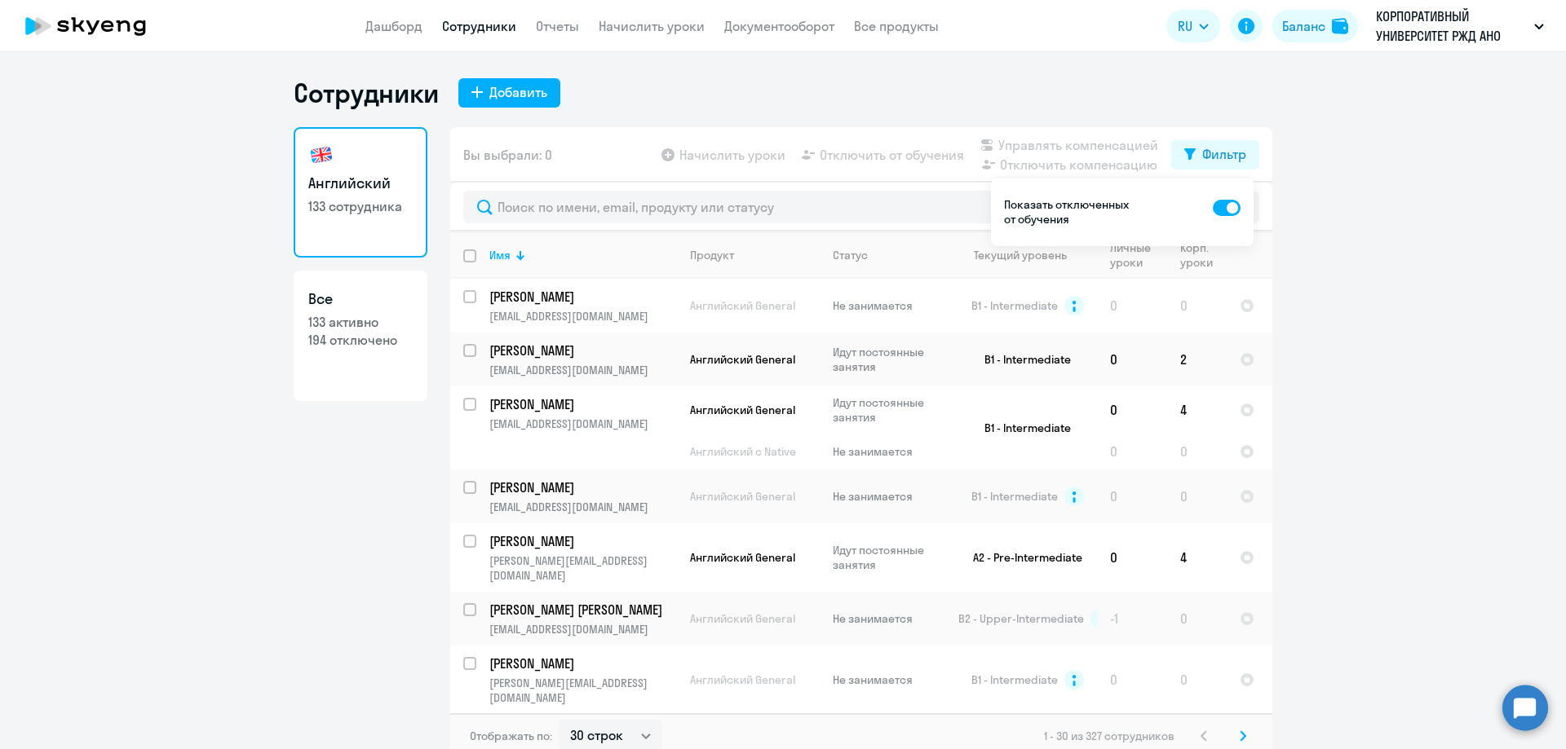
click at [977, 174] on app-table-action-button "Отключить компенсацию" at bounding box center [1067, 165] width 181 height 20
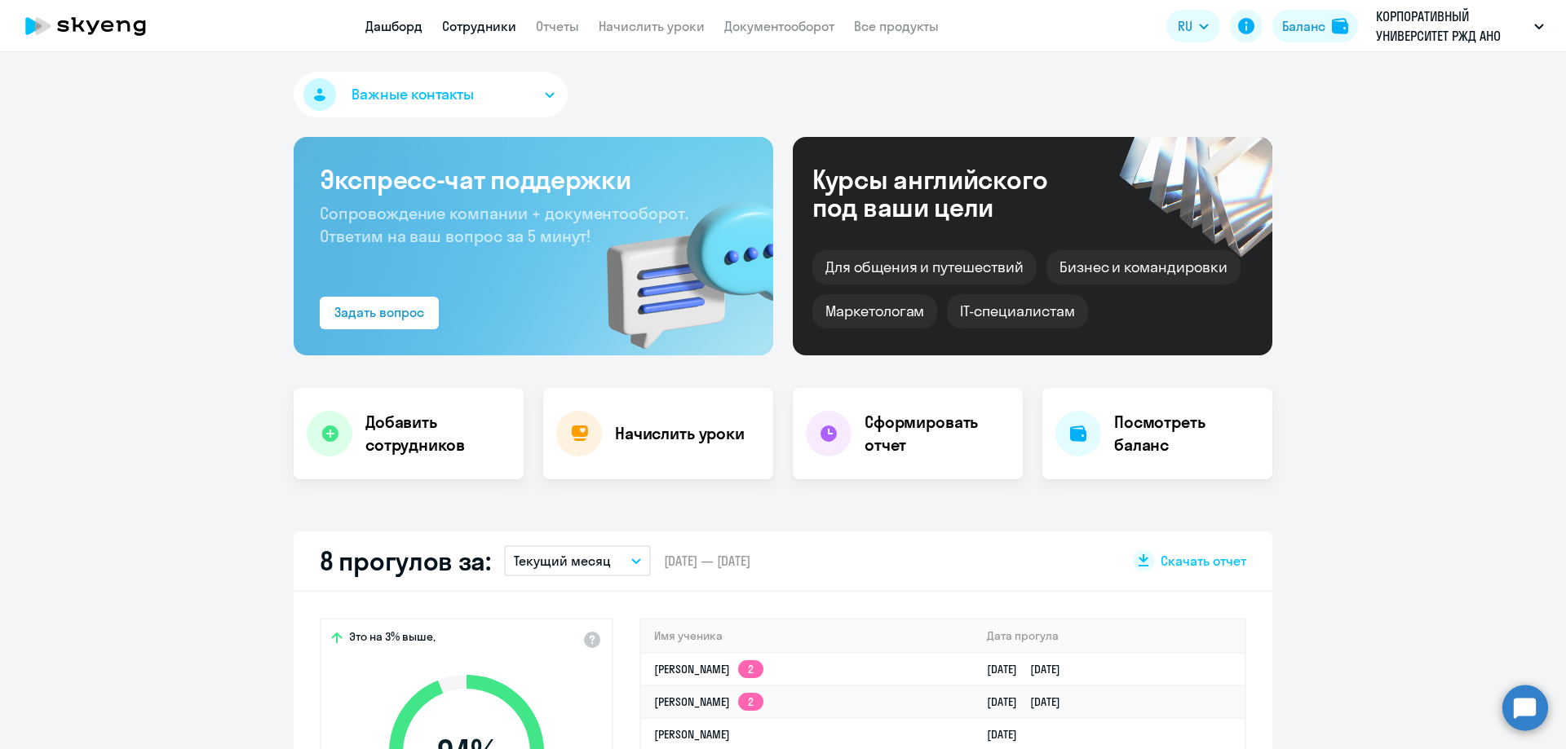
click at [466, 29] on link "Сотрудники" at bounding box center [479, 26] width 74 height 16
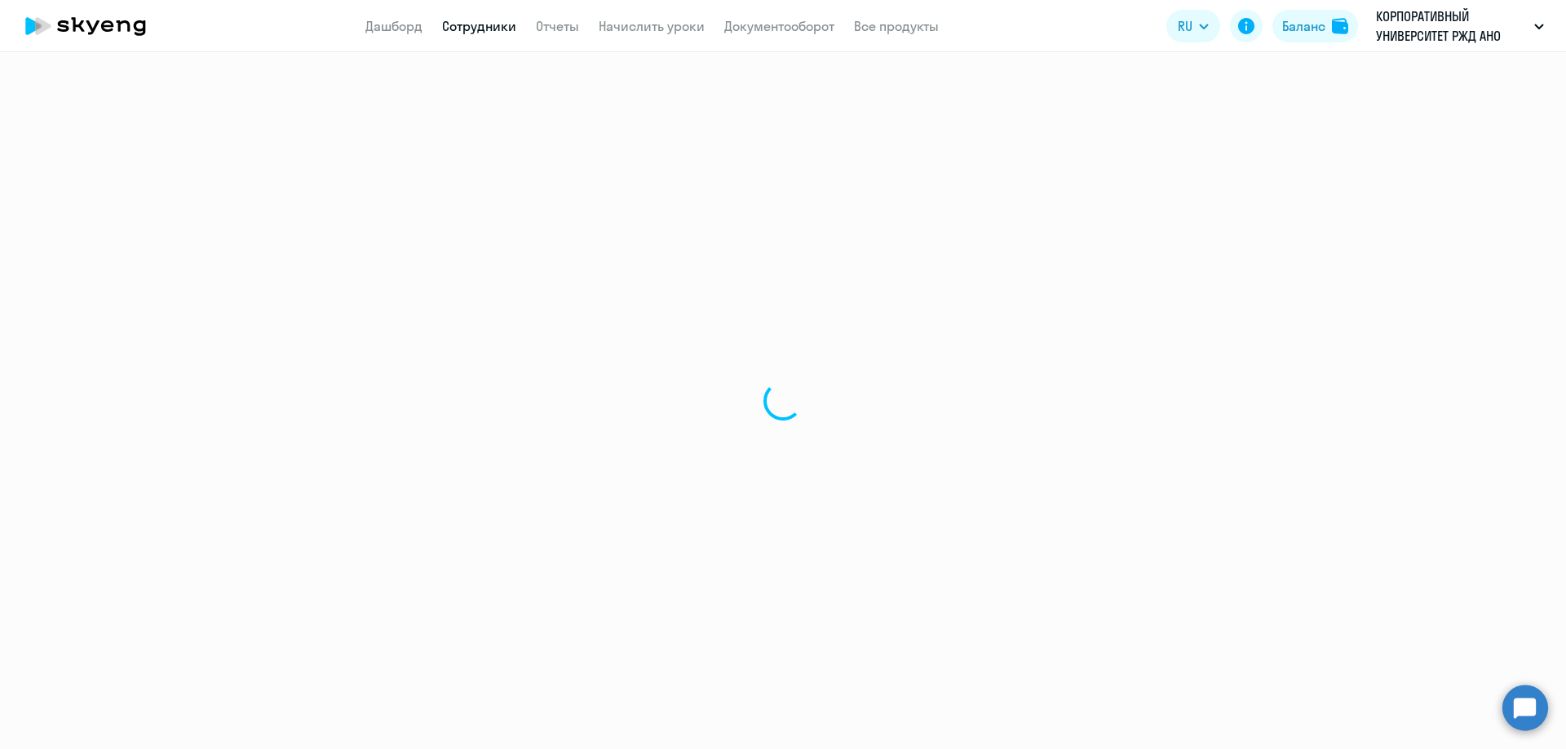
select select "30"
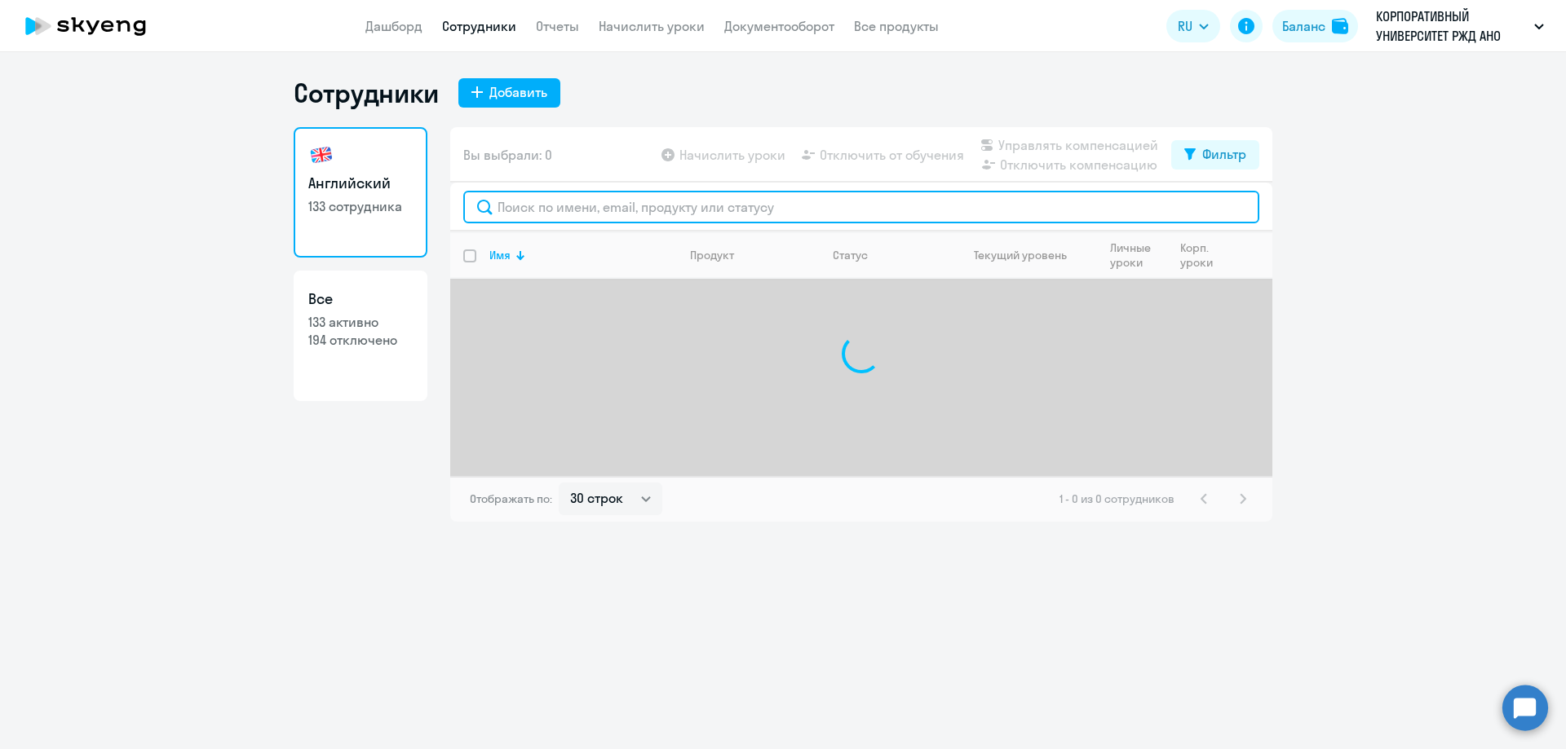
click at [643, 212] on input "text" at bounding box center [861, 207] width 796 height 33
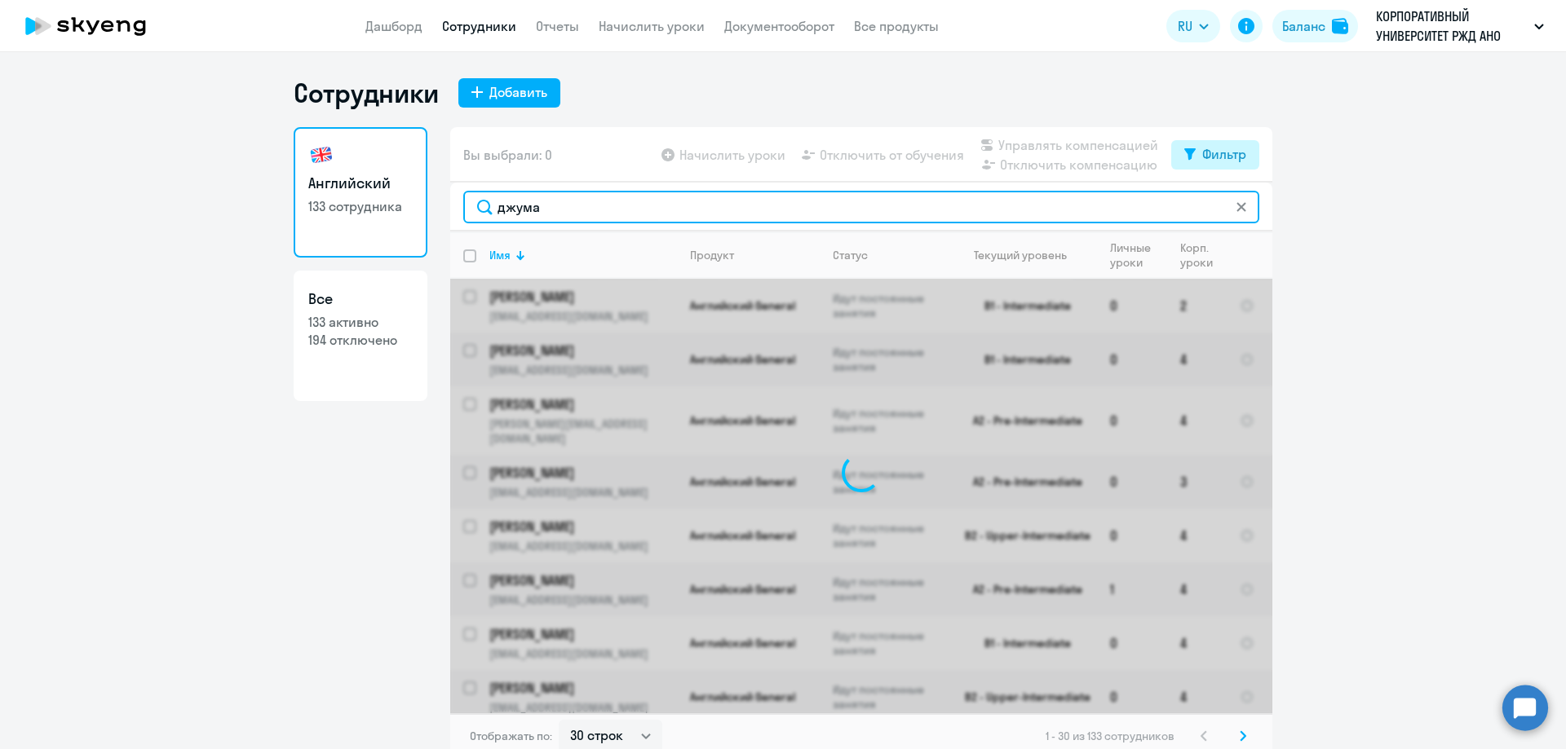
type input "джума"
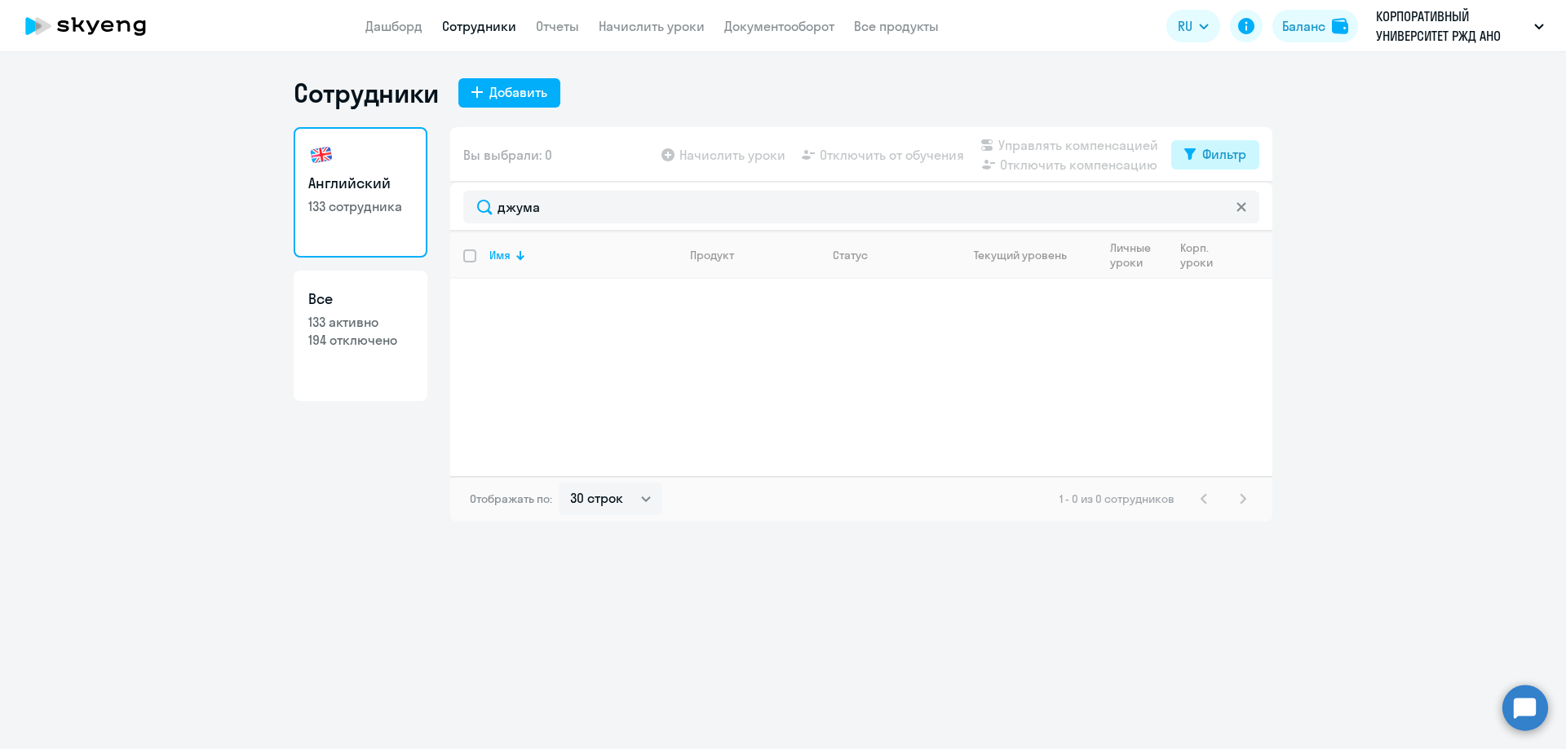
click at [1187, 147] on button "Фильтр" at bounding box center [1215, 154] width 88 height 29
click at [1239, 211] on span at bounding box center [1232, 208] width 28 height 16
click at [1218, 208] on input "checkbox" at bounding box center [1218, 207] width 1 height 1
checkbox input "true"
click at [611, 310] on p "[EMAIL_ADDRESS][DOMAIN_NAME]" at bounding box center [582, 316] width 187 height 15
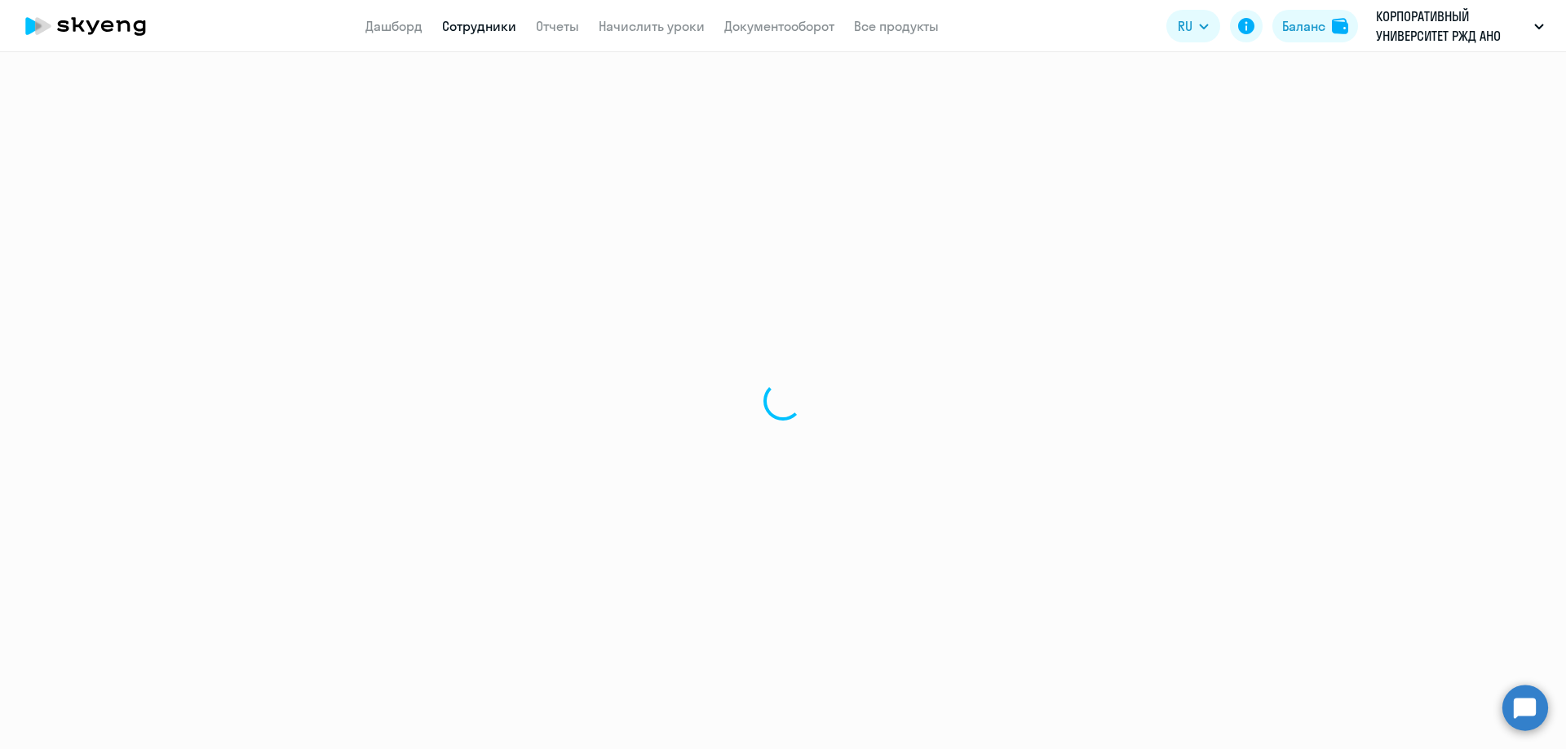
select select "english"
